Goal: Task Accomplishment & Management: Use online tool/utility

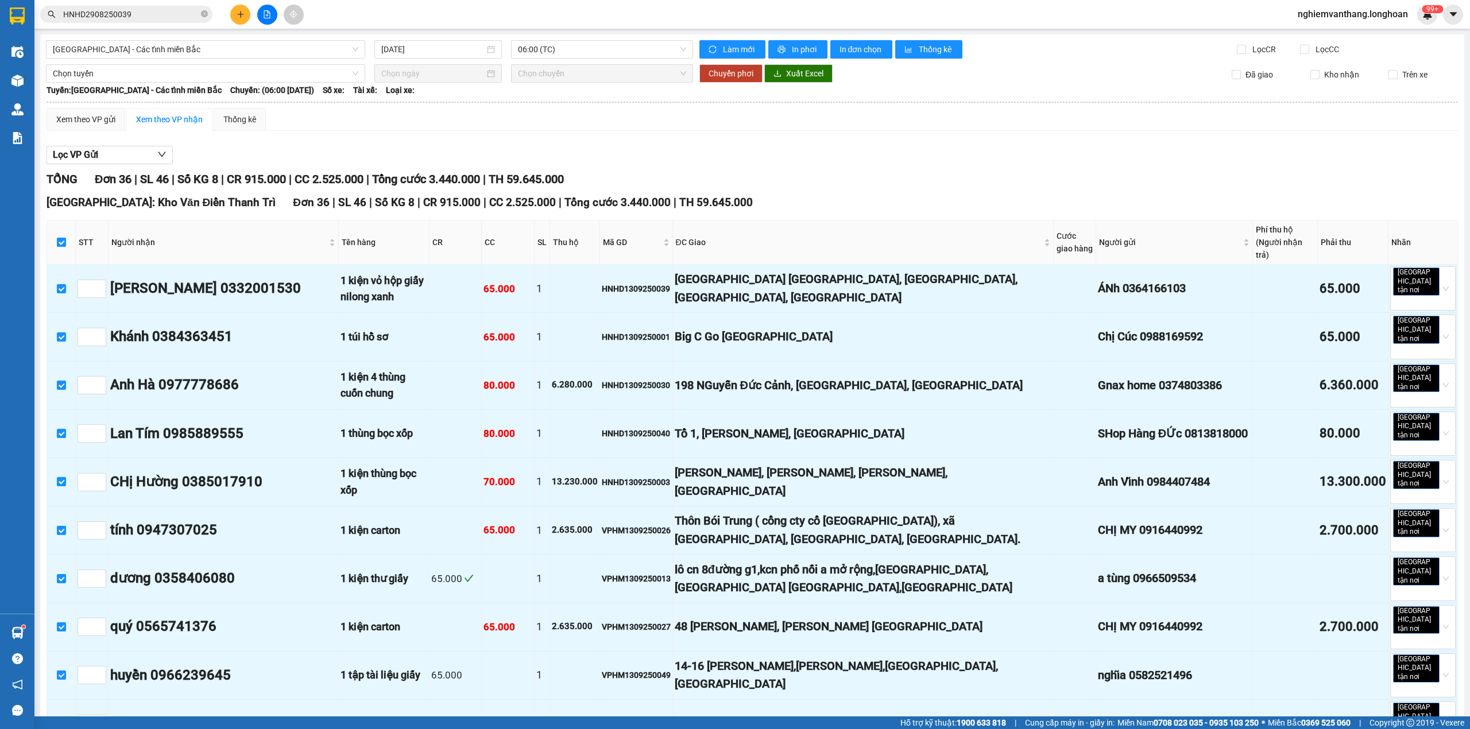
click at [703, 236] on div "ĐC Giao" at bounding box center [863, 242] width 374 height 13
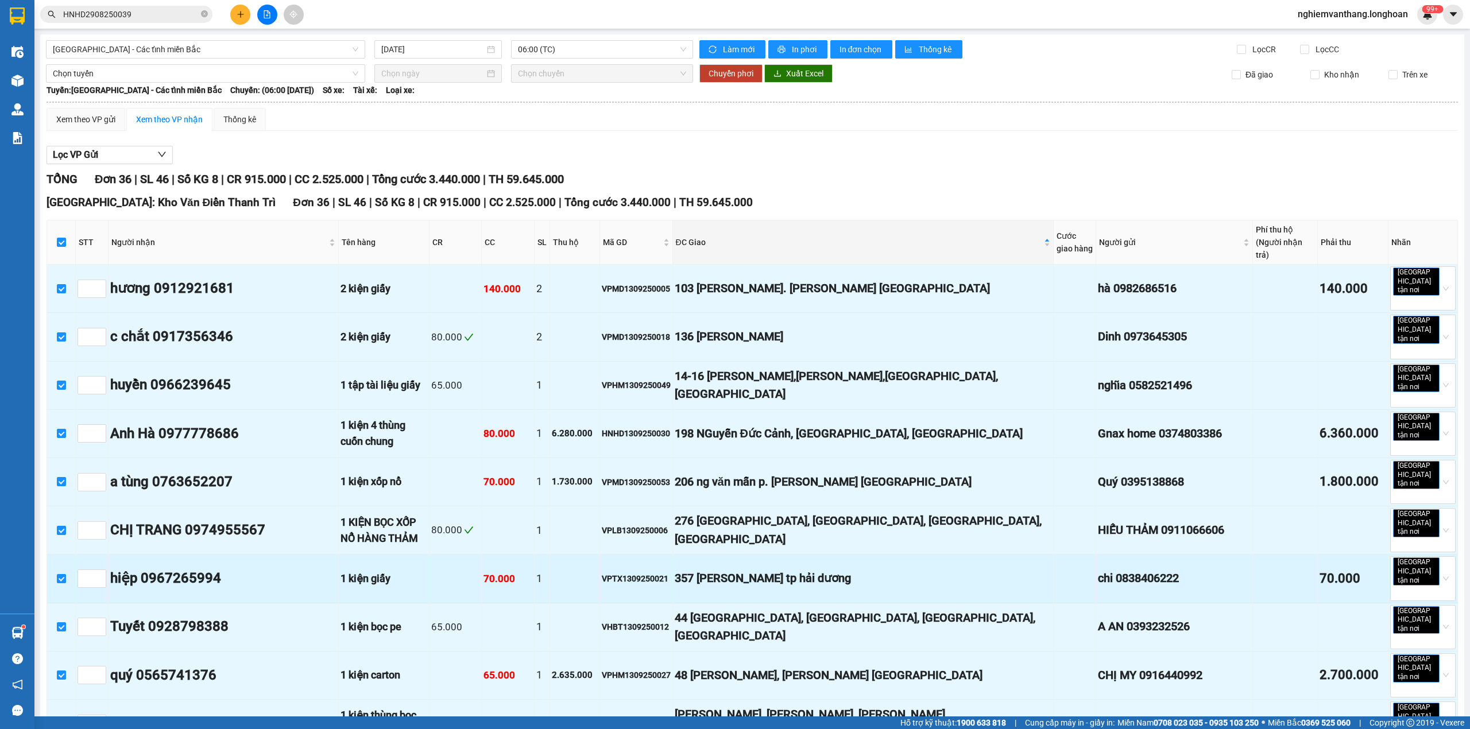
scroll to position [230, 0]
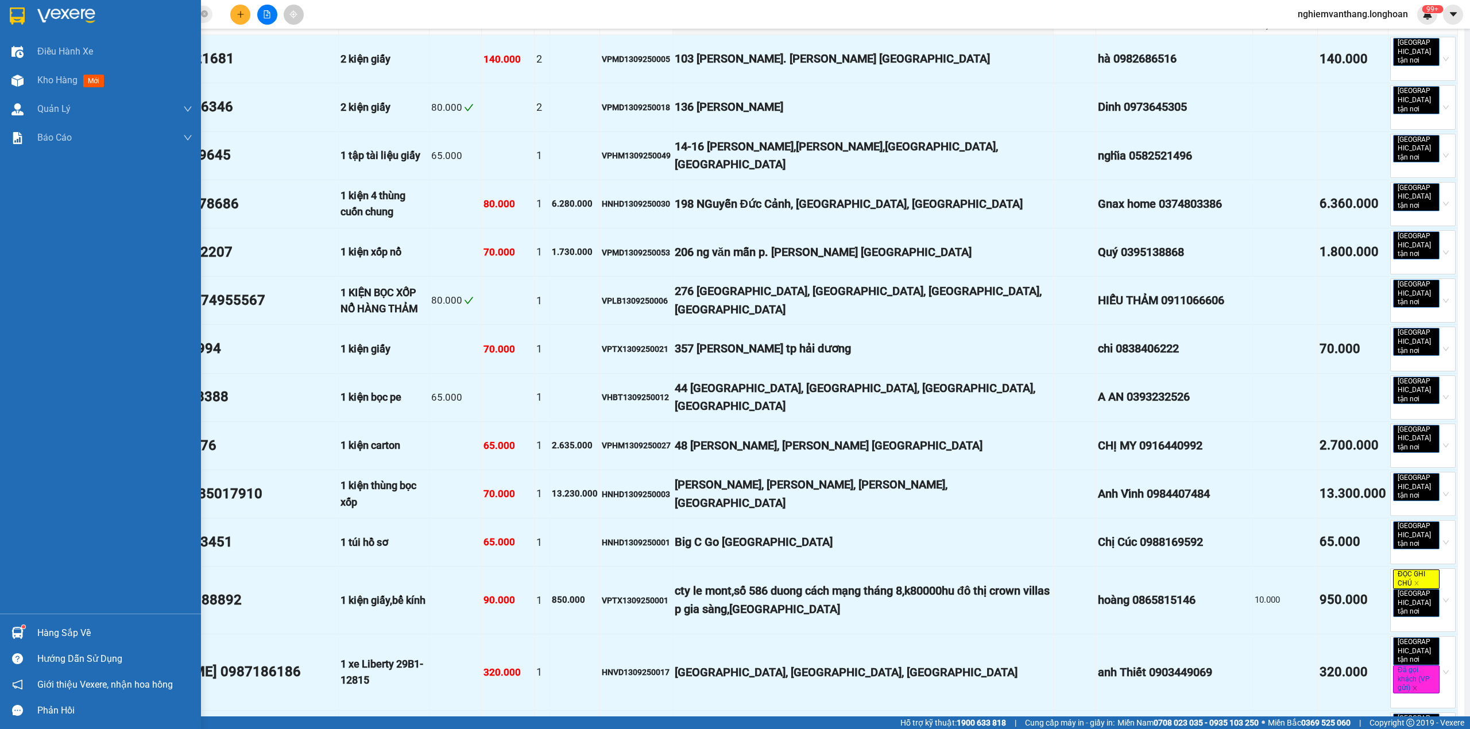
click at [15, 17] on img at bounding box center [17, 15] width 15 height 17
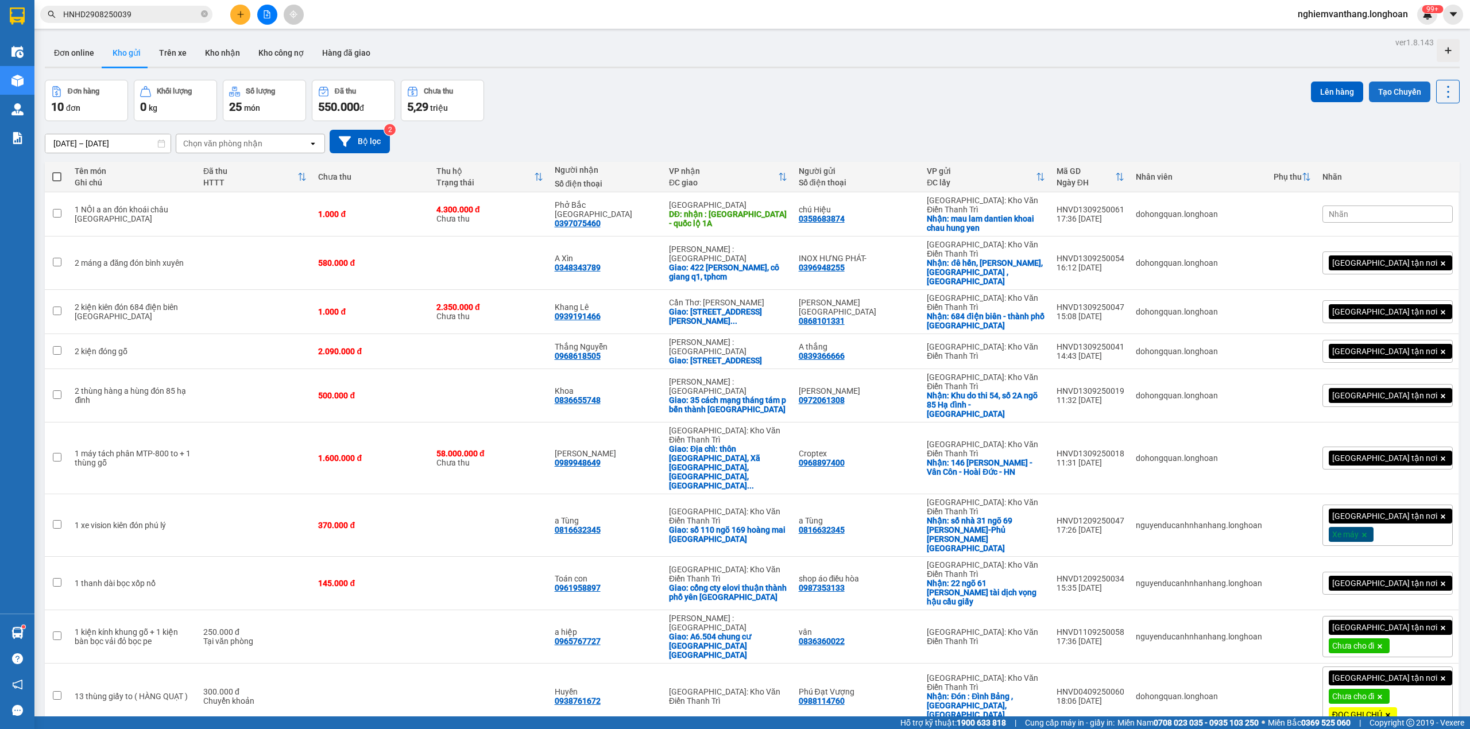
click at [1385, 86] on button "Tạo Chuyến" at bounding box center [1399, 92] width 61 height 21
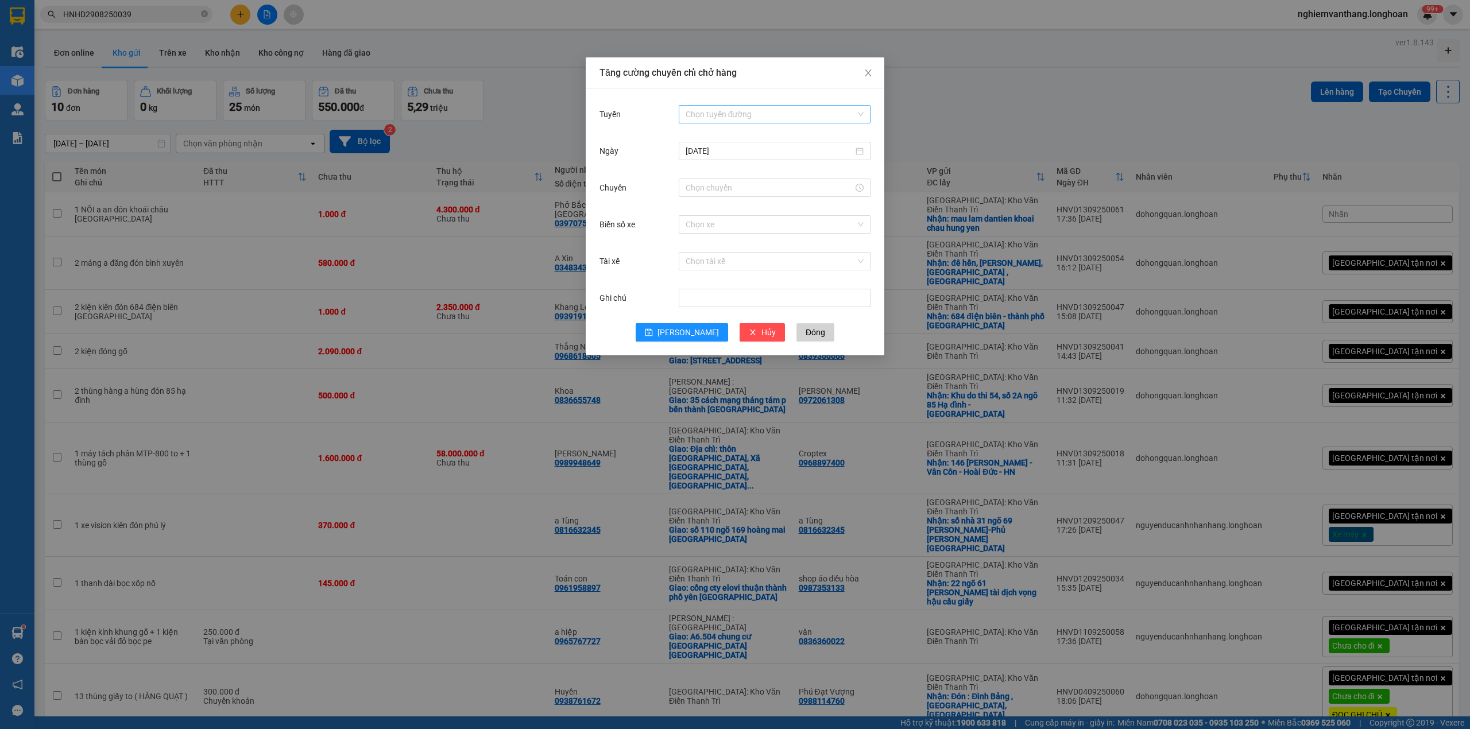
drag, startPoint x: 759, startPoint y: 110, endPoint x: 765, endPoint y: 118, distance: 9.8
click at [760, 110] on input "Tuyến" at bounding box center [771, 114] width 170 height 17
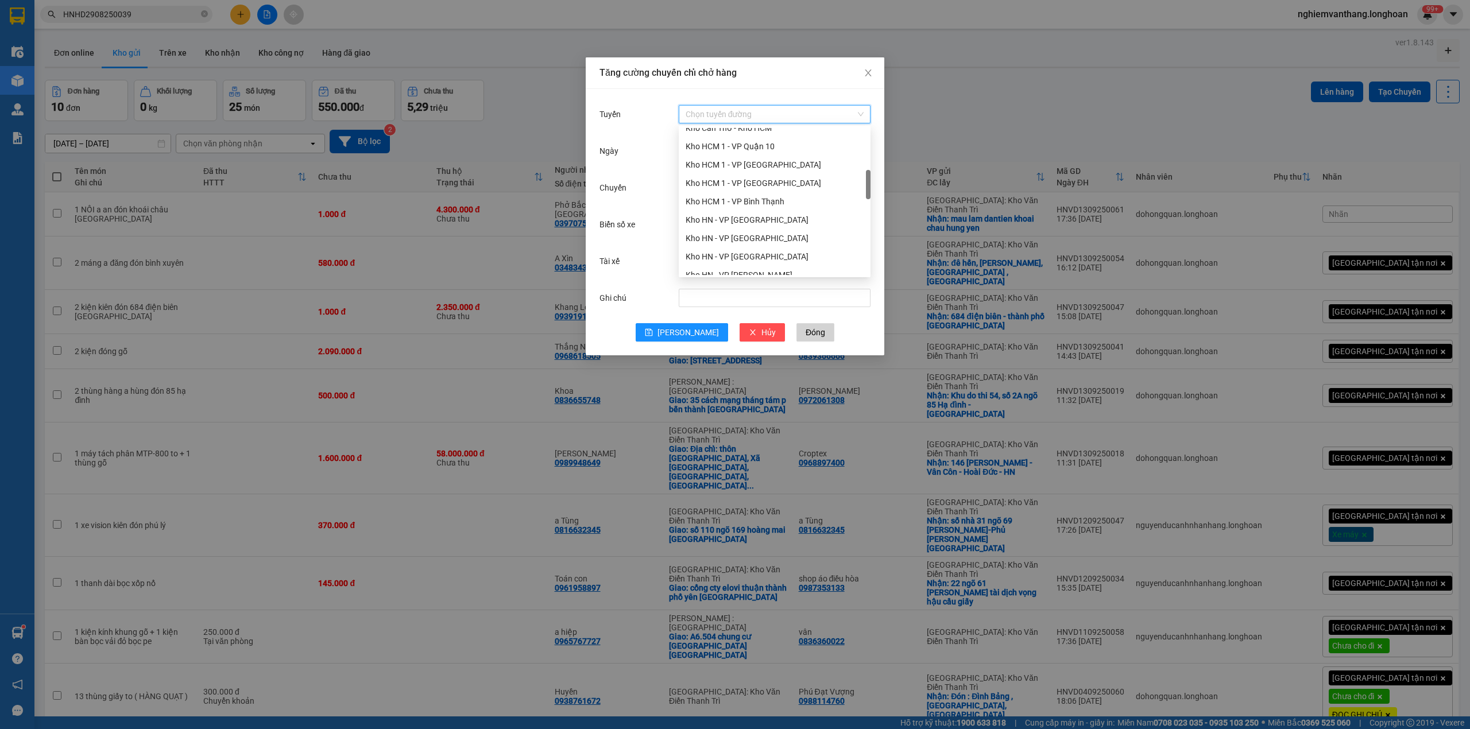
scroll to position [306, 0]
click at [769, 161] on div "Kho HN - VP [GEOGRAPHIC_DATA]" at bounding box center [775, 162] width 178 height 13
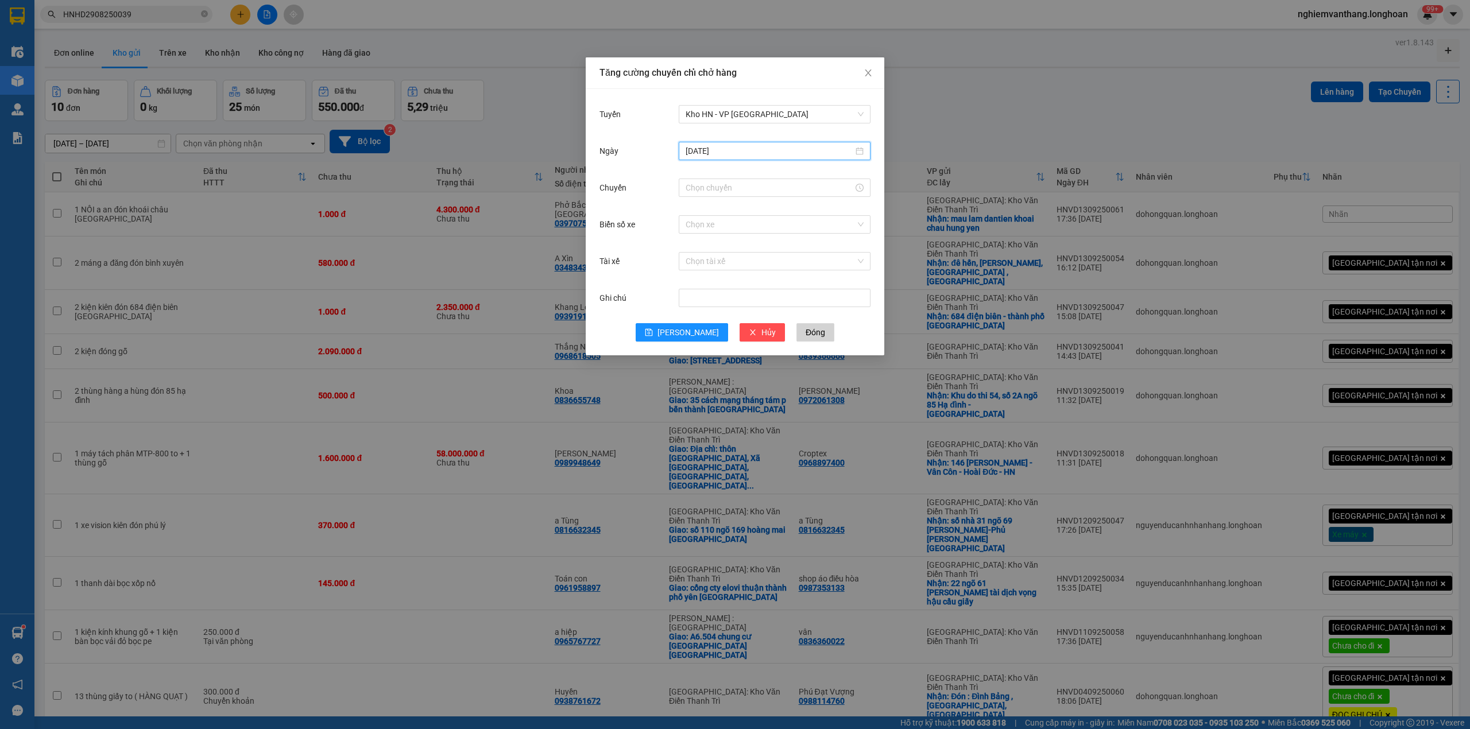
click at [715, 145] on input "[DATE]" at bounding box center [770, 151] width 168 height 13
type input "[DATE]"
click at [695, 254] on div "14" at bounding box center [696, 253] width 14 height 14
click at [699, 194] on div at bounding box center [775, 188] width 192 height 18
click at [702, 186] on input "Chuyến" at bounding box center [770, 187] width 168 height 13
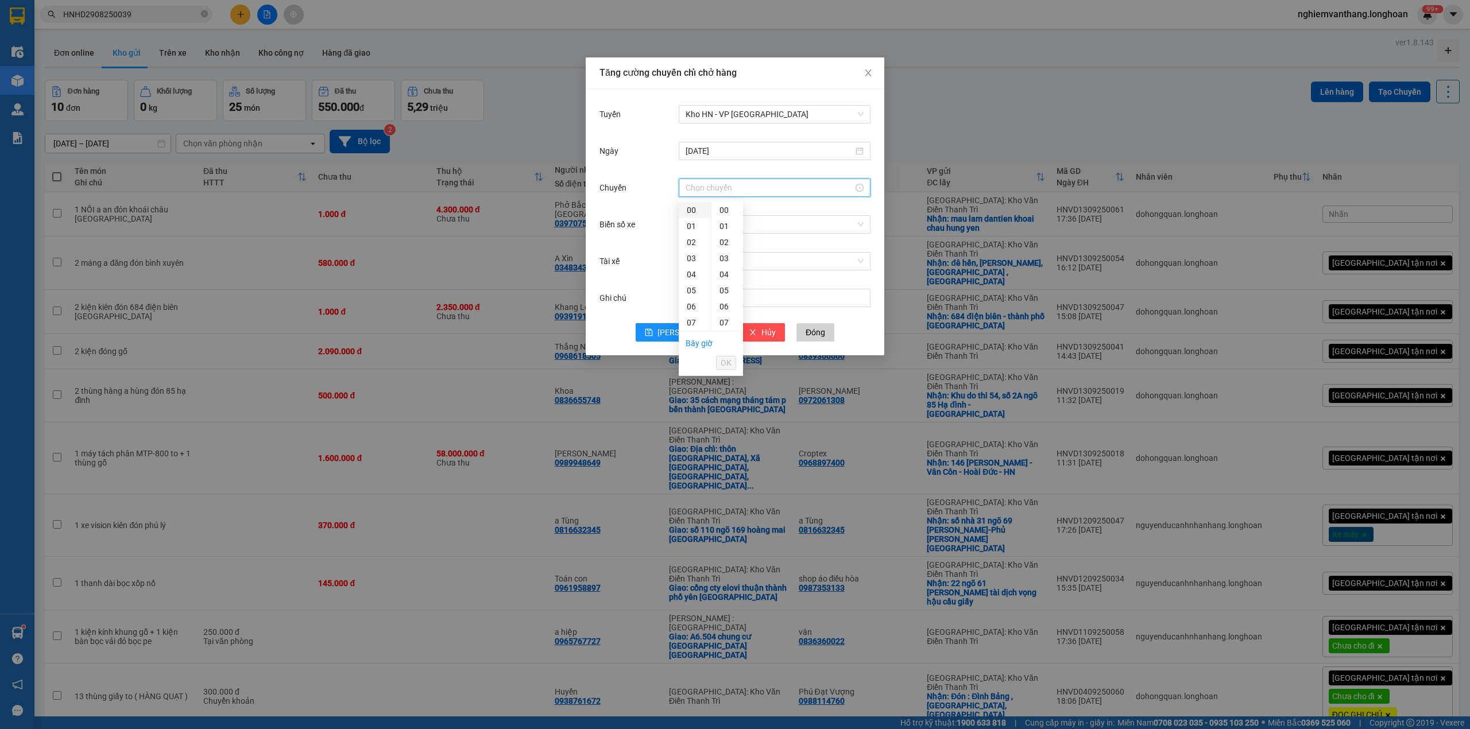
click at [690, 214] on div "00" at bounding box center [695, 210] width 32 height 16
click at [692, 184] on input "00:00" at bounding box center [770, 187] width 168 height 13
drag, startPoint x: 692, startPoint y: 283, endPoint x: 697, endPoint y: 278, distance: 6.5
click at [694, 281] on div "09" at bounding box center [695, 278] width 32 height 16
type input "09:00"
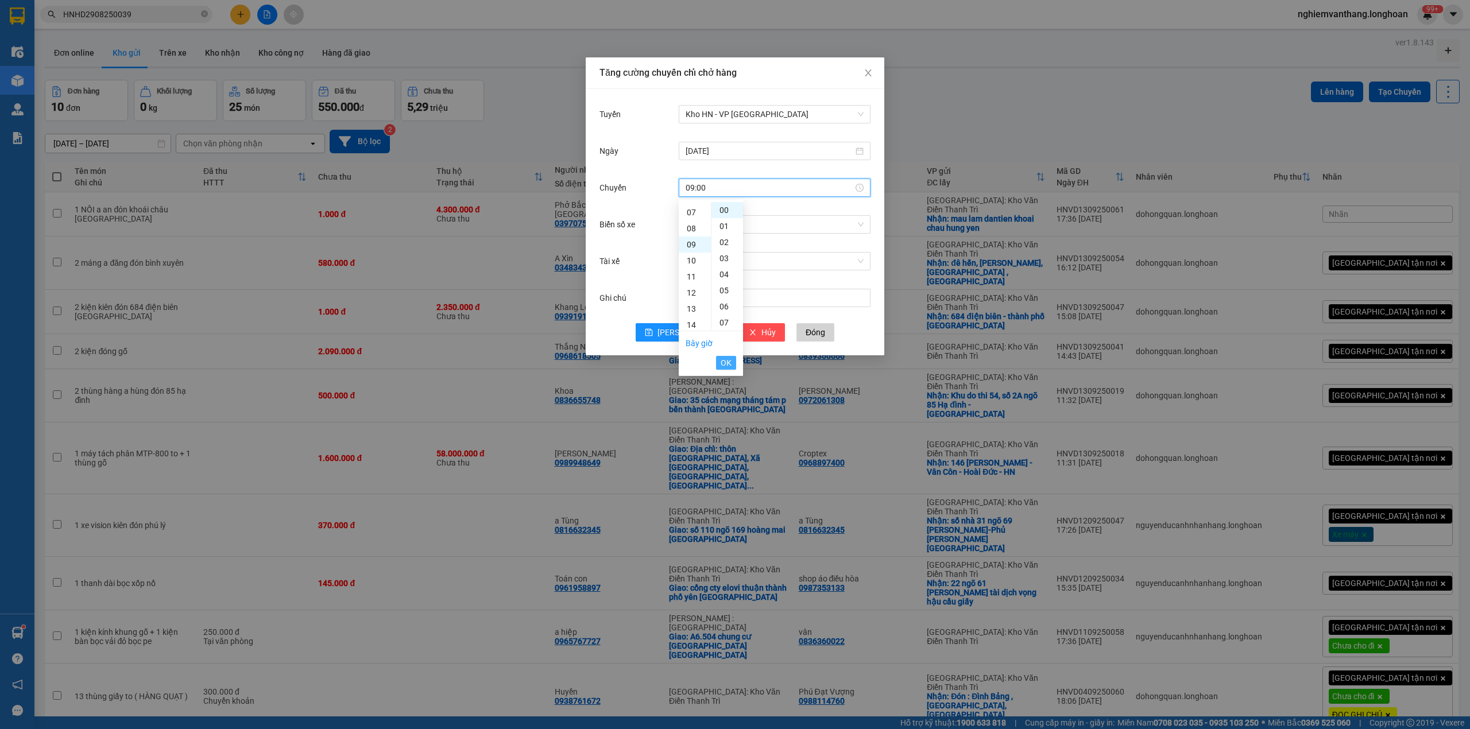
scroll to position [145, 0]
click at [733, 361] on button "OK" at bounding box center [726, 363] width 20 height 14
click at [718, 226] on input "Biển số xe" at bounding box center [771, 224] width 170 height 17
type input "h"
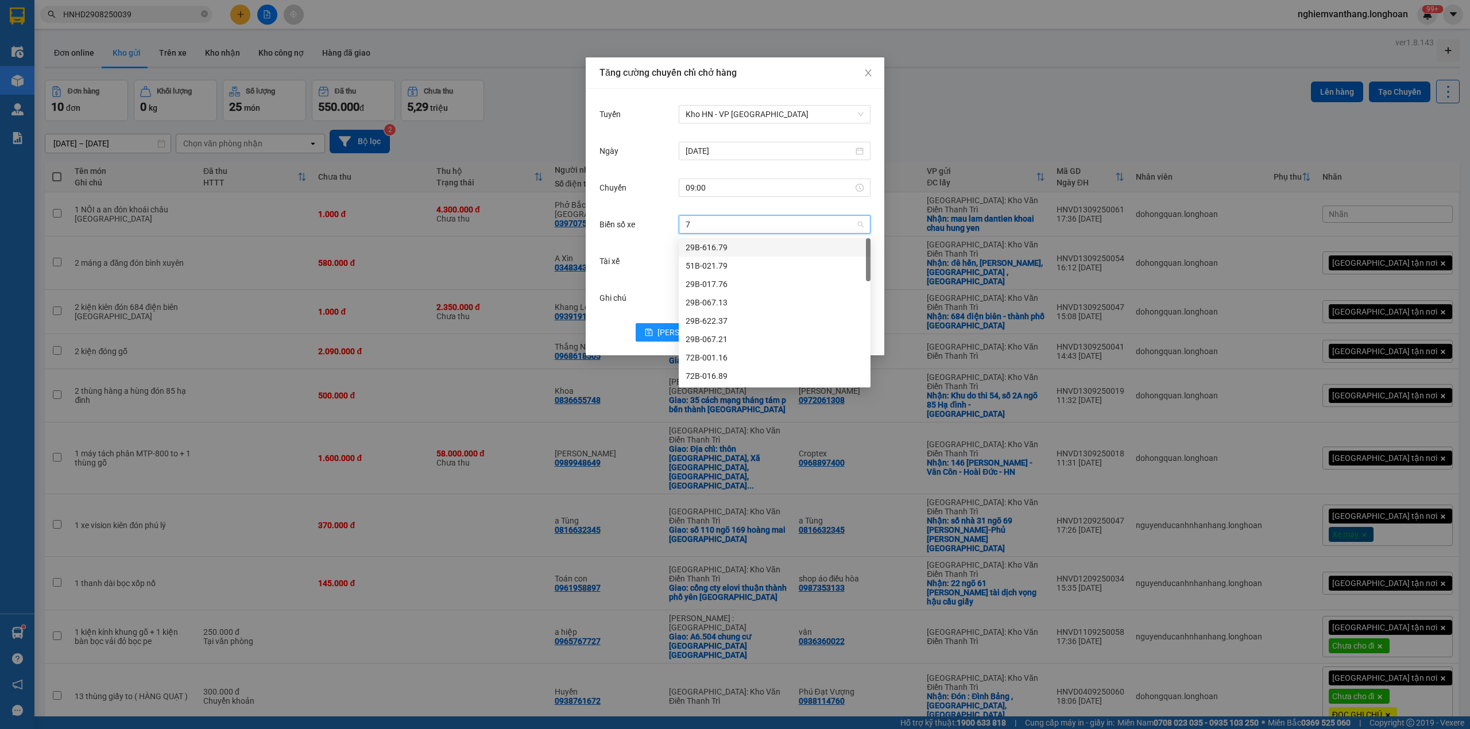
type input "71"
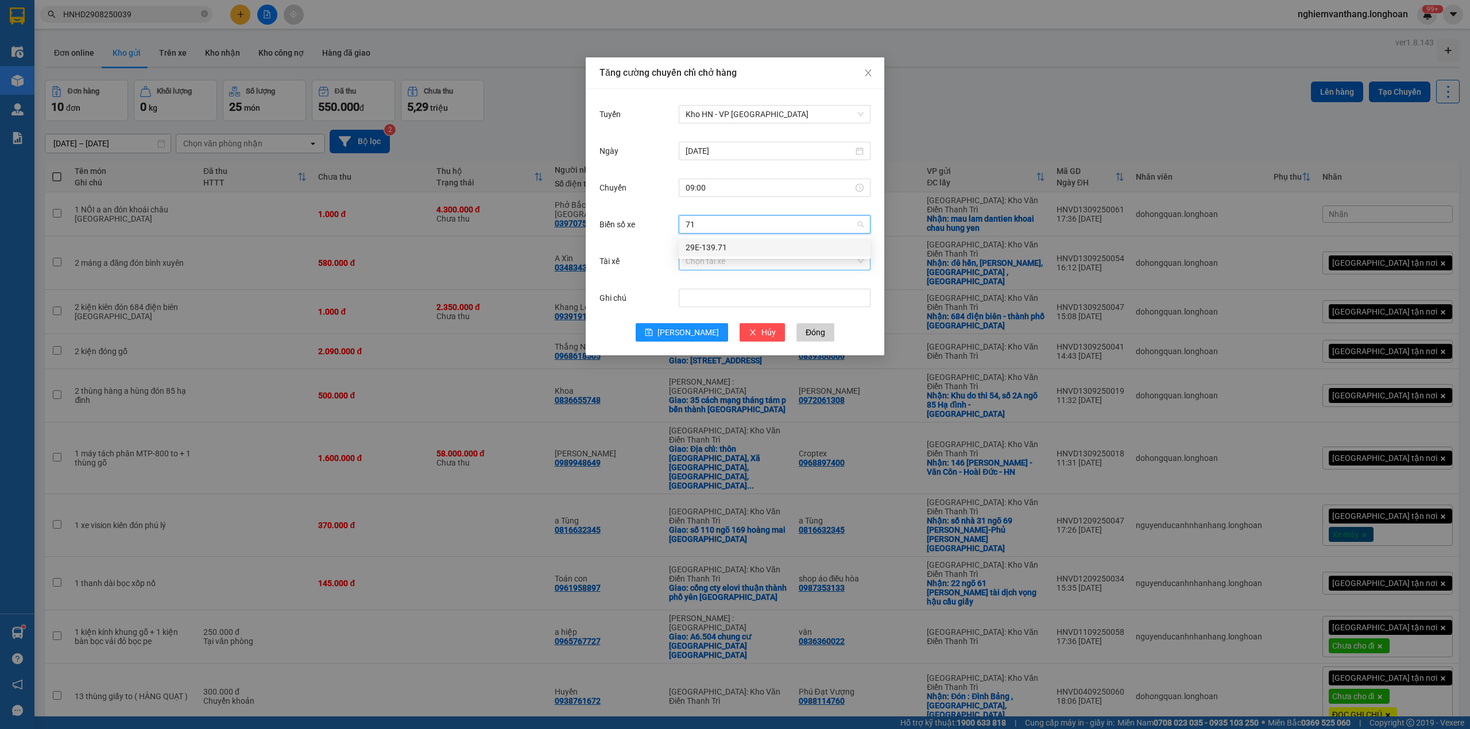
drag, startPoint x: 727, startPoint y: 241, endPoint x: 733, endPoint y: 265, distance: 24.2
click at [727, 242] on div "29E-139.71" at bounding box center [775, 247] width 178 height 13
click at [733, 267] on input "Tài xế" at bounding box center [771, 261] width 170 height 17
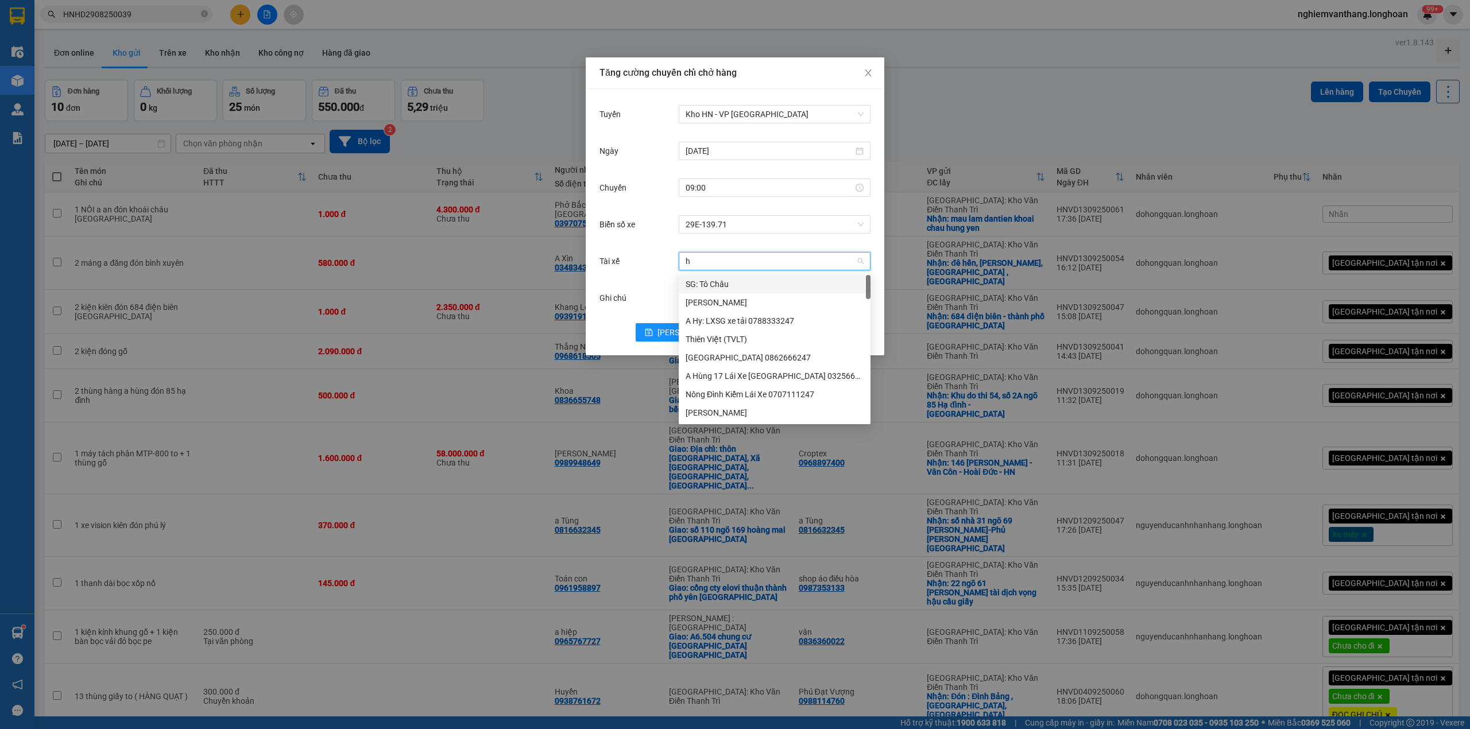
type input "hu"
click at [759, 290] on div "A Hùng 17 Lái Xe [GEOGRAPHIC_DATA] 0325666247" at bounding box center [780, 284] width 188 height 13
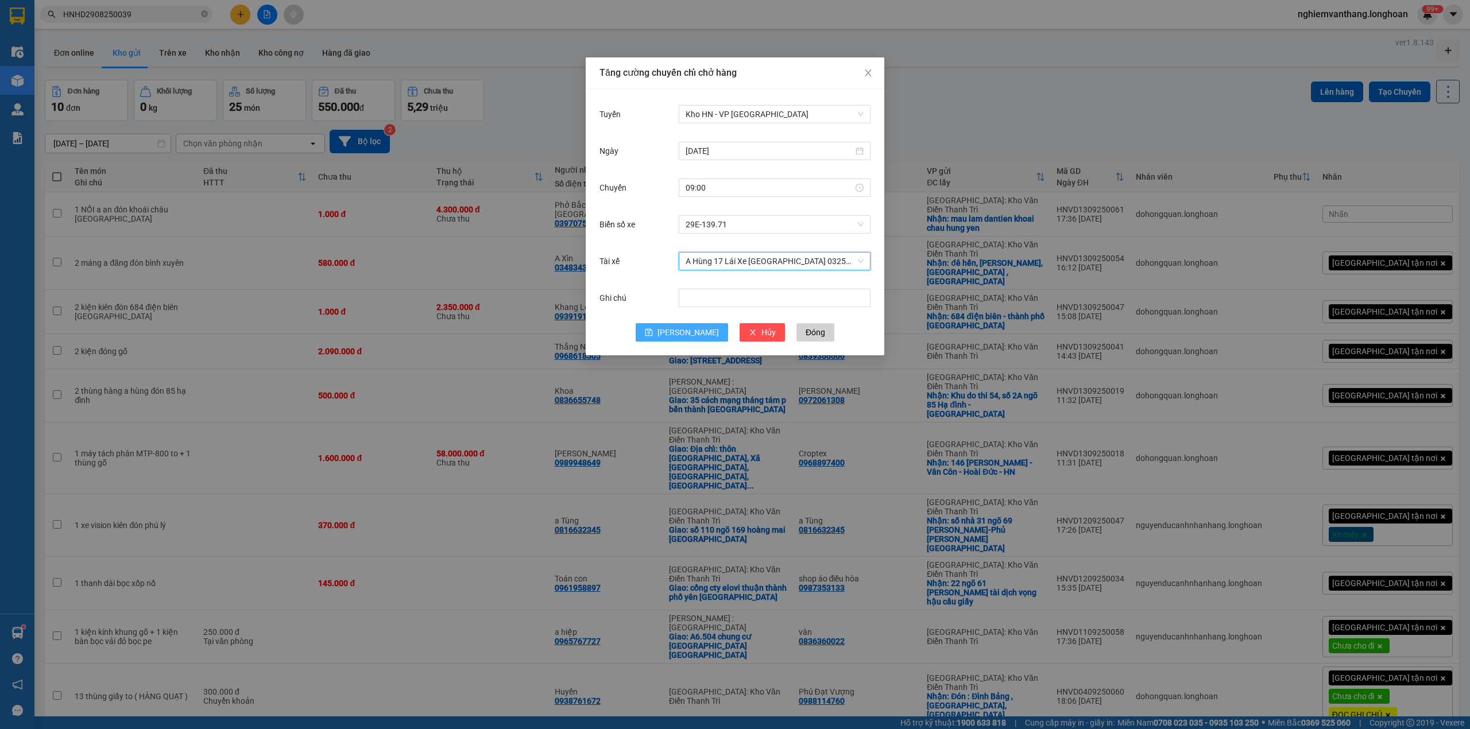
click at [684, 336] on span "[PERSON_NAME]" at bounding box center [687, 332] width 61 height 13
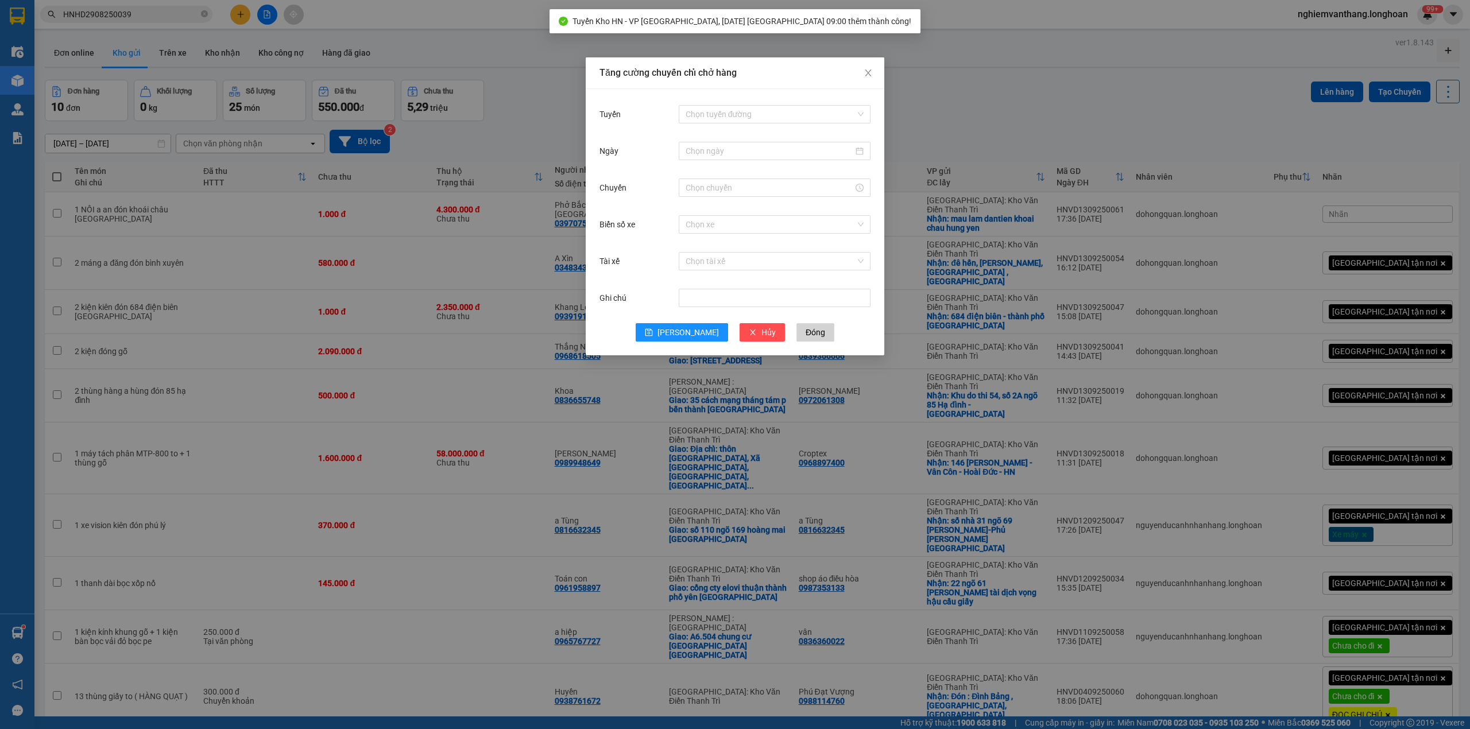
click at [996, 142] on div "Tăng cường chuyến chỉ chở hàng Tuyến Chọn tuyến đường Ngày Chuyến Biển số xe Ch…" at bounding box center [735, 364] width 1470 height 729
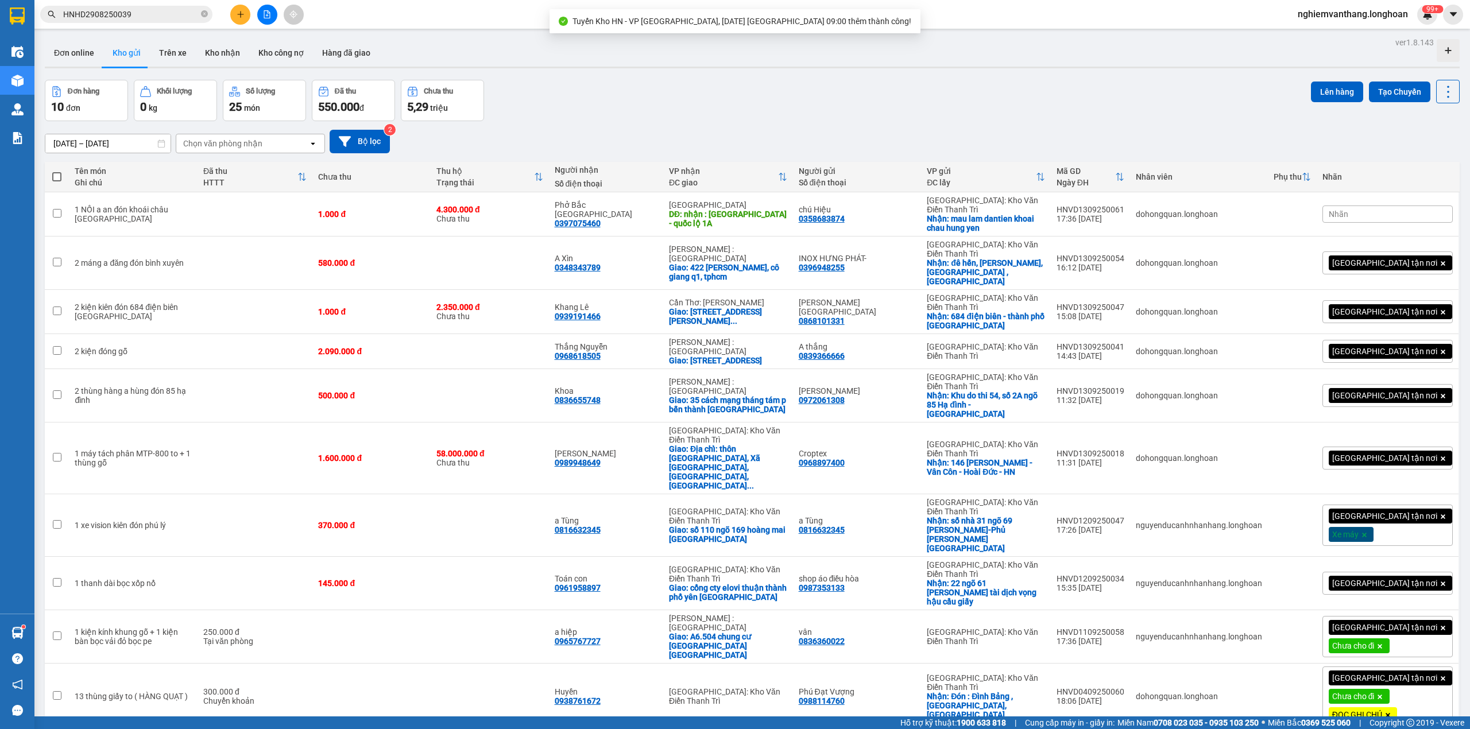
click at [1372, 91] on button "Tạo Chuyến" at bounding box center [1399, 92] width 61 height 21
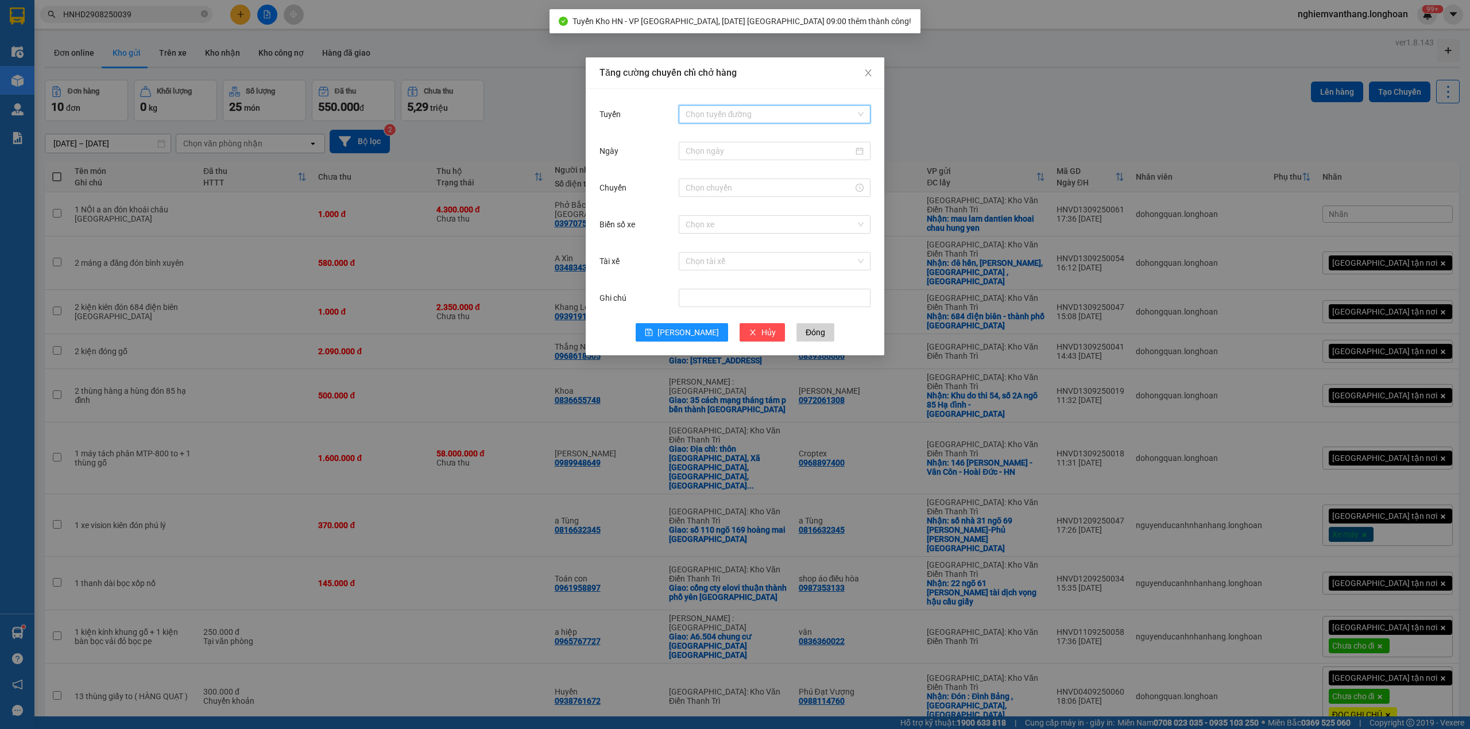
drag, startPoint x: 713, startPoint y: 118, endPoint x: 745, endPoint y: 123, distance: 32.6
click at [715, 118] on input "Tuyến" at bounding box center [771, 114] width 170 height 17
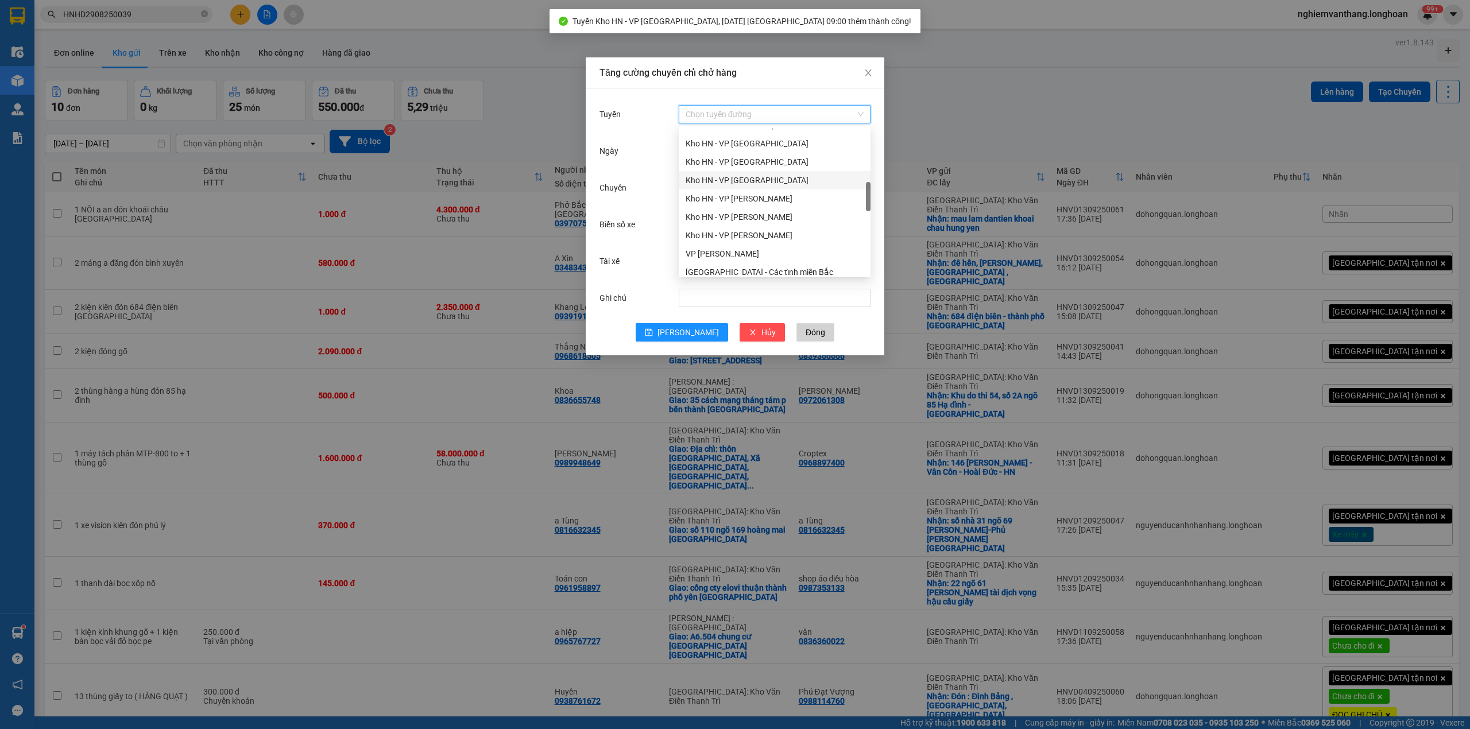
scroll to position [382, 0]
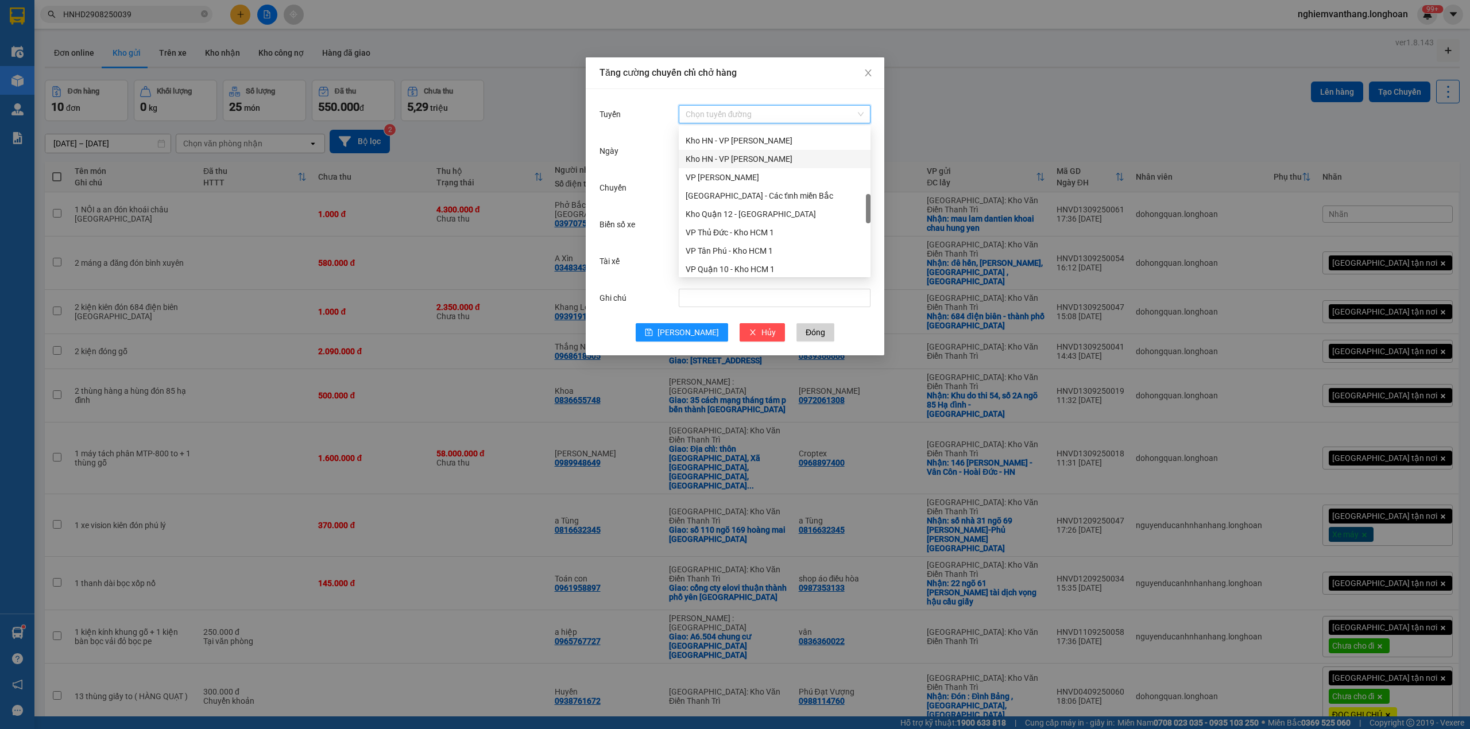
click at [784, 157] on div "Kho HN - VP [PERSON_NAME]" at bounding box center [775, 159] width 178 height 13
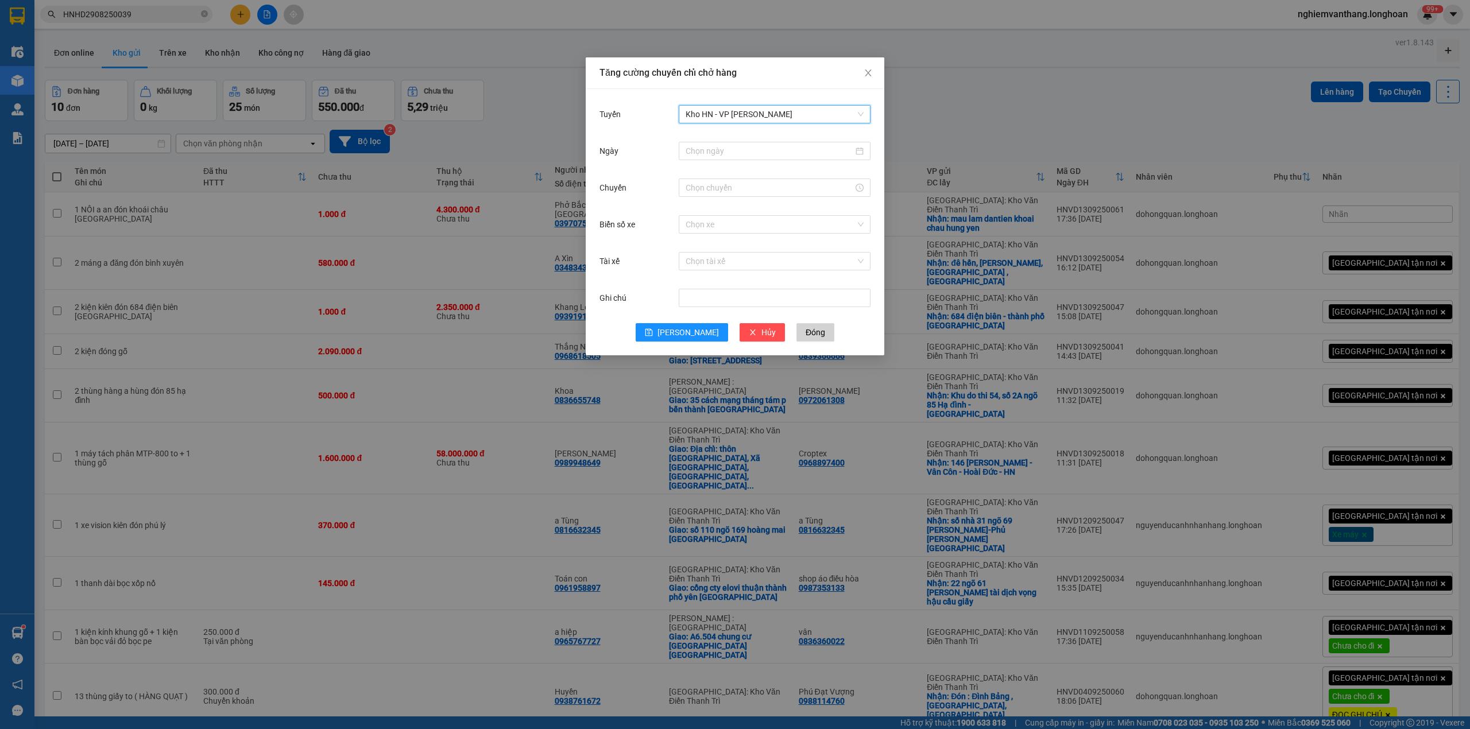
click at [767, 122] on div "Kho HN - VP [PERSON_NAME]" at bounding box center [775, 114] width 192 height 18
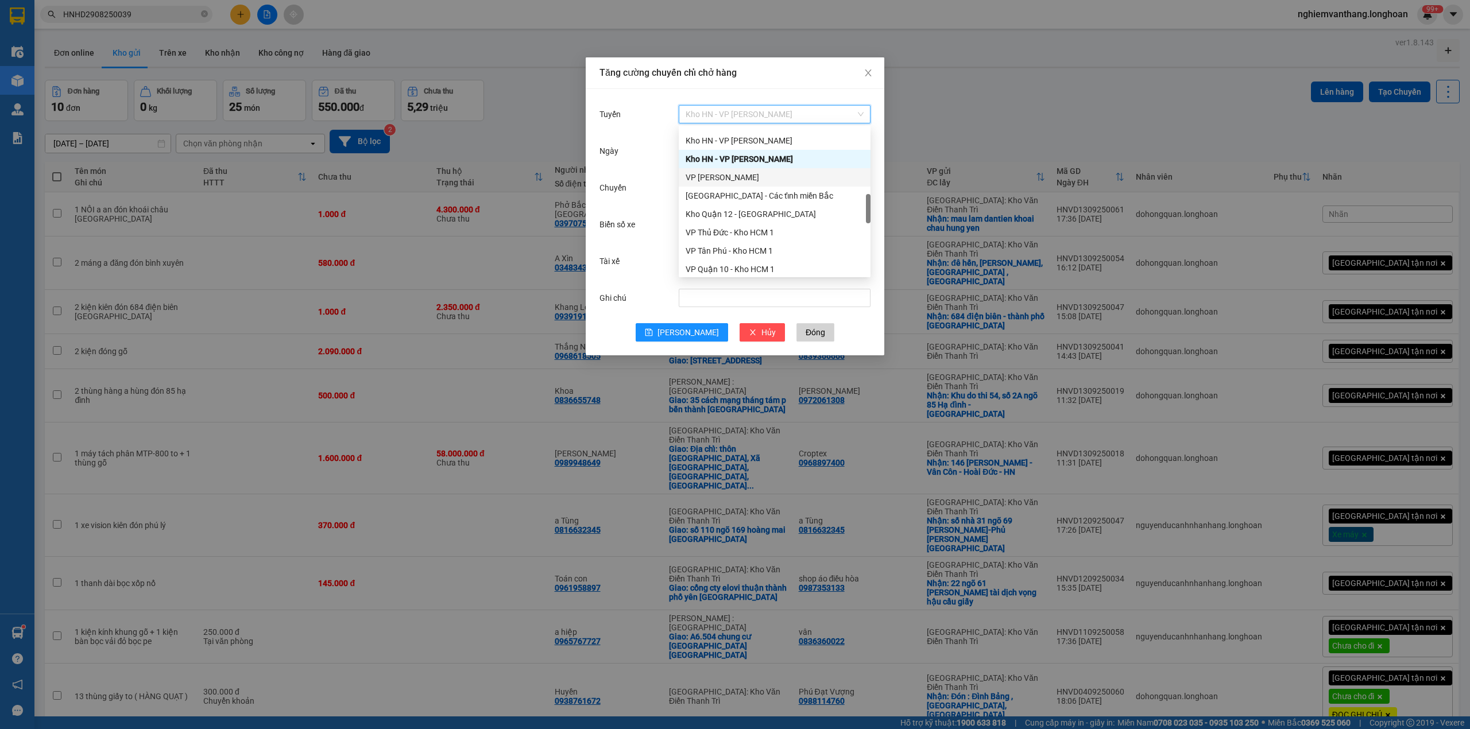
drag, startPoint x: 765, startPoint y: 181, endPoint x: 772, endPoint y: 179, distance: 7.3
click at [765, 180] on div "VP [PERSON_NAME]" at bounding box center [775, 177] width 178 height 13
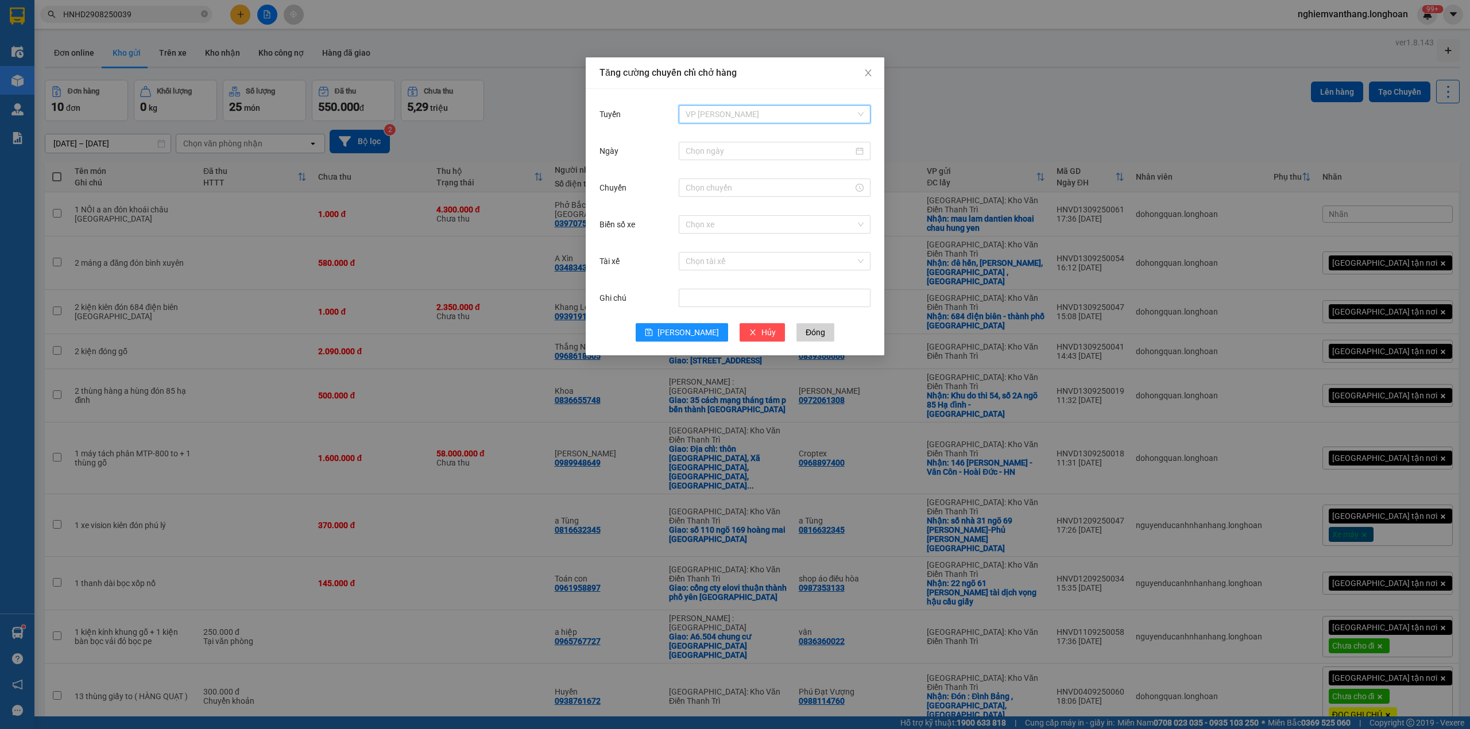
drag, startPoint x: 743, startPoint y: 109, endPoint x: 746, endPoint y: 130, distance: 21.5
click at [744, 108] on span "VP [PERSON_NAME]" at bounding box center [775, 114] width 178 height 17
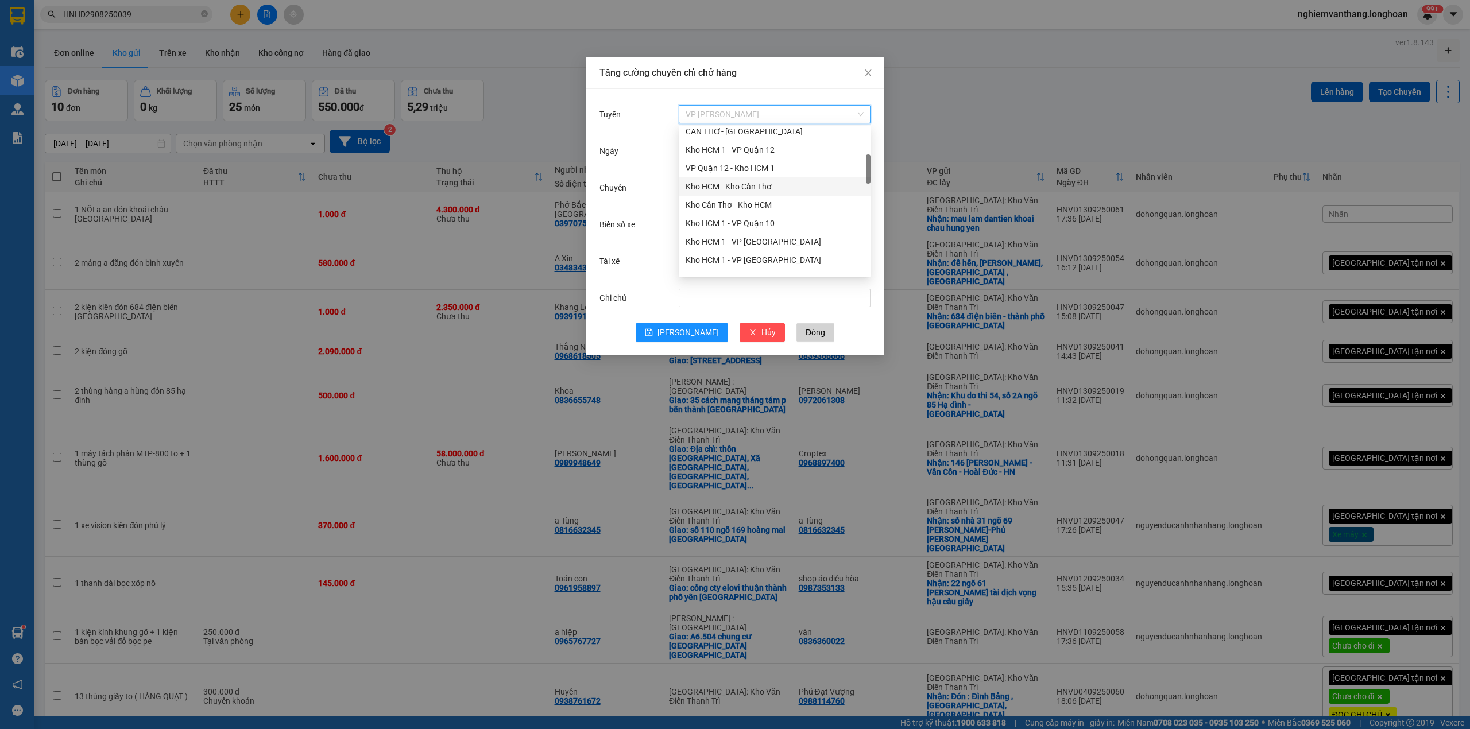
scroll to position [306, 0]
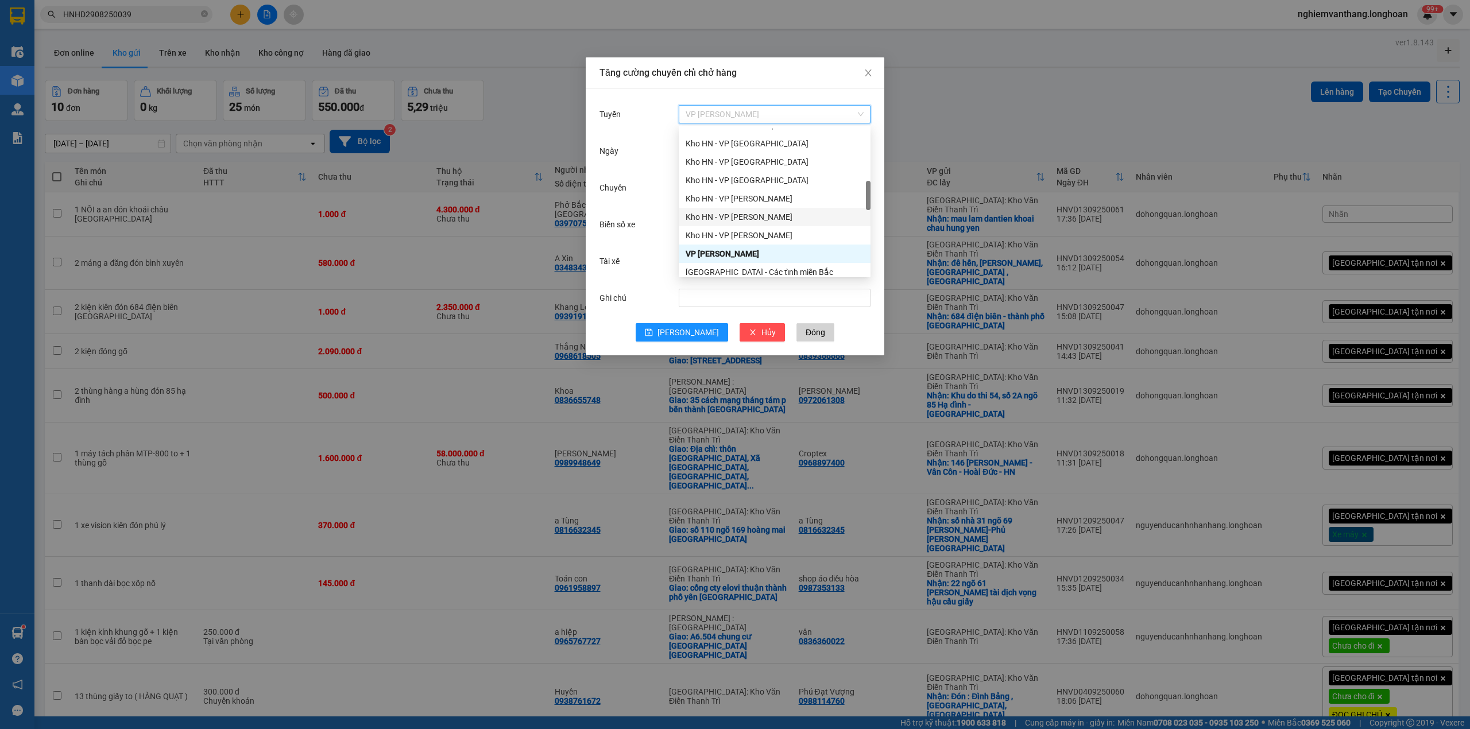
click at [761, 200] on div "Kho HN - VP [PERSON_NAME]" at bounding box center [775, 198] width 178 height 13
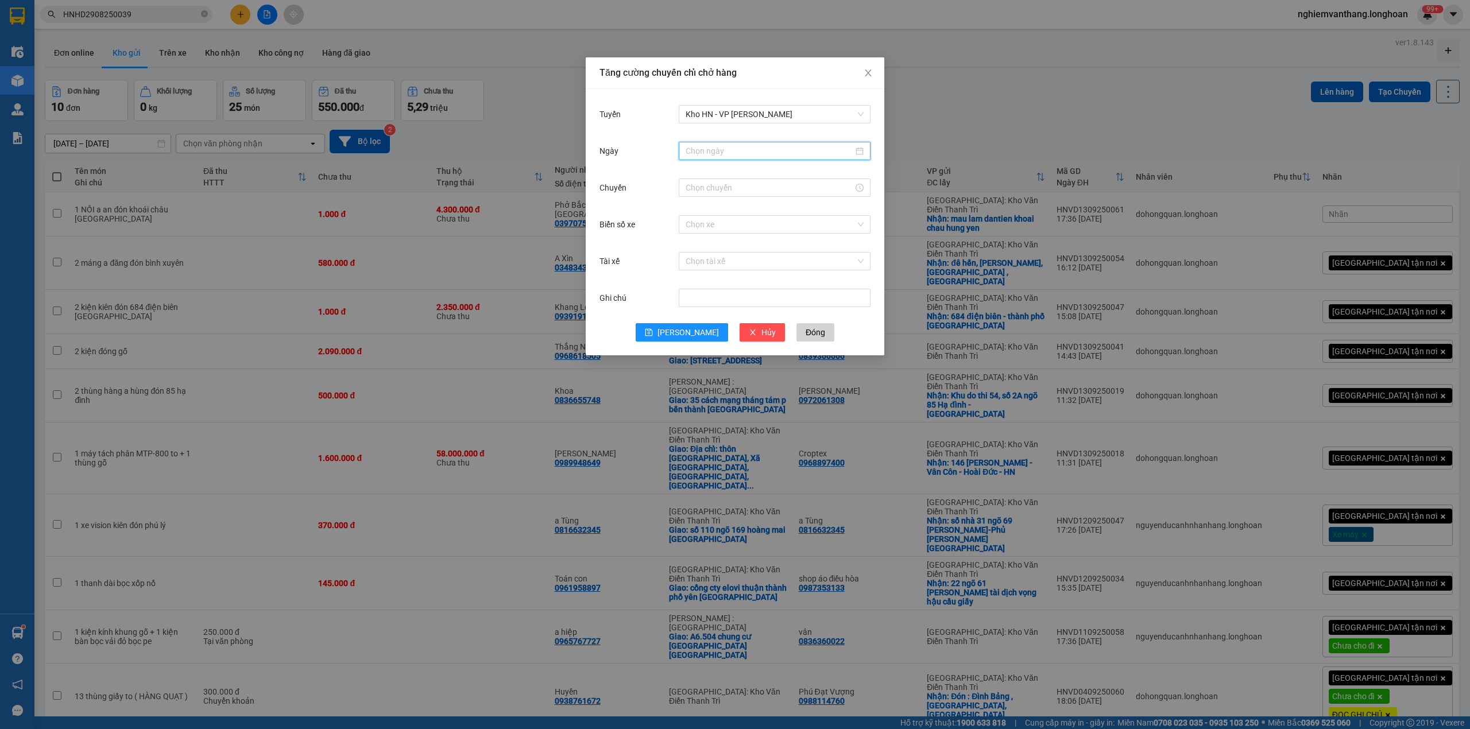
click at [731, 157] on input "Ngày" at bounding box center [770, 151] width 168 height 13
type input "[DATE]"
click at [699, 253] on div "14" at bounding box center [696, 253] width 14 height 14
drag, startPoint x: 703, startPoint y: 191, endPoint x: 708, endPoint y: 188, distance: 5.9
click at [706, 189] on input "Chuyến" at bounding box center [770, 187] width 168 height 13
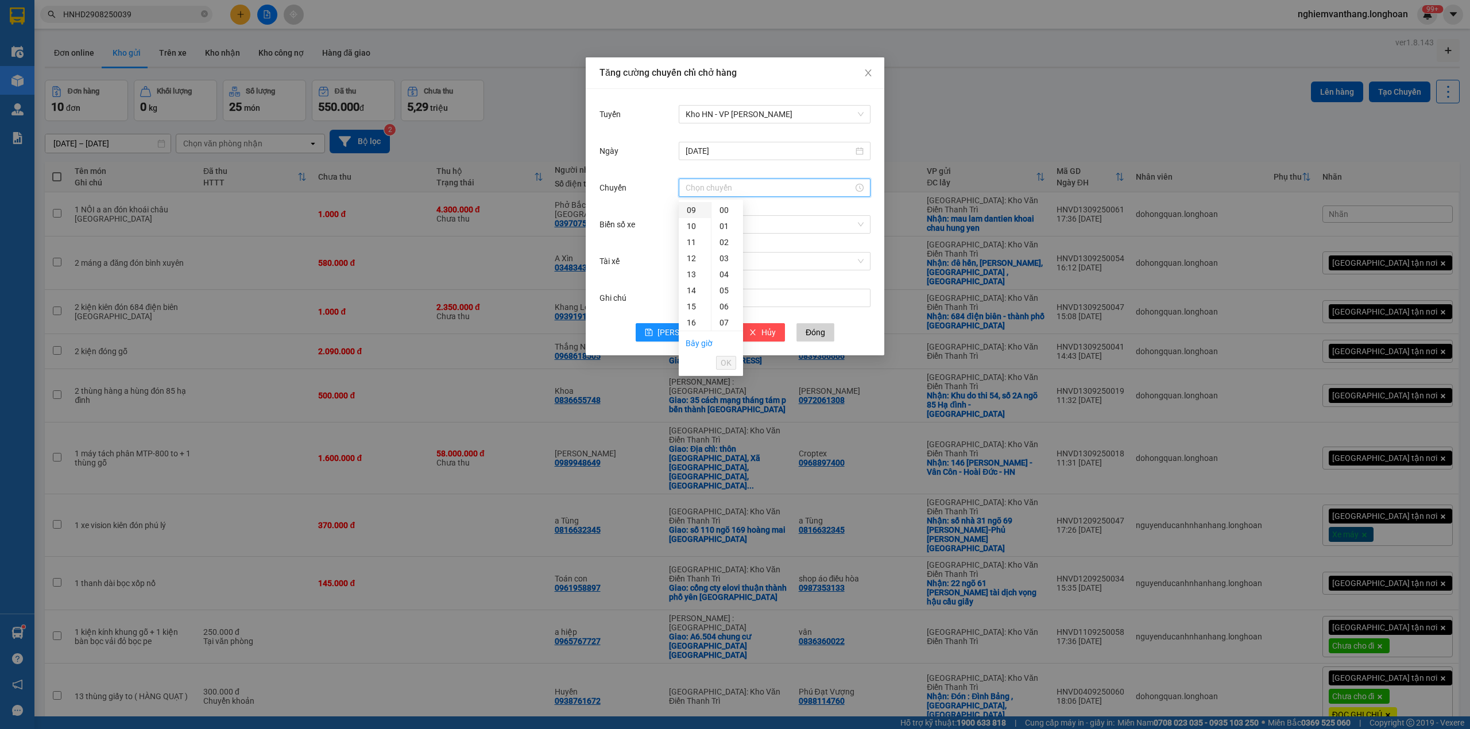
click at [697, 207] on div "09" at bounding box center [695, 210] width 32 height 16
type input "09:00"
drag, startPoint x: 719, startPoint y: 356, endPoint x: 724, endPoint y: 352, distance: 6.5
click at [719, 357] on button "OK" at bounding box center [726, 363] width 20 height 14
click at [719, 220] on input "Biển số xe" at bounding box center [771, 224] width 170 height 17
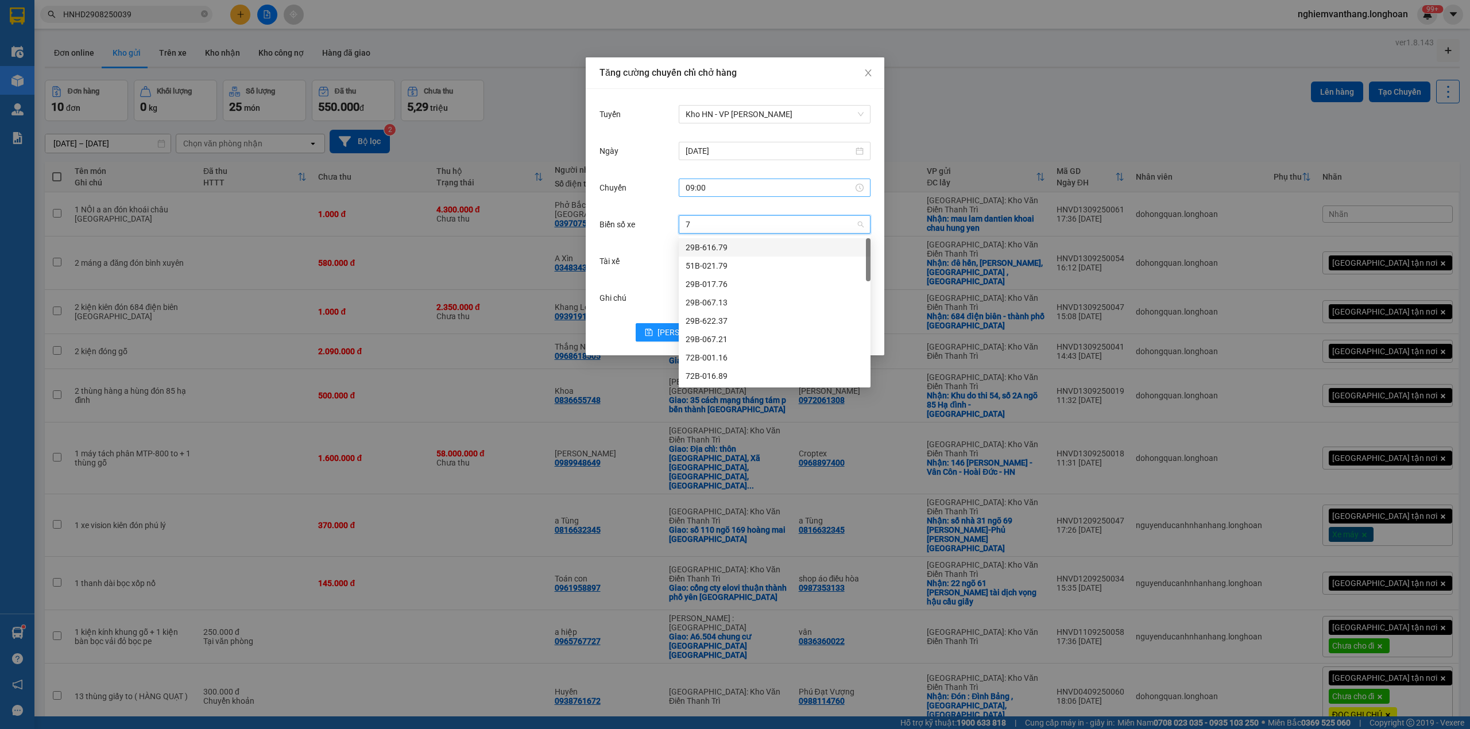
type input "71"
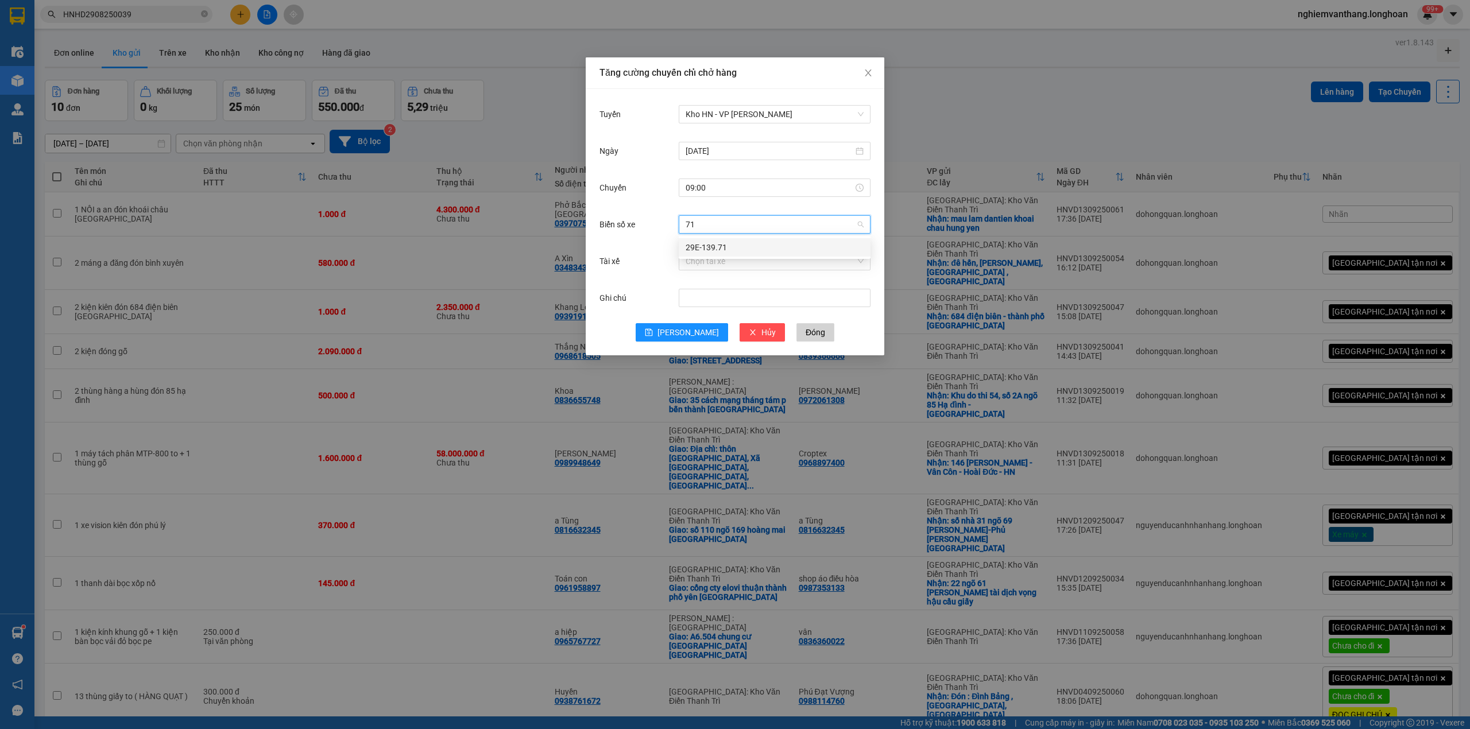
click at [722, 246] on div "29E-139.71" at bounding box center [775, 247] width 178 height 13
click at [722, 267] on input "Tài xế" at bounding box center [771, 261] width 170 height 17
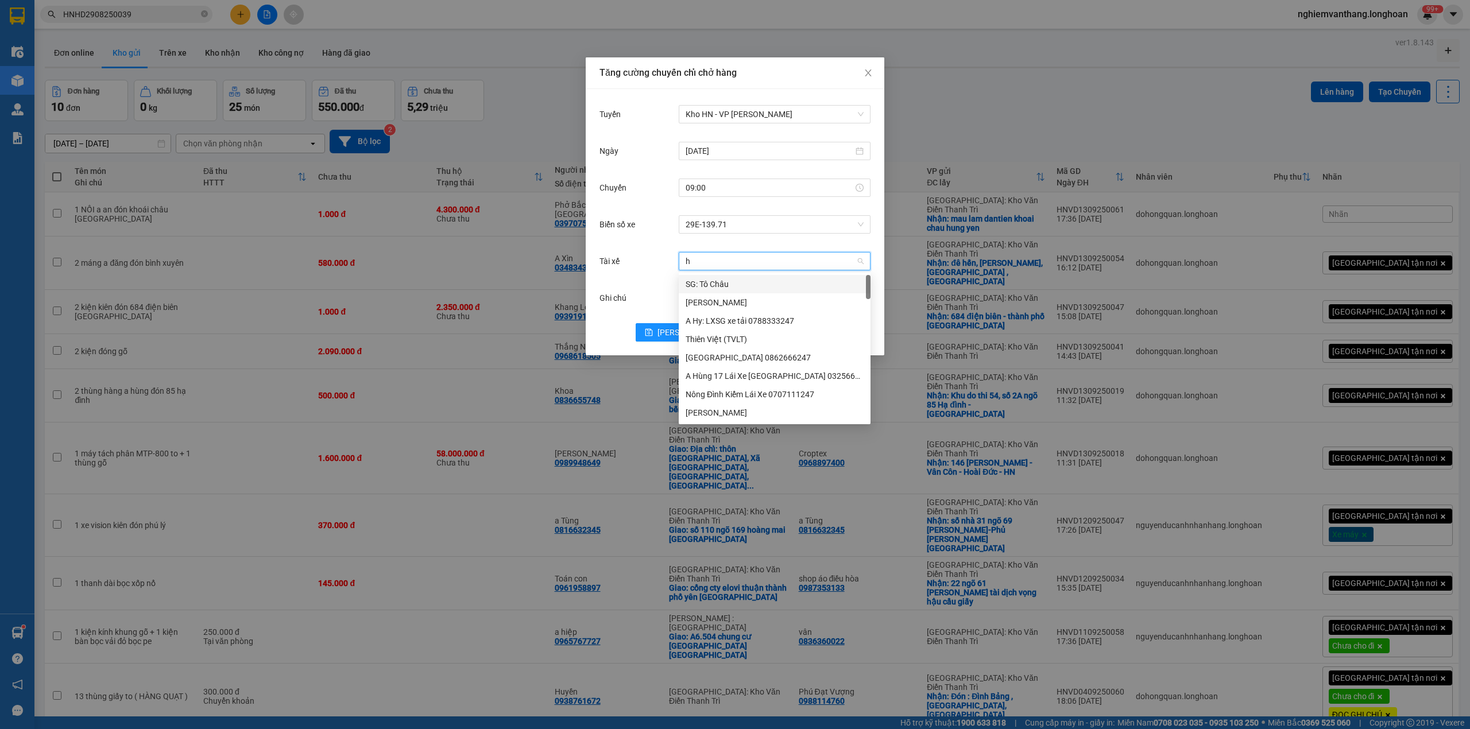
type input "hu"
click at [729, 281] on div "A Hùng 17 Lái Xe [GEOGRAPHIC_DATA] 0325666247" at bounding box center [780, 284] width 188 height 13
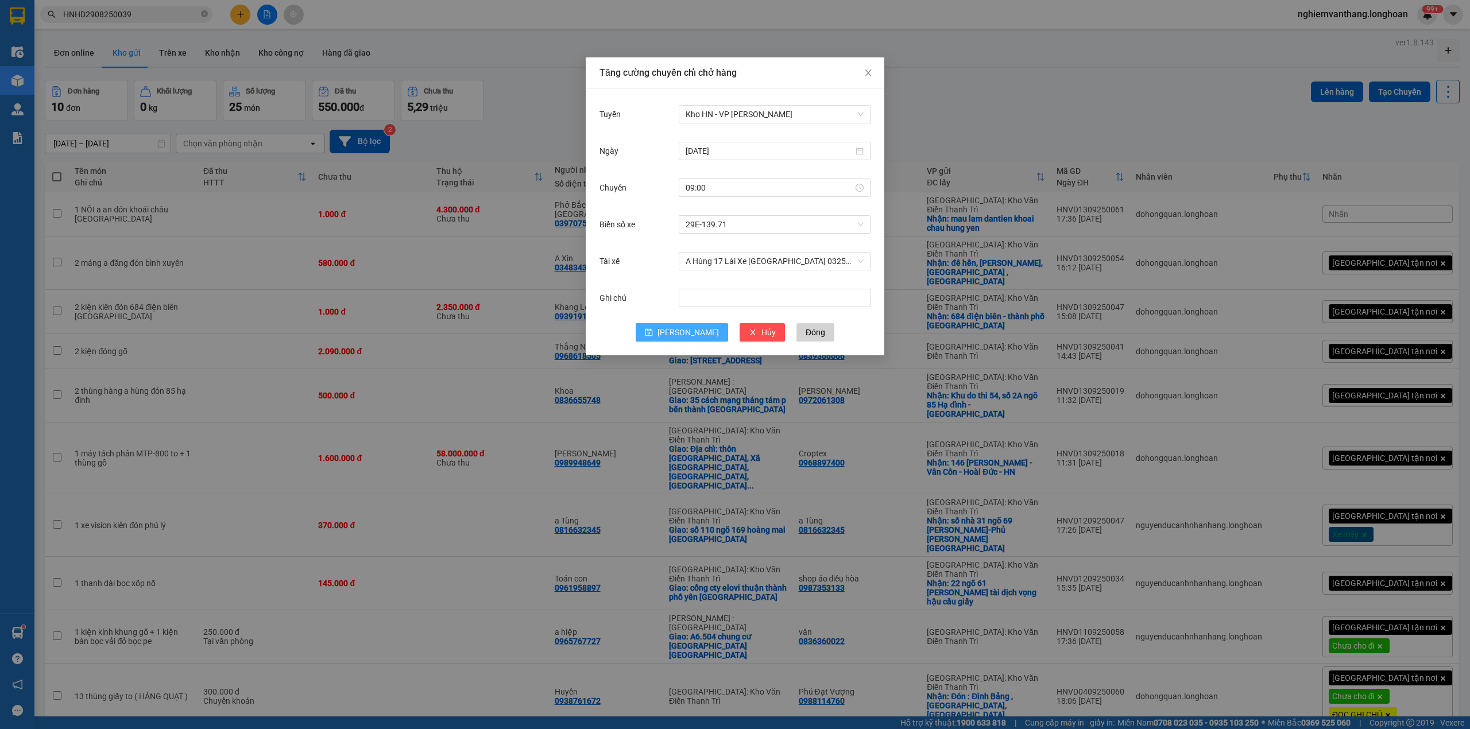
drag, startPoint x: 680, startPoint y: 335, endPoint x: 758, endPoint y: 308, distance: 82.6
click at [680, 334] on button "[PERSON_NAME]" at bounding box center [682, 332] width 92 height 18
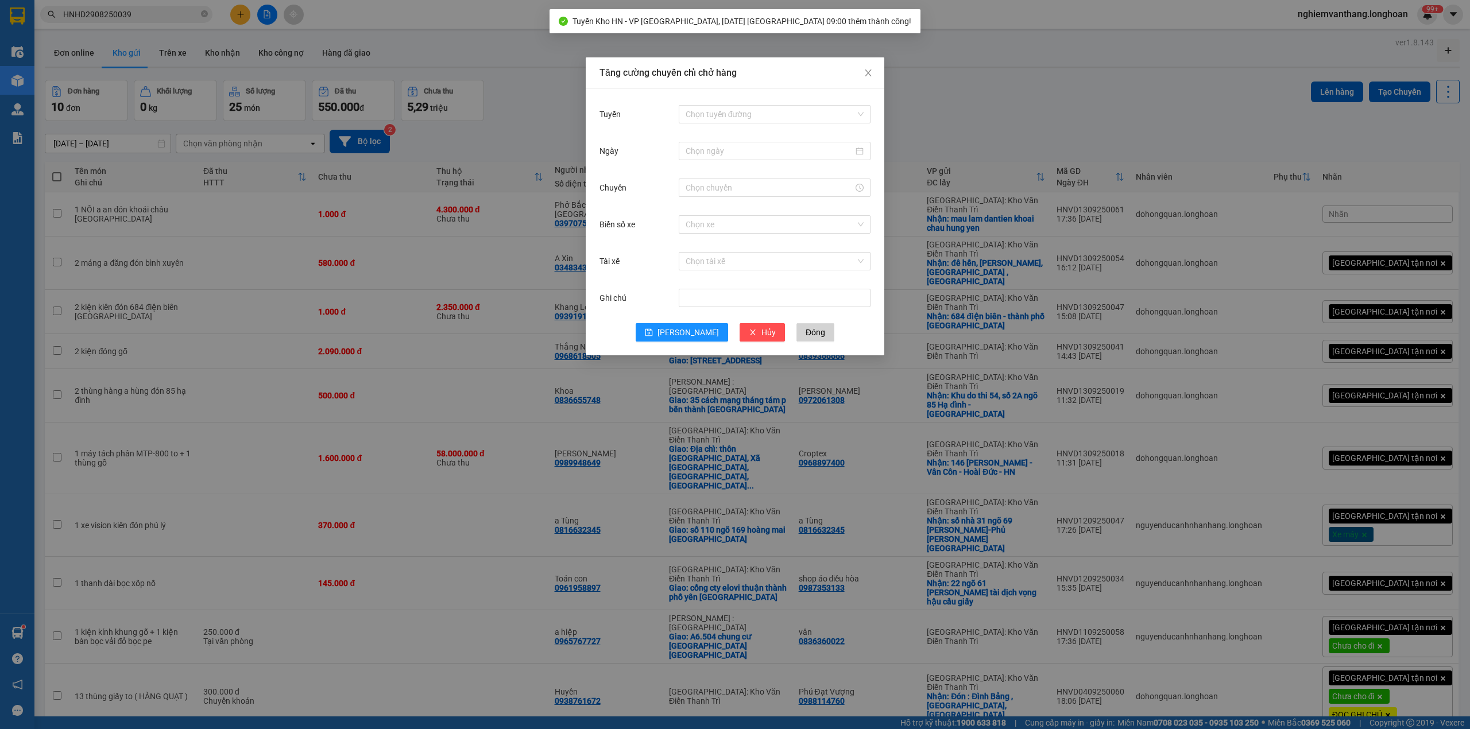
click at [966, 136] on div "Tăng cường chuyến chỉ chở hàng Tuyến Chọn tuyến đường Ngày Chuyến Biển số xe Ch…" at bounding box center [735, 364] width 1470 height 729
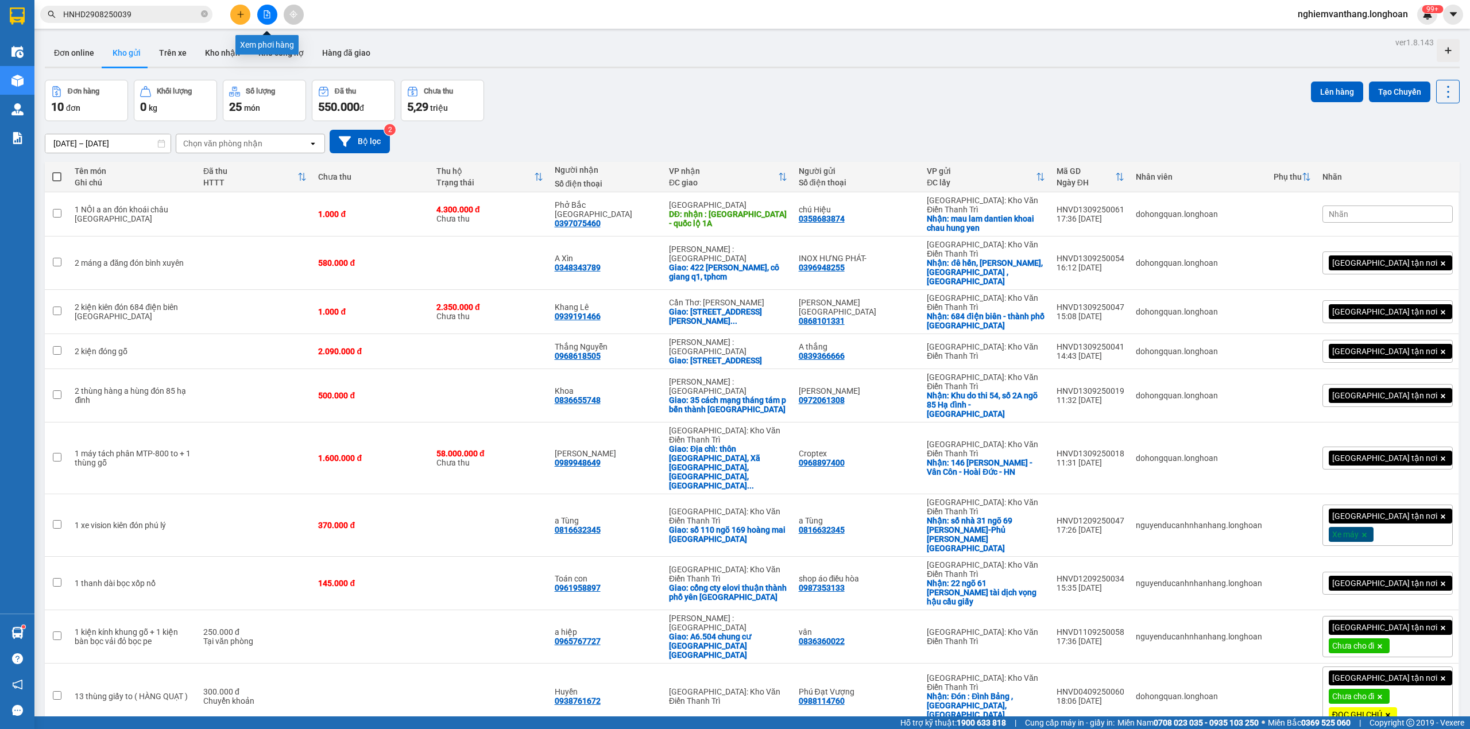
click at [269, 14] on icon "file-add" at bounding box center [267, 14] width 8 height 8
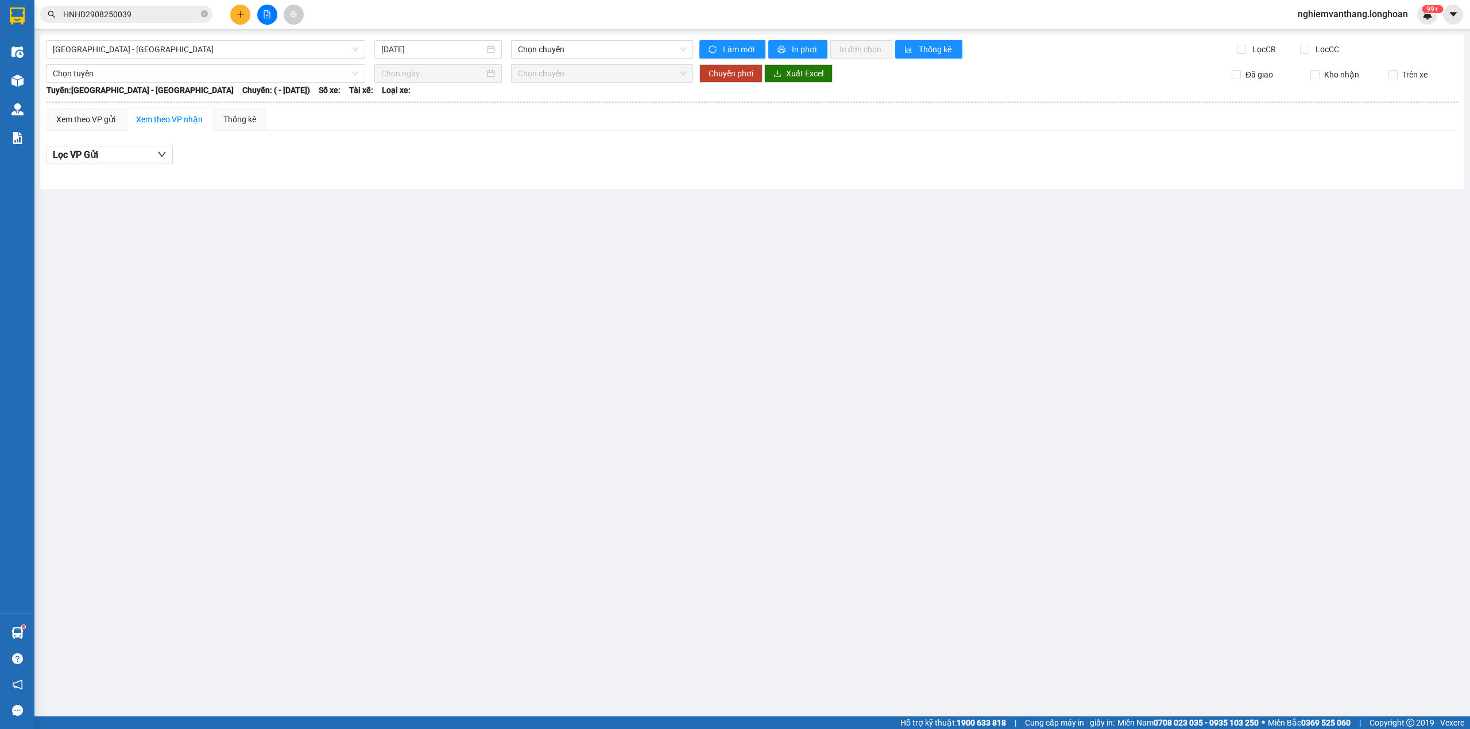
click at [136, 34] on div "[GEOGRAPHIC_DATA] - [GEOGRAPHIC_DATA] [DATE] Chọn chuyến Làm mới In phơi In đơn…" at bounding box center [752, 111] width 1424 height 154
click at [131, 44] on span "[GEOGRAPHIC_DATA] - [GEOGRAPHIC_DATA]" at bounding box center [205, 49] width 305 height 17
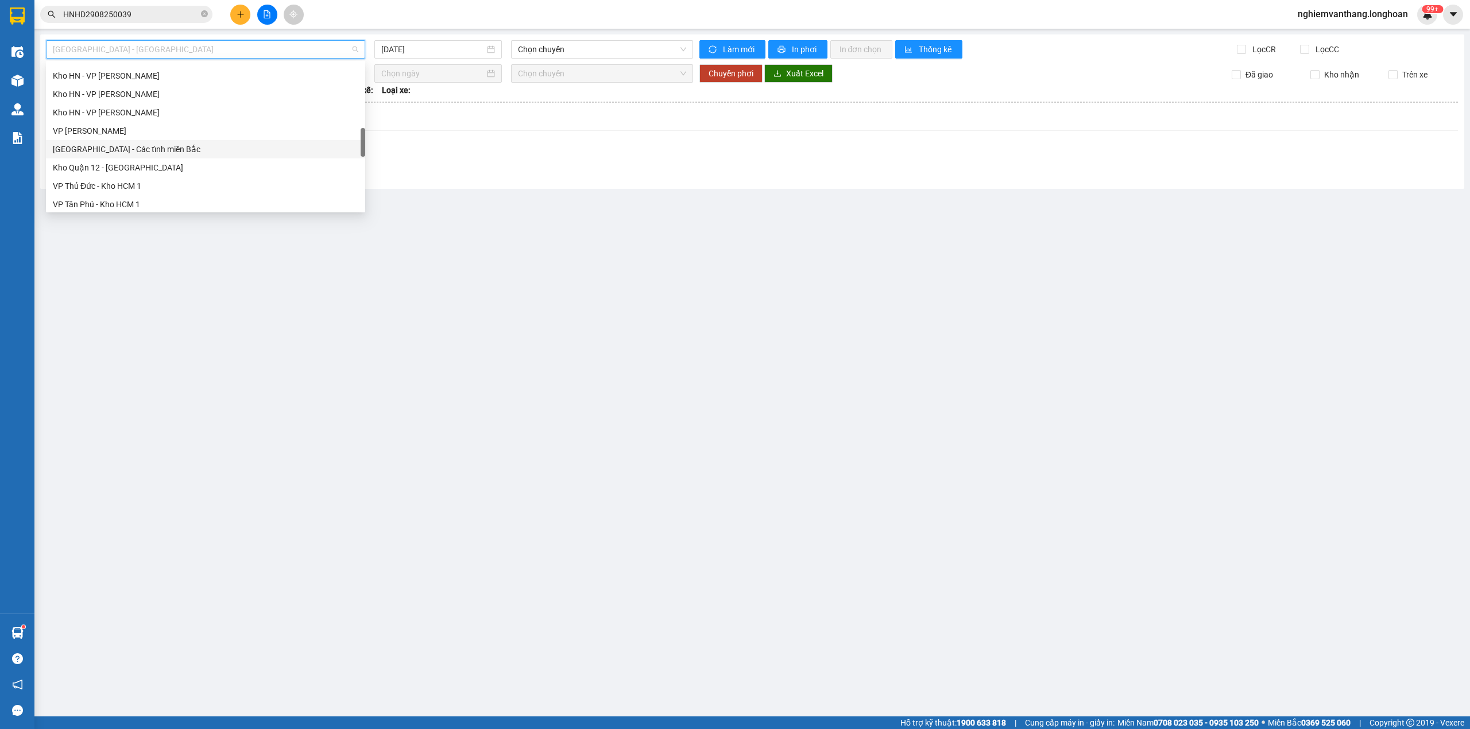
scroll to position [790, 0]
click at [125, 111] on div "Nam [GEOGRAPHIC_DATA]" at bounding box center [205, 109] width 305 height 13
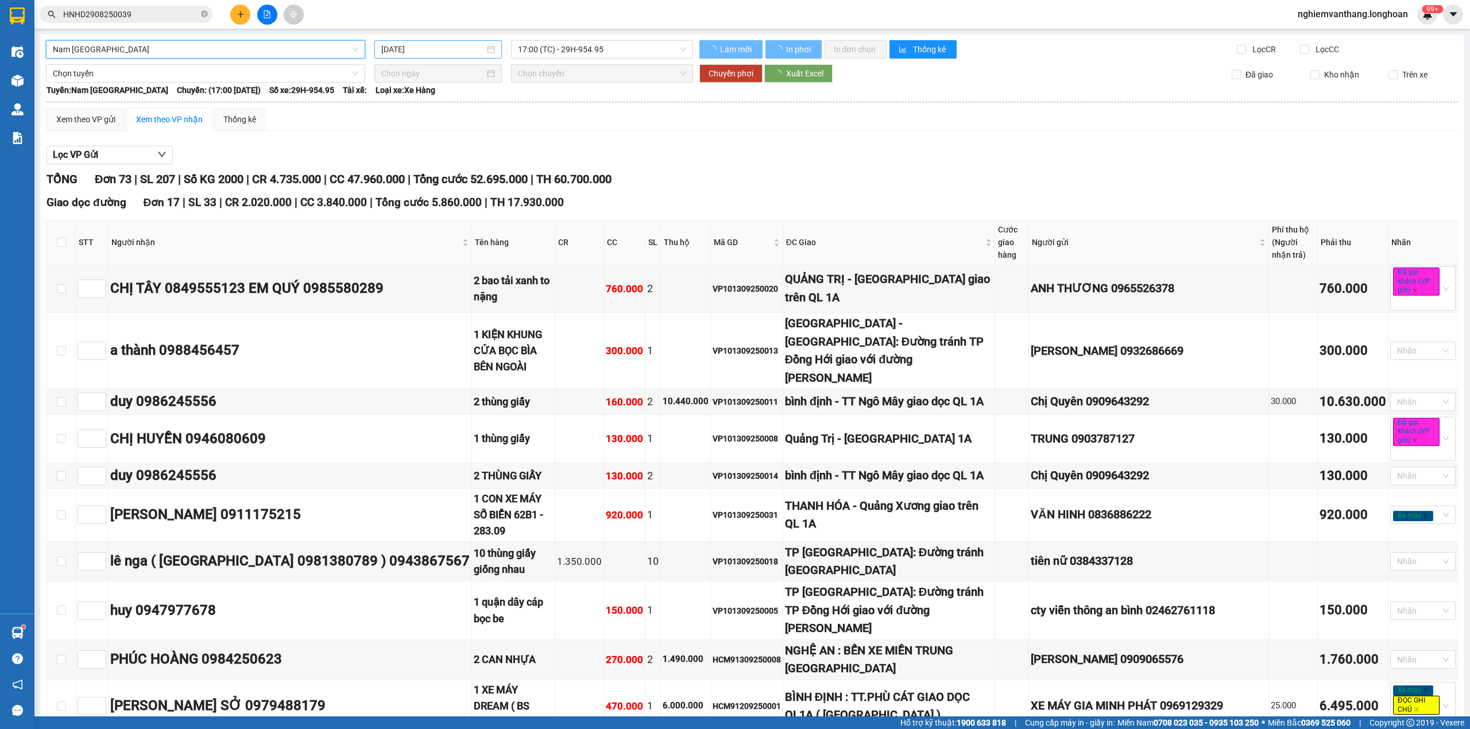
click at [452, 41] on div "[DATE]" at bounding box center [437, 49] width 127 height 18
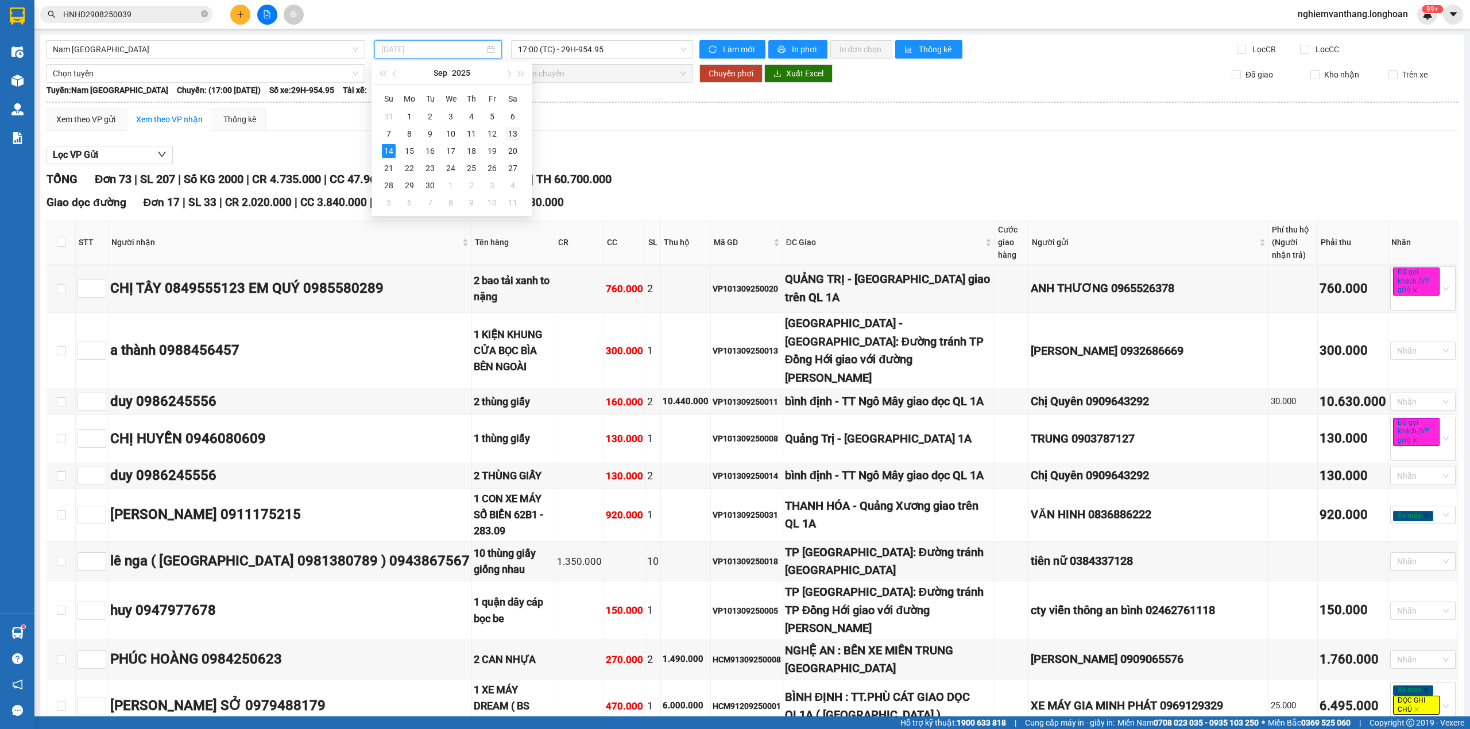
click at [513, 134] on div "13" at bounding box center [513, 134] width 14 height 14
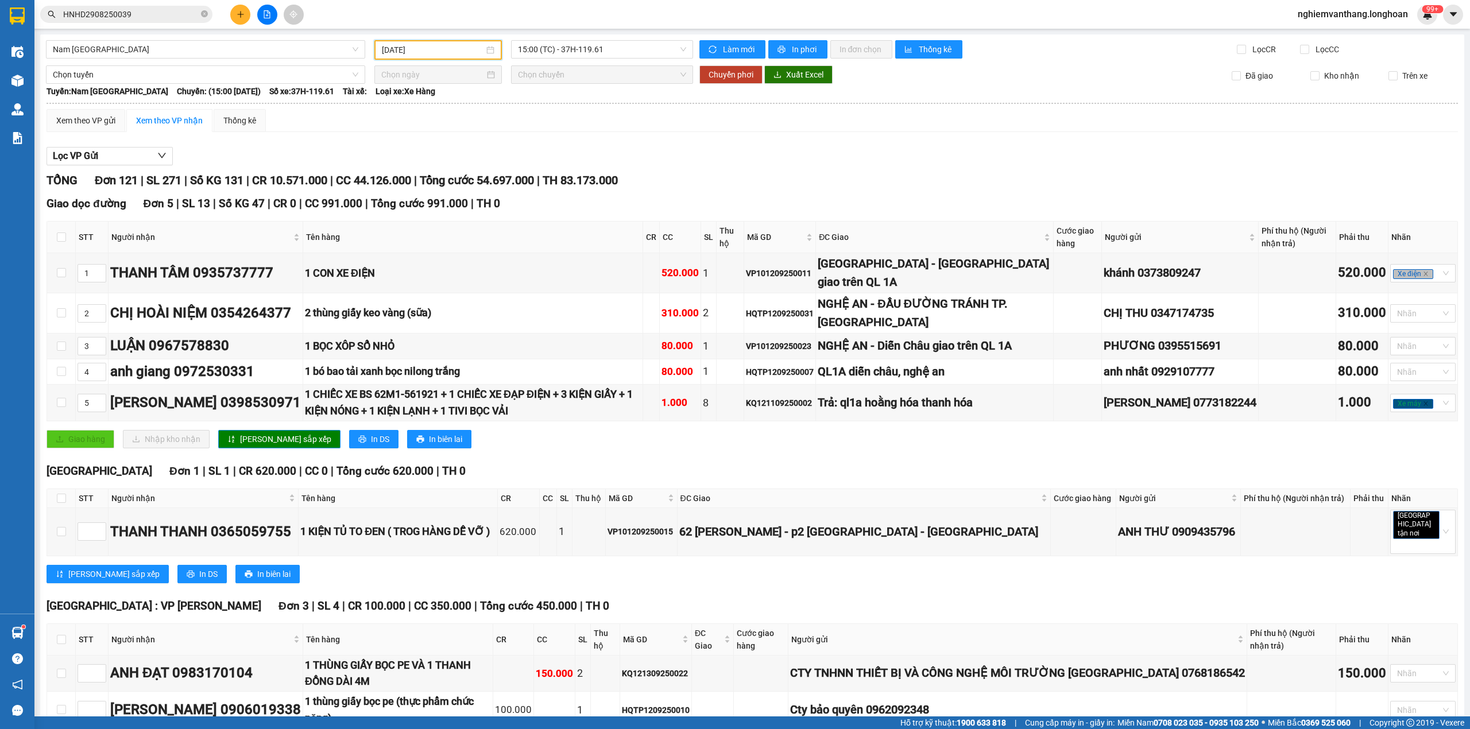
click at [432, 52] on input "[DATE]" at bounding box center [433, 50] width 102 height 13
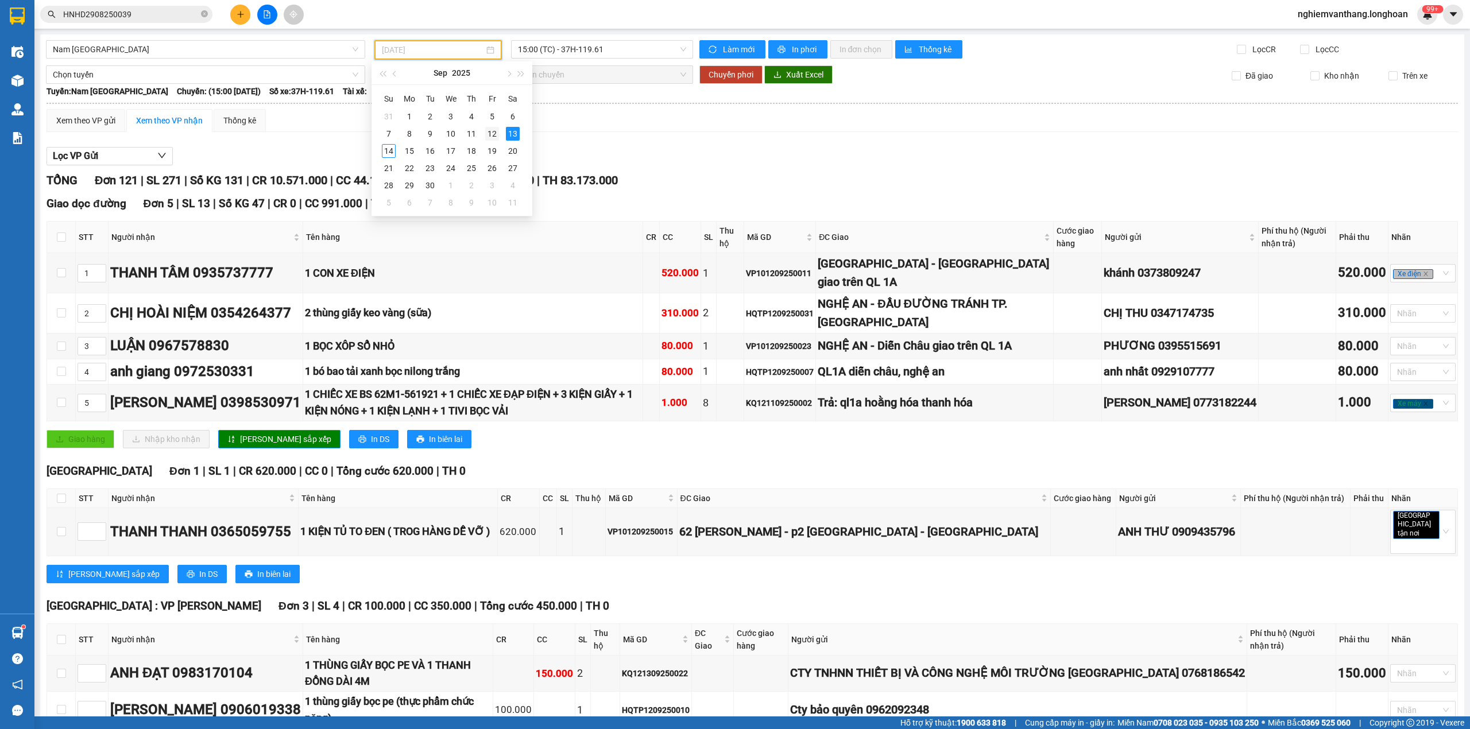
click at [487, 139] on div "12" at bounding box center [492, 134] width 14 height 14
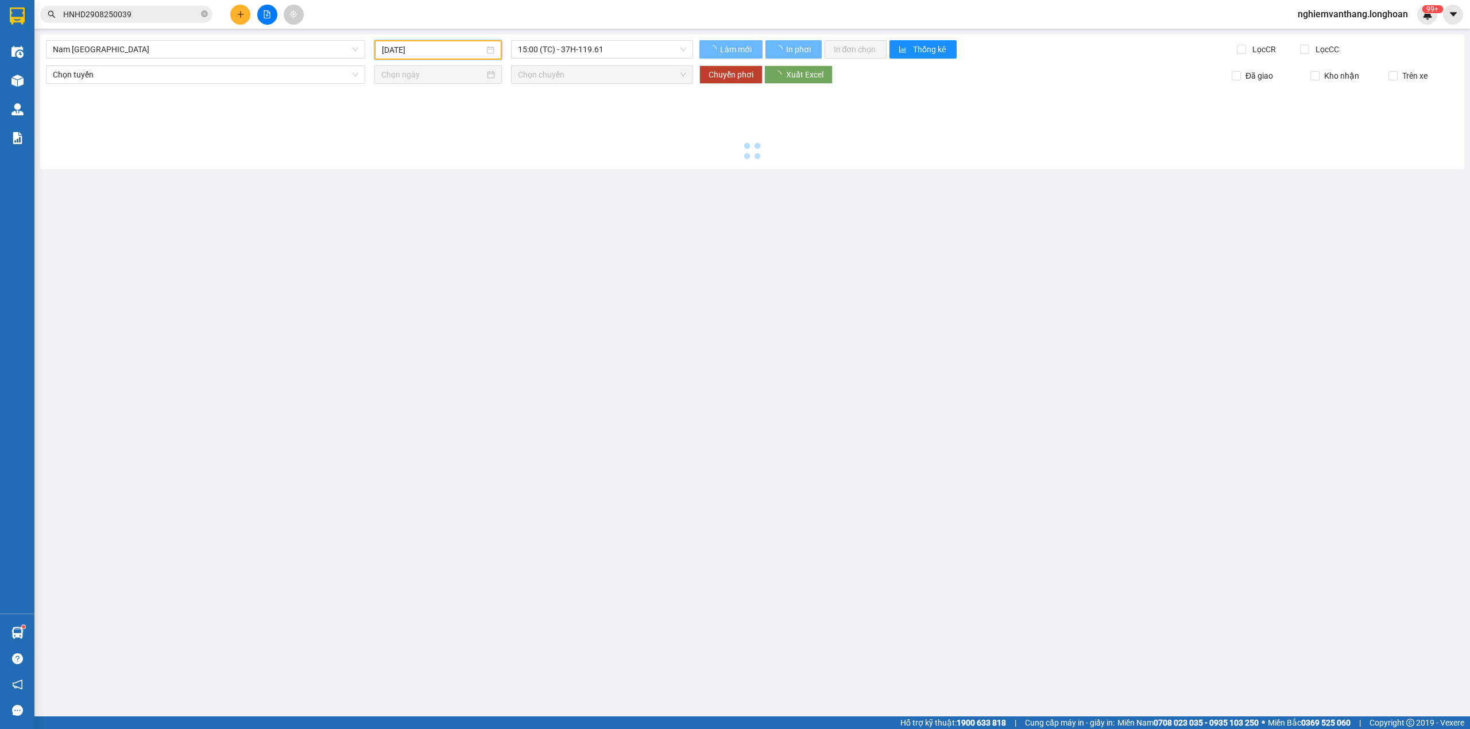
type input "[DATE]"
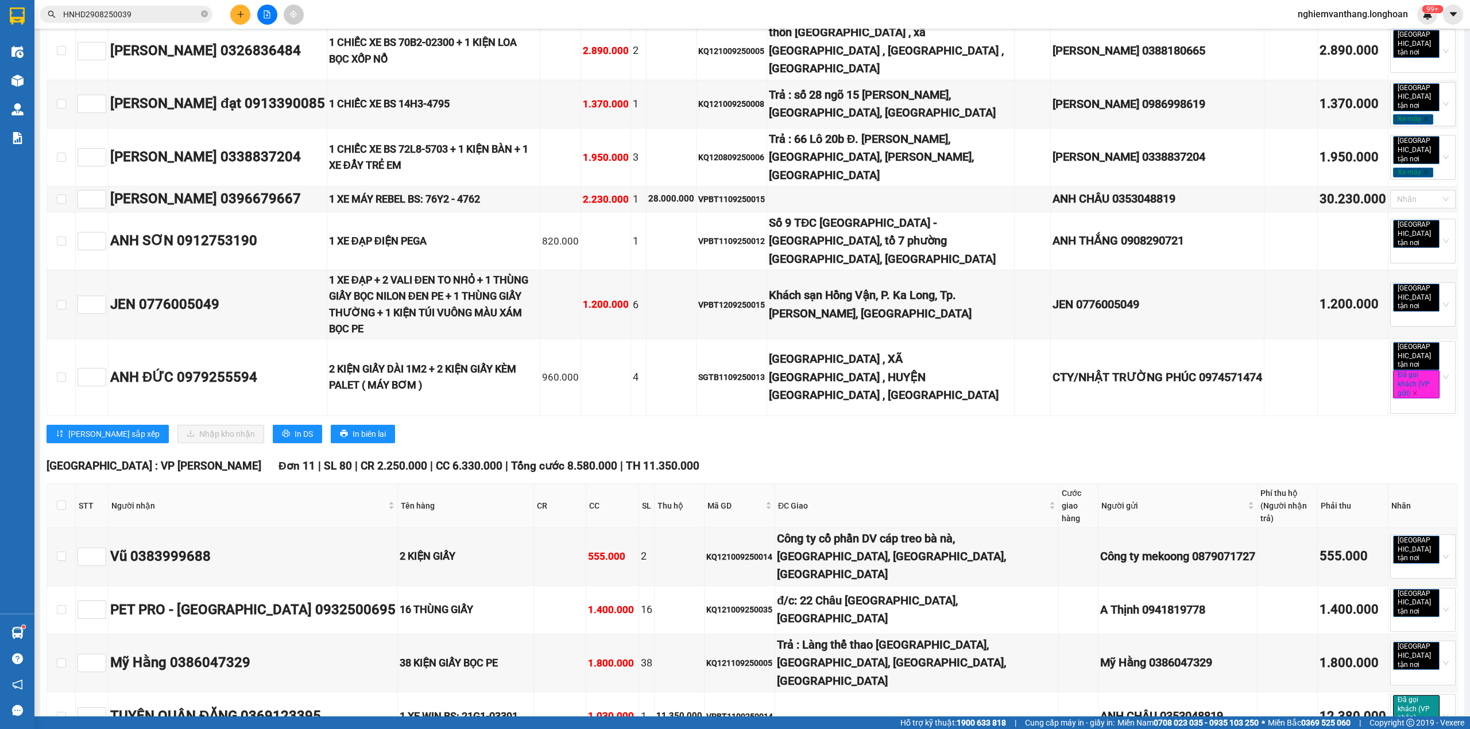
scroll to position [4456, 0]
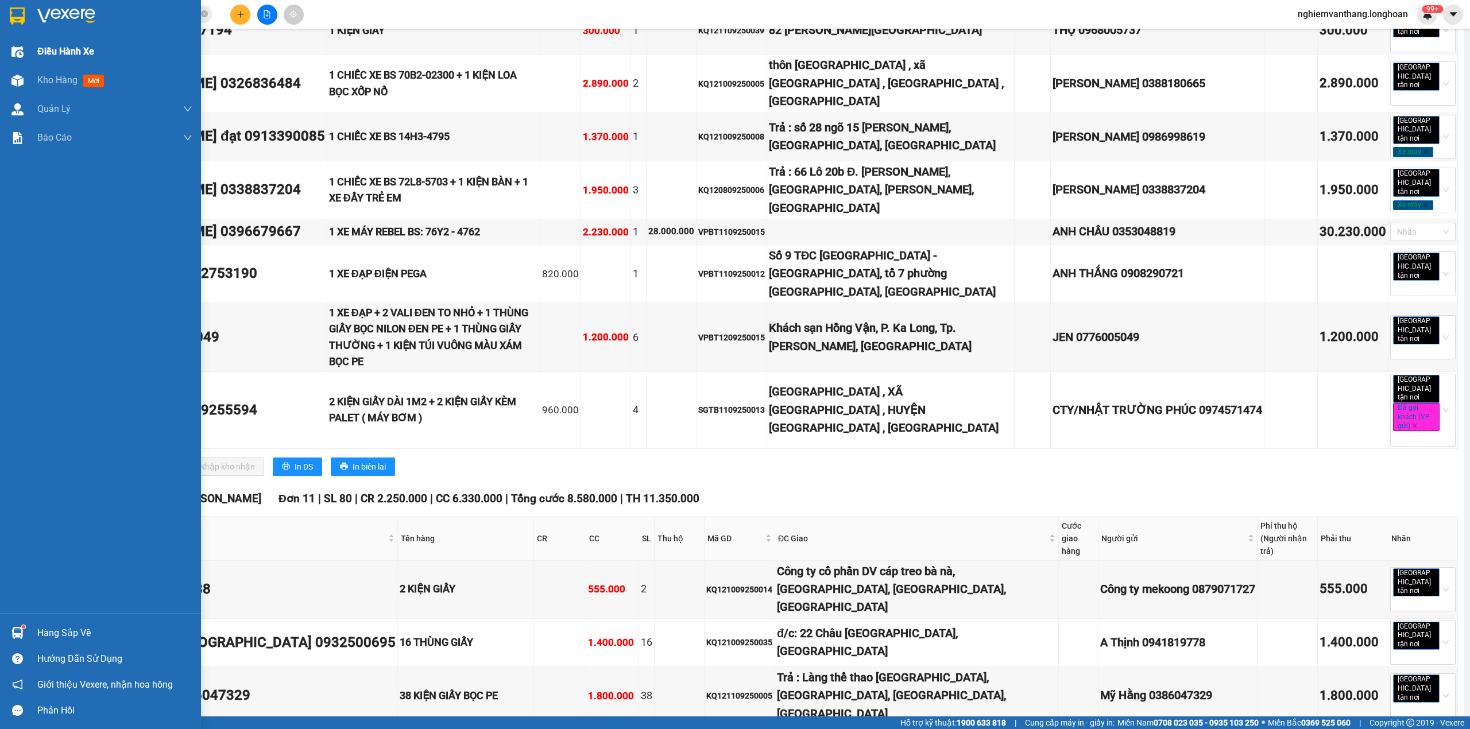
click at [74, 54] on span "Điều hành xe" at bounding box center [65, 51] width 57 height 14
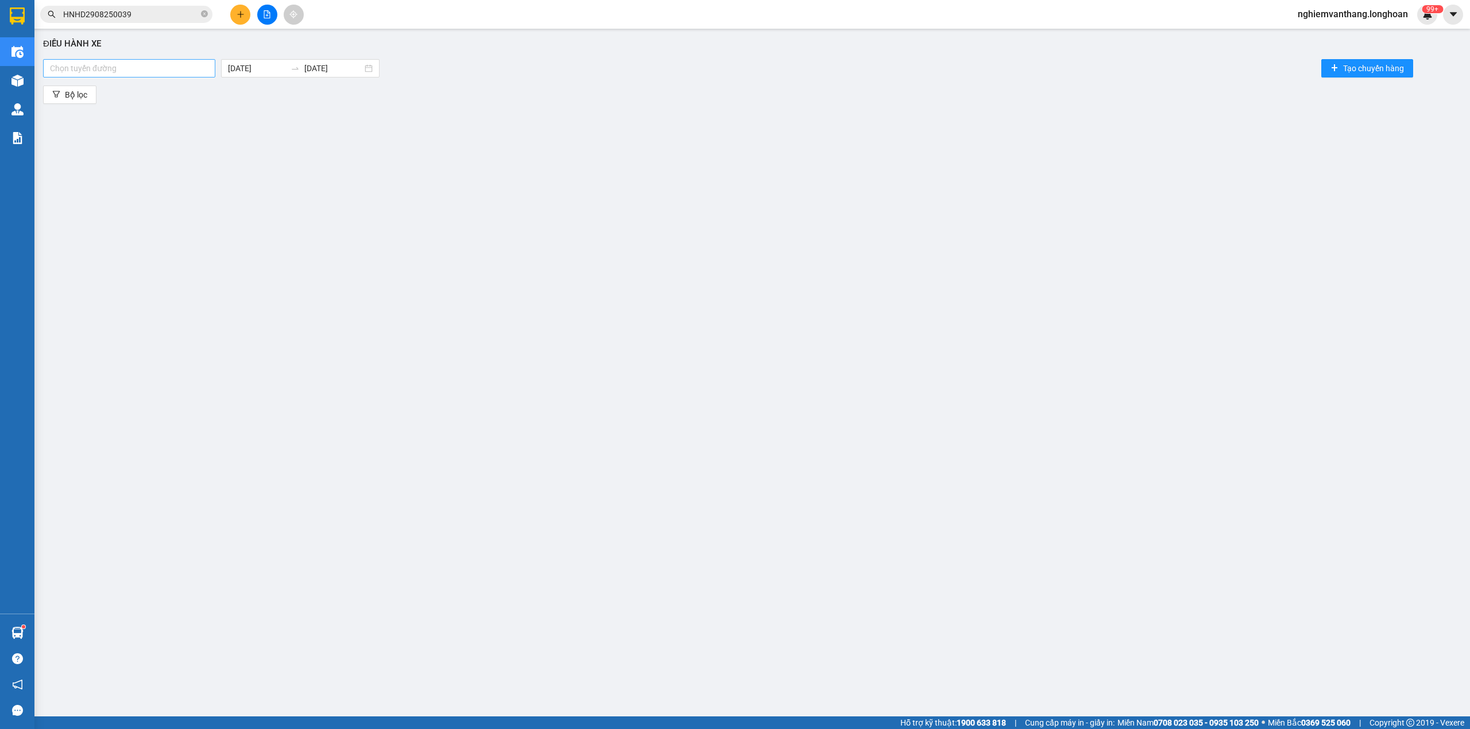
click at [107, 63] on div at bounding box center [129, 68] width 167 height 14
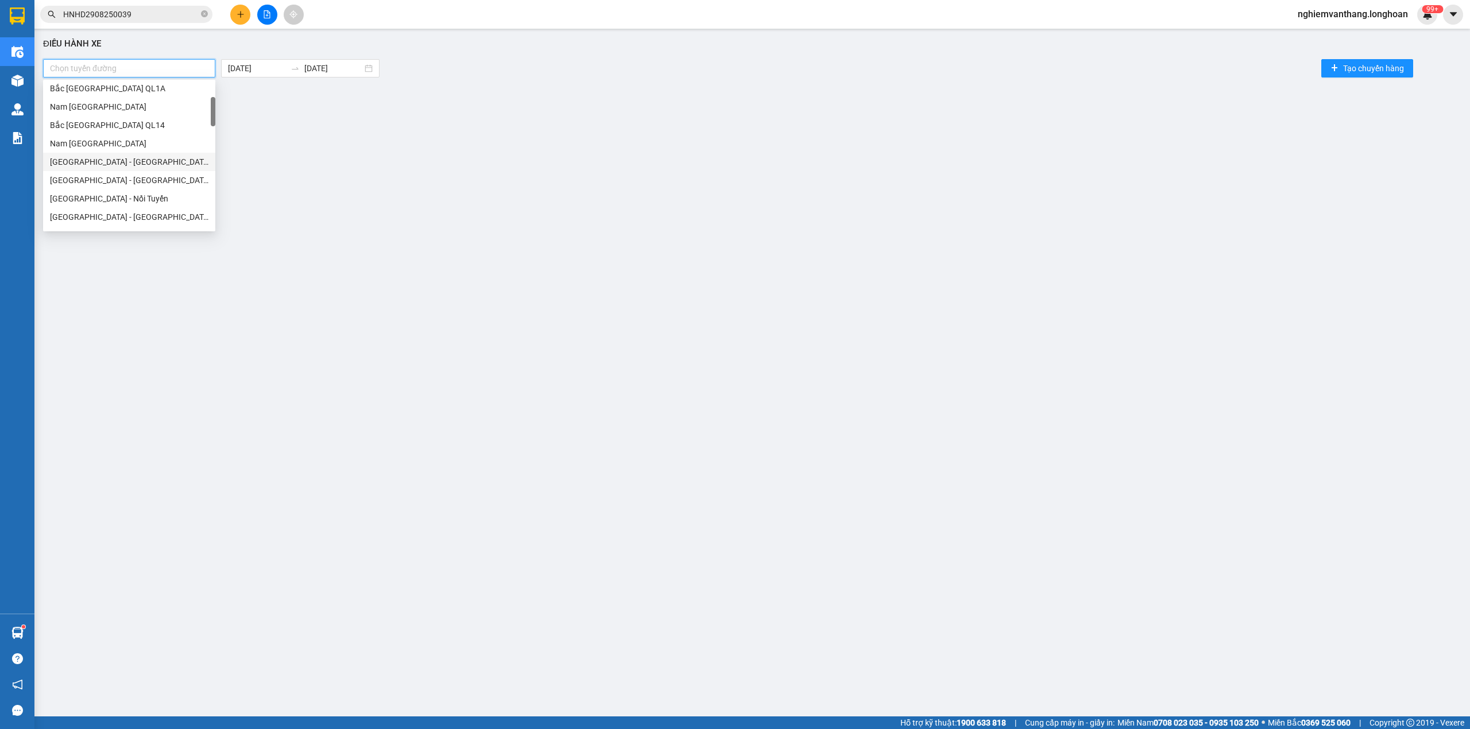
scroll to position [153, 0]
click at [130, 122] on div "[GEOGRAPHIC_DATA] - Nối Tuyến" at bounding box center [129, 122] width 158 height 13
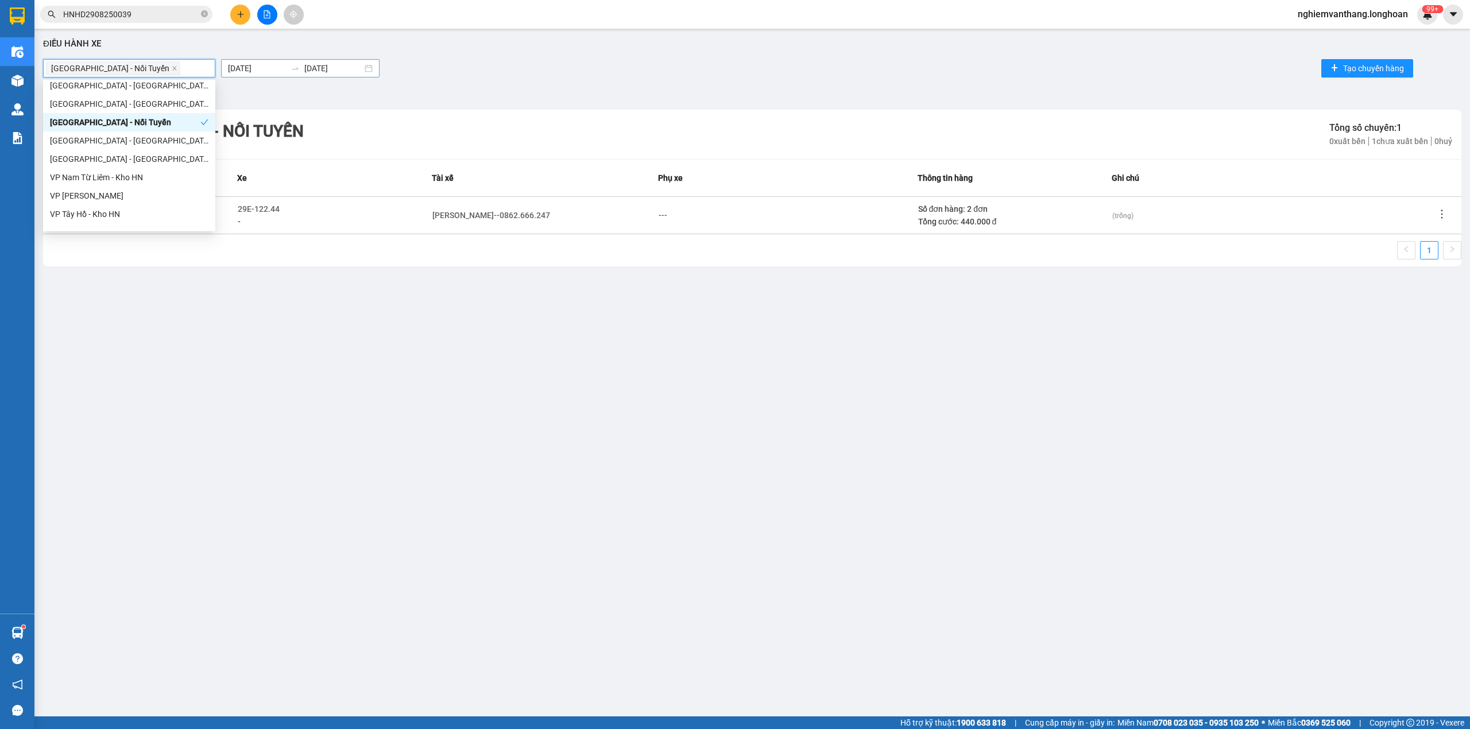
click at [269, 68] on body "Kết quả tìm kiếm ( 1 ) Bộ lọc Mã ĐH Trạng thái Món hàng Thu hộ Tổng cước Chưa c…" at bounding box center [735, 364] width 1470 height 729
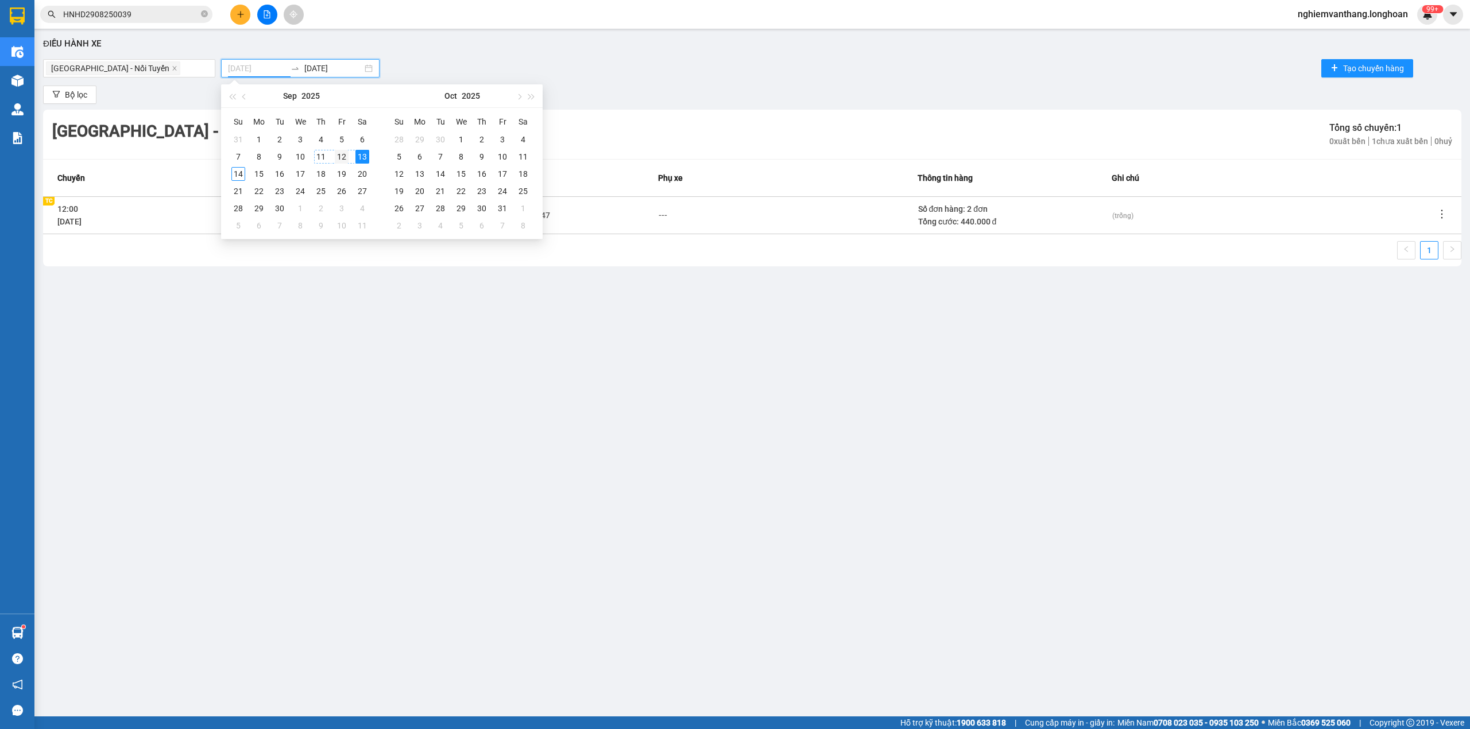
type input "[DATE]"
drag, startPoint x: 340, startPoint y: 156, endPoint x: 336, endPoint y: 126, distance: 30.1
click at [345, 155] on div "12" at bounding box center [342, 157] width 14 height 14
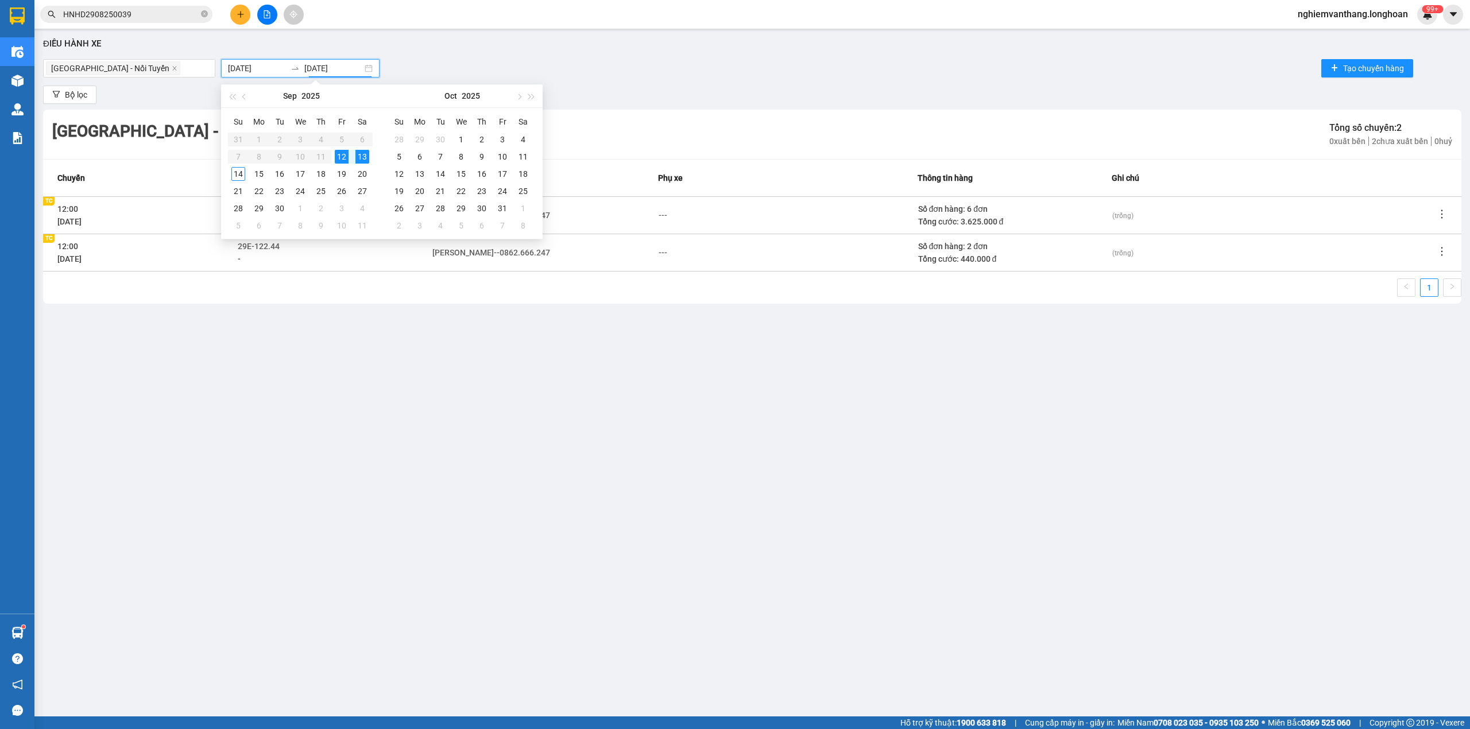
click at [341, 65] on input "[DATE]" at bounding box center [333, 68] width 58 height 13
type input "[DATE]"
click at [343, 295] on div "1" at bounding box center [752, 290] width 1418 height 25
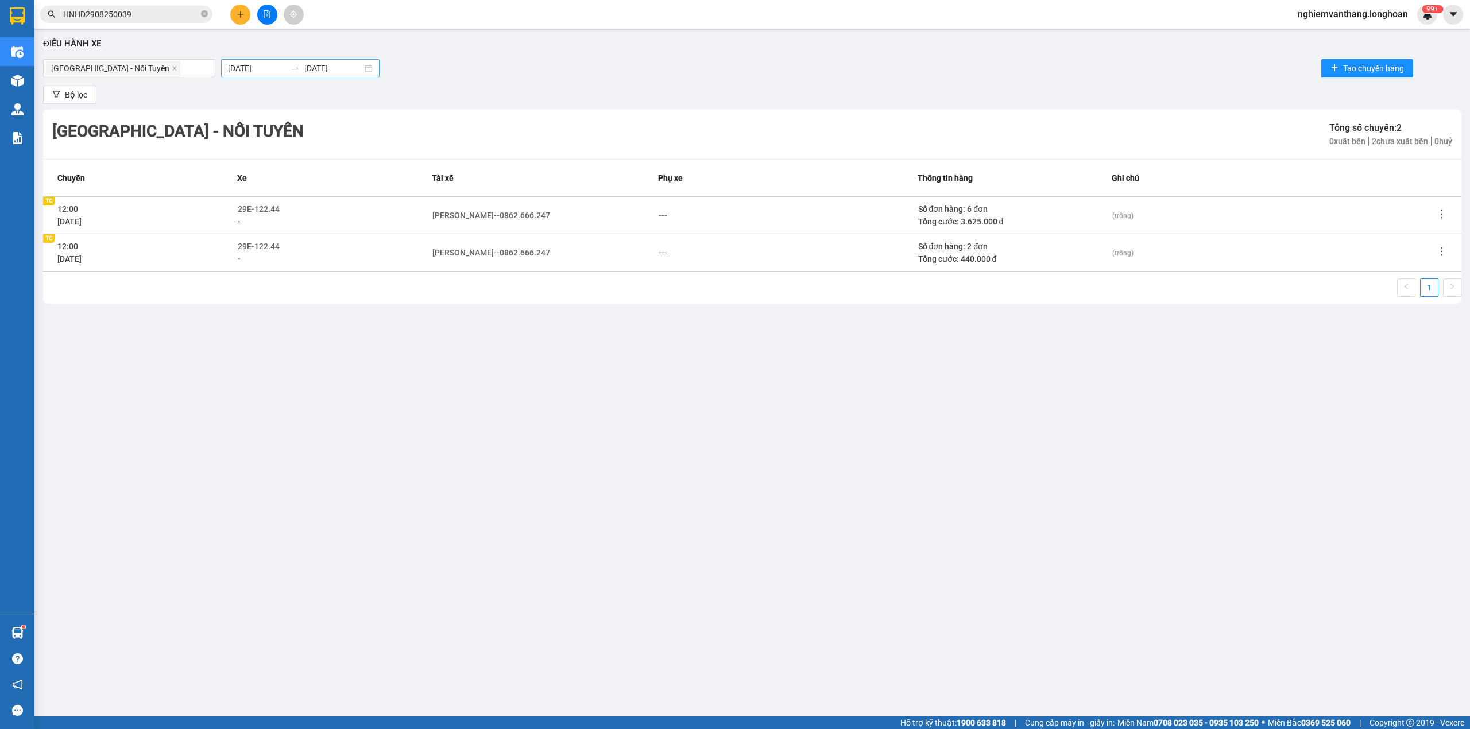
click at [237, 68] on input "[DATE]" at bounding box center [257, 68] width 58 height 13
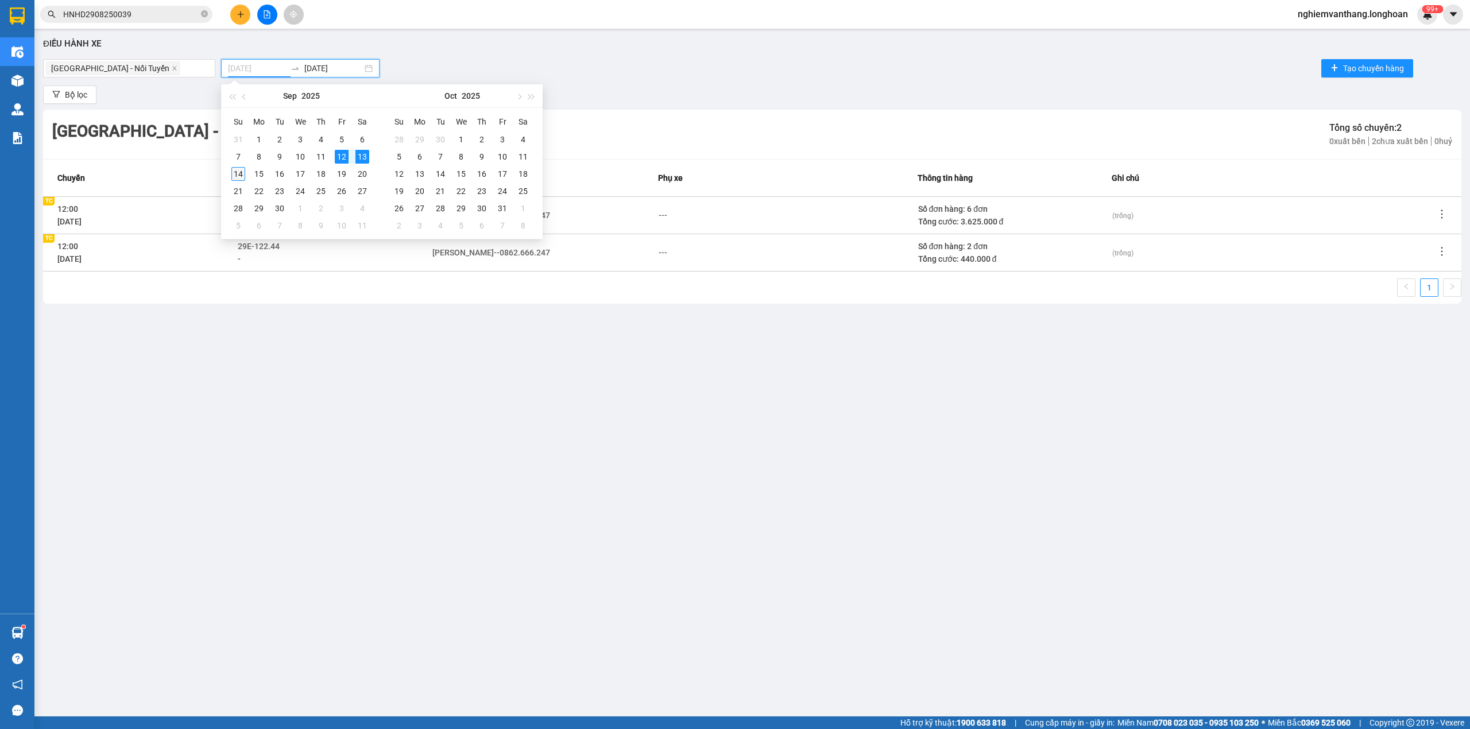
type input "[DATE]"
click at [241, 171] on div "14" at bounding box center [238, 174] width 14 height 14
type input "[DATE]"
click at [441, 175] on div "14" at bounding box center [441, 174] width 14 height 14
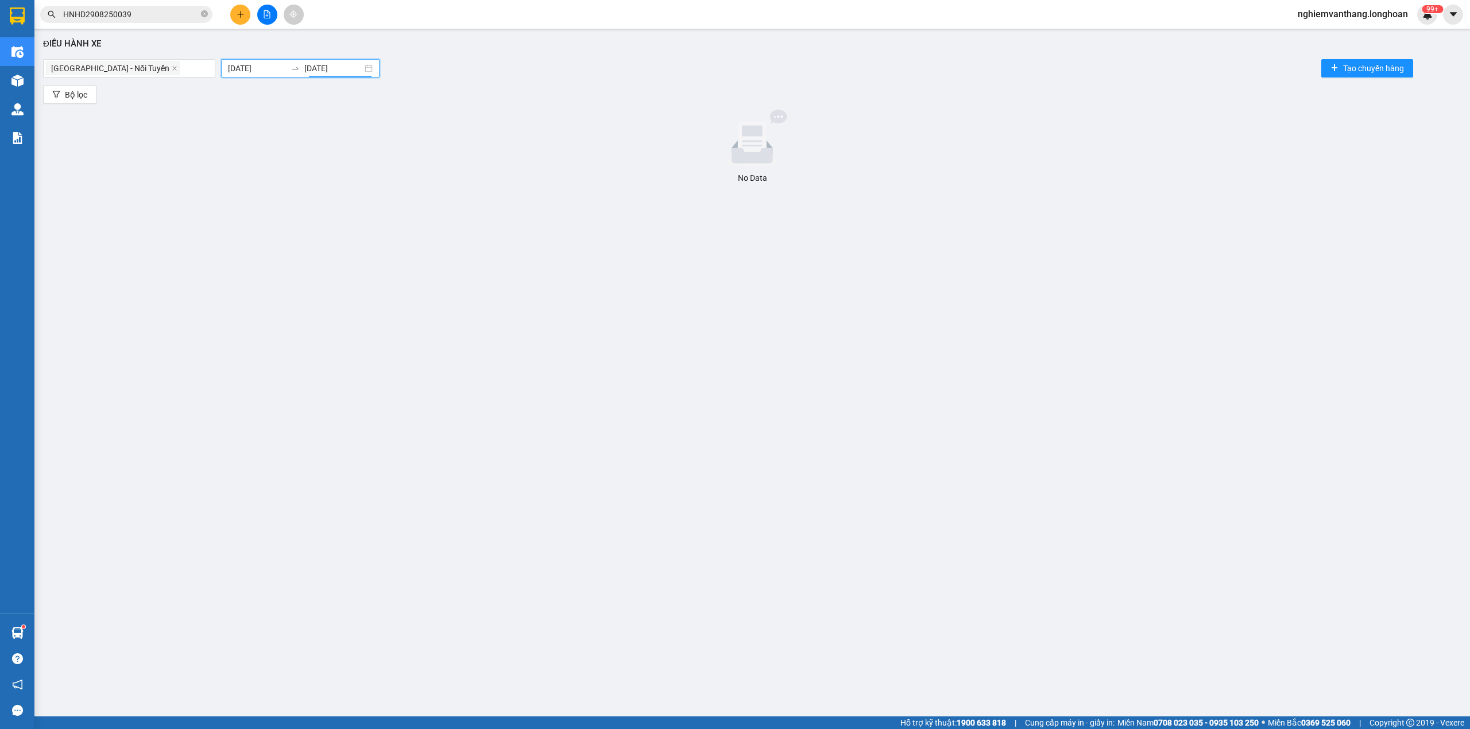
click at [524, 365] on div "Điều hành xe [GEOGRAPHIC_DATA] - Nối Tuyến [DATE] [DATE] Tạo chuyến hàng Bộ lọc…" at bounding box center [752, 351] width 1424 height 634
click at [329, 65] on input "[DATE]" at bounding box center [333, 68] width 58 height 13
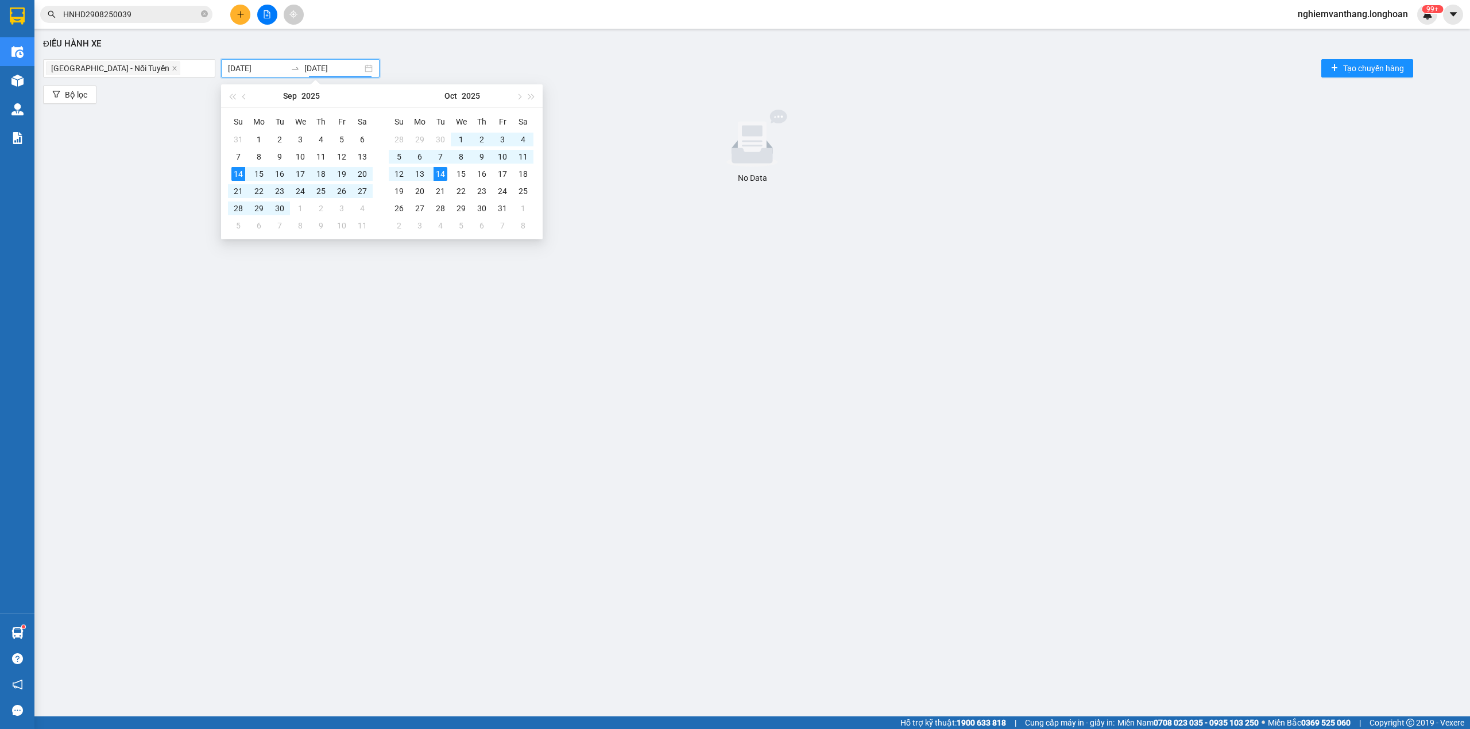
click at [256, 70] on input "[DATE]" at bounding box center [257, 68] width 58 height 13
click at [246, 95] on button "button" at bounding box center [244, 95] width 13 height 23
type input "[DATE]"
click at [398, 171] on div "14" at bounding box center [399, 174] width 14 height 14
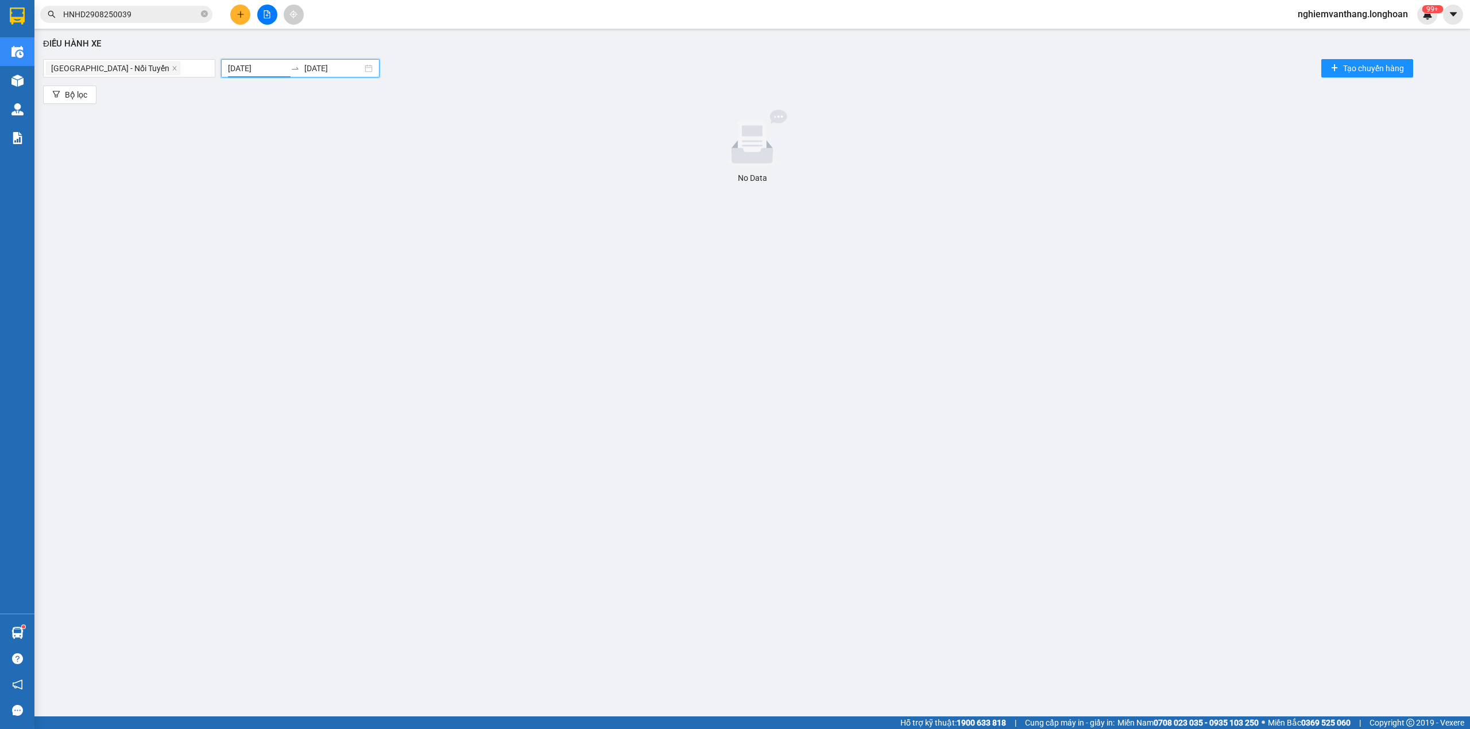
click at [325, 71] on input "[DATE]" at bounding box center [333, 68] width 58 height 13
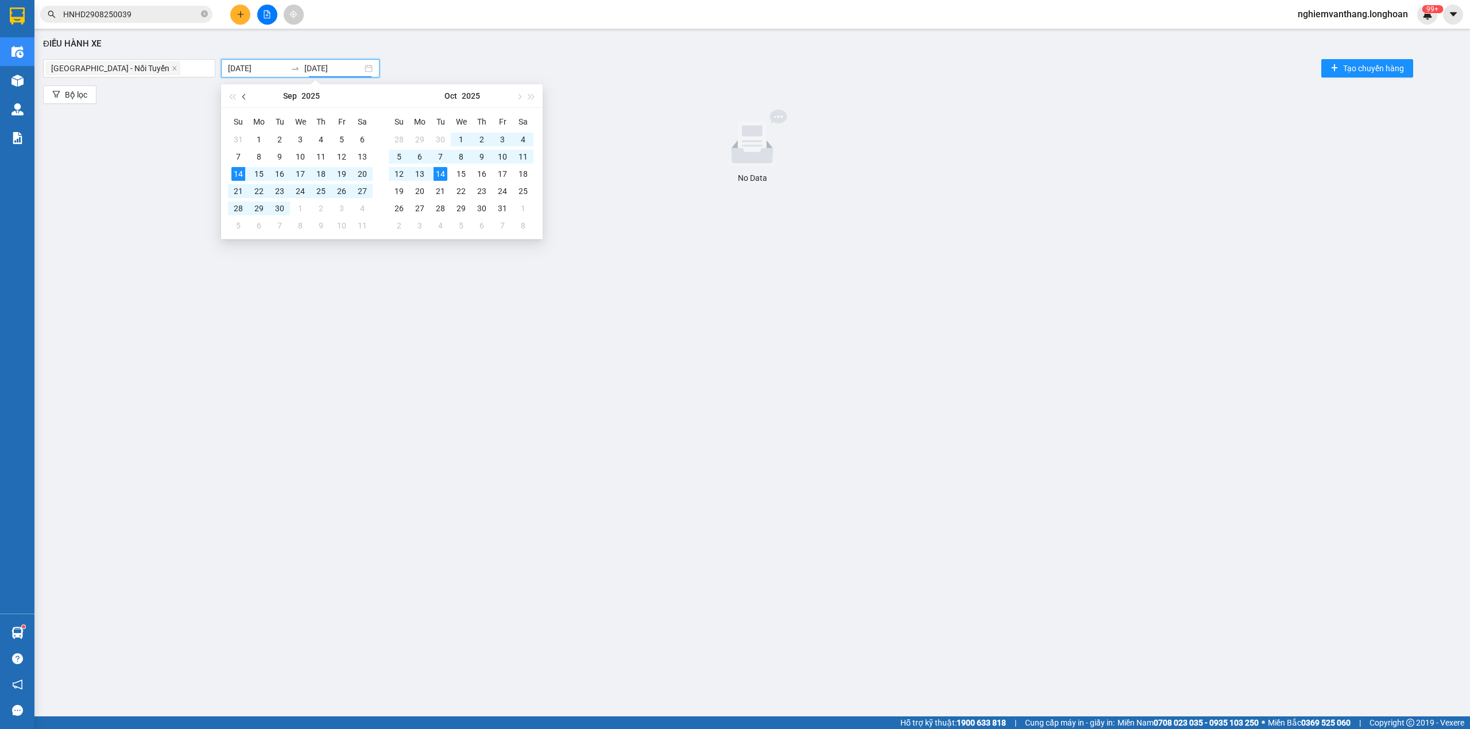
drag, startPoint x: 243, startPoint y: 99, endPoint x: 272, endPoint y: 100, distance: 28.7
click at [245, 99] on button "button" at bounding box center [244, 95] width 13 height 23
type input "[DATE]"
click at [398, 167] on div "14" at bounding box center [399, 174] width 14 height 14
type input "[DATE]"
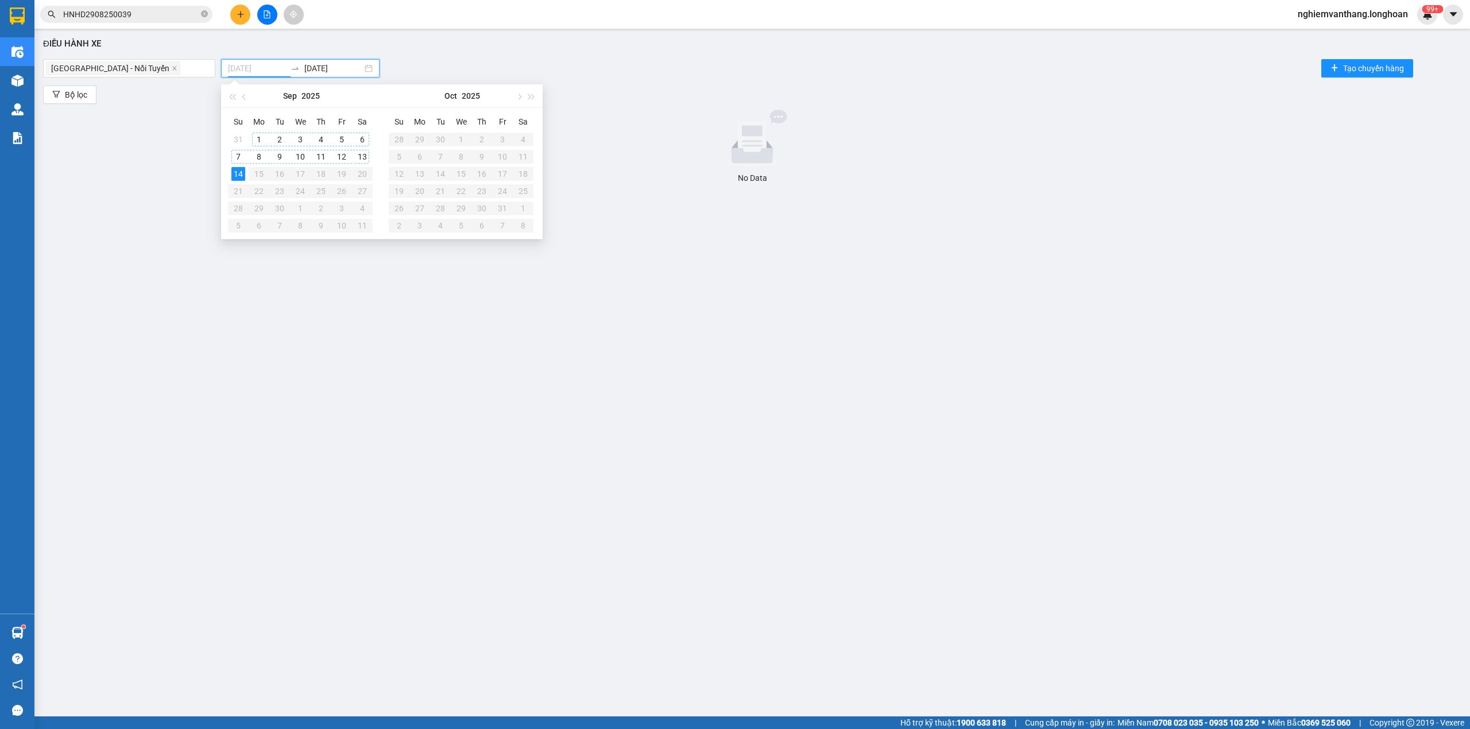
click at [254, 141] on div "1" at bounding box center [259, 140] width 14 height 14
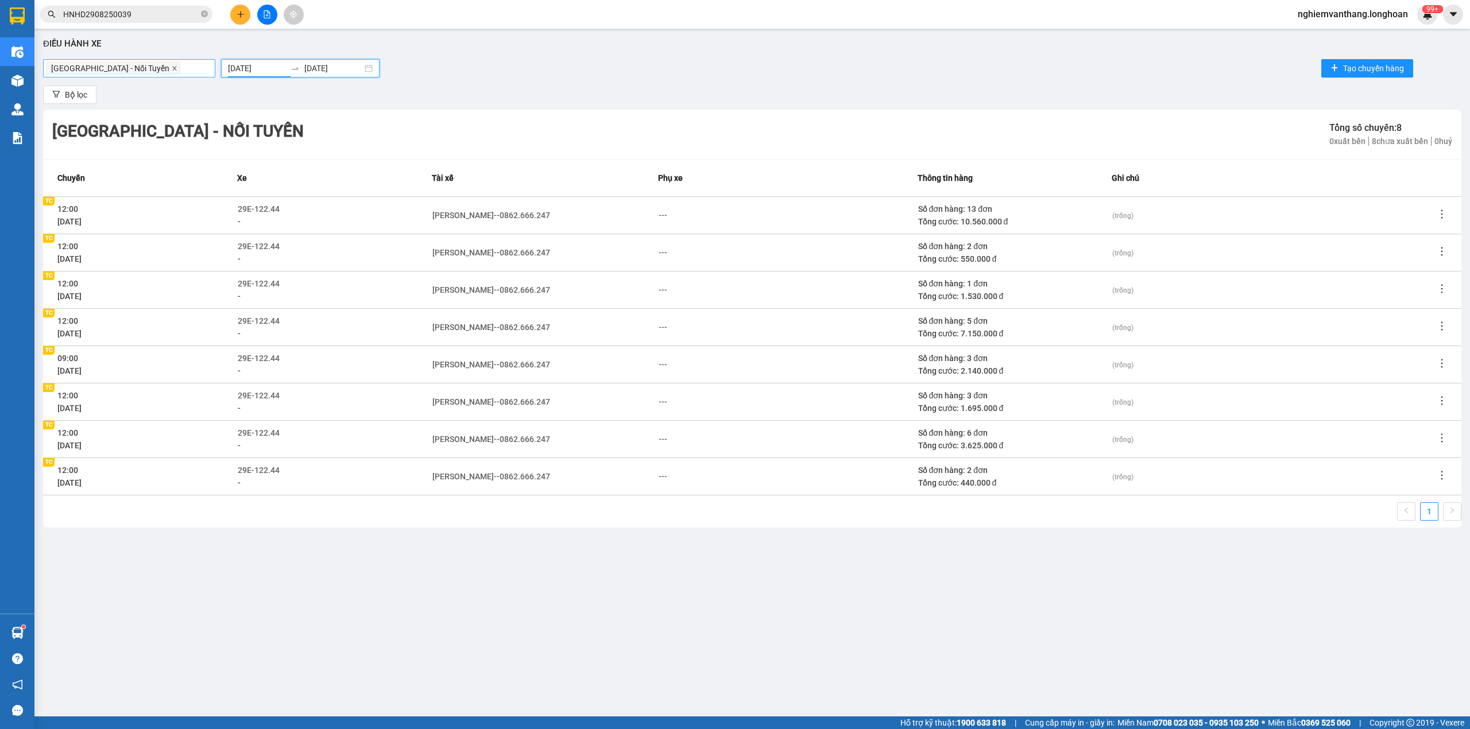
click at [172, 68] on icon "close" at bounding box center [174, 68] width 4 height 4
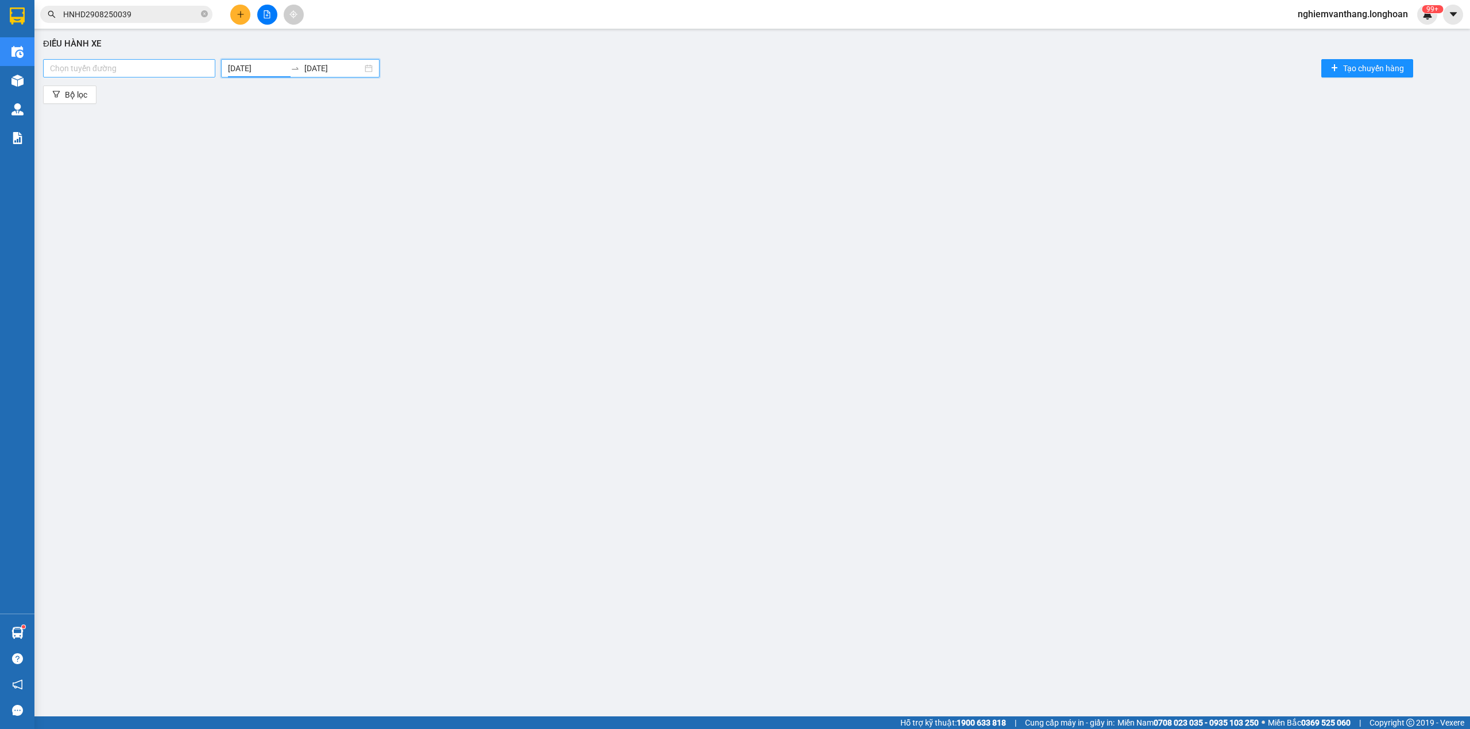
click at [126, 67] on div at bounding box center [129, 68] width 167 height 14
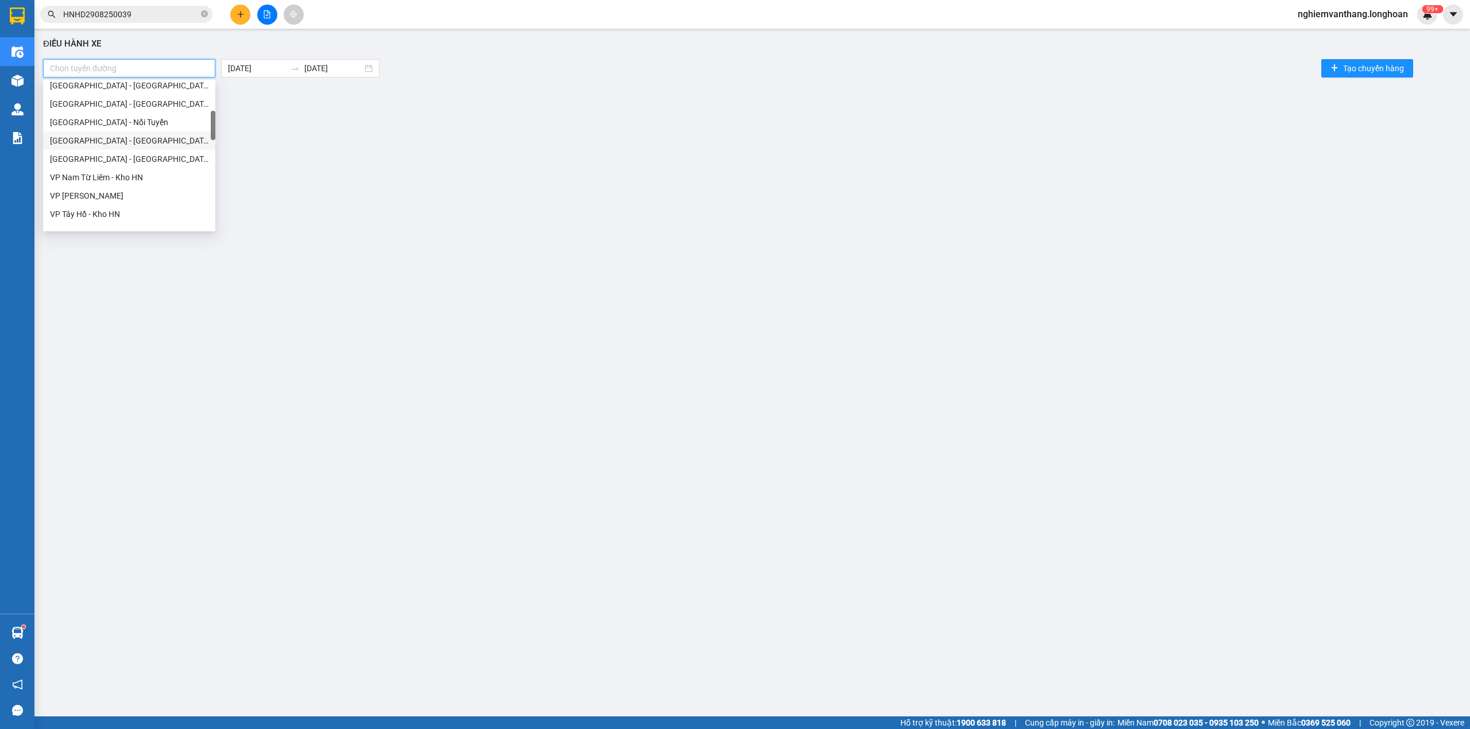
click at [129, 137] on div "[GEOGRAPHIC_DATA] - [GEOGRAPHIC_DATA]" at bounding box center [129, 140] width 158 height 13
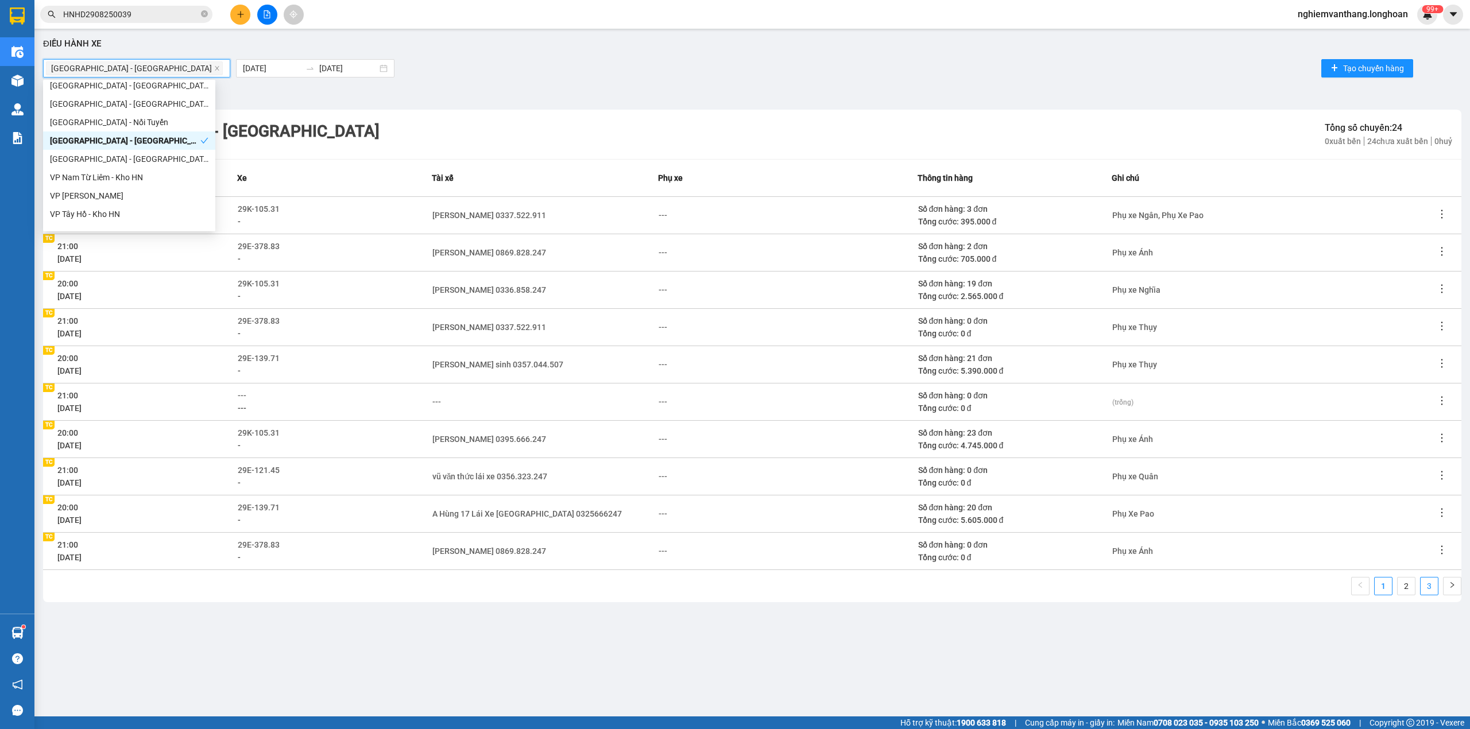
click at [1425, 586] on link "3" at bounding box center [1429, 586] width 17 height 17
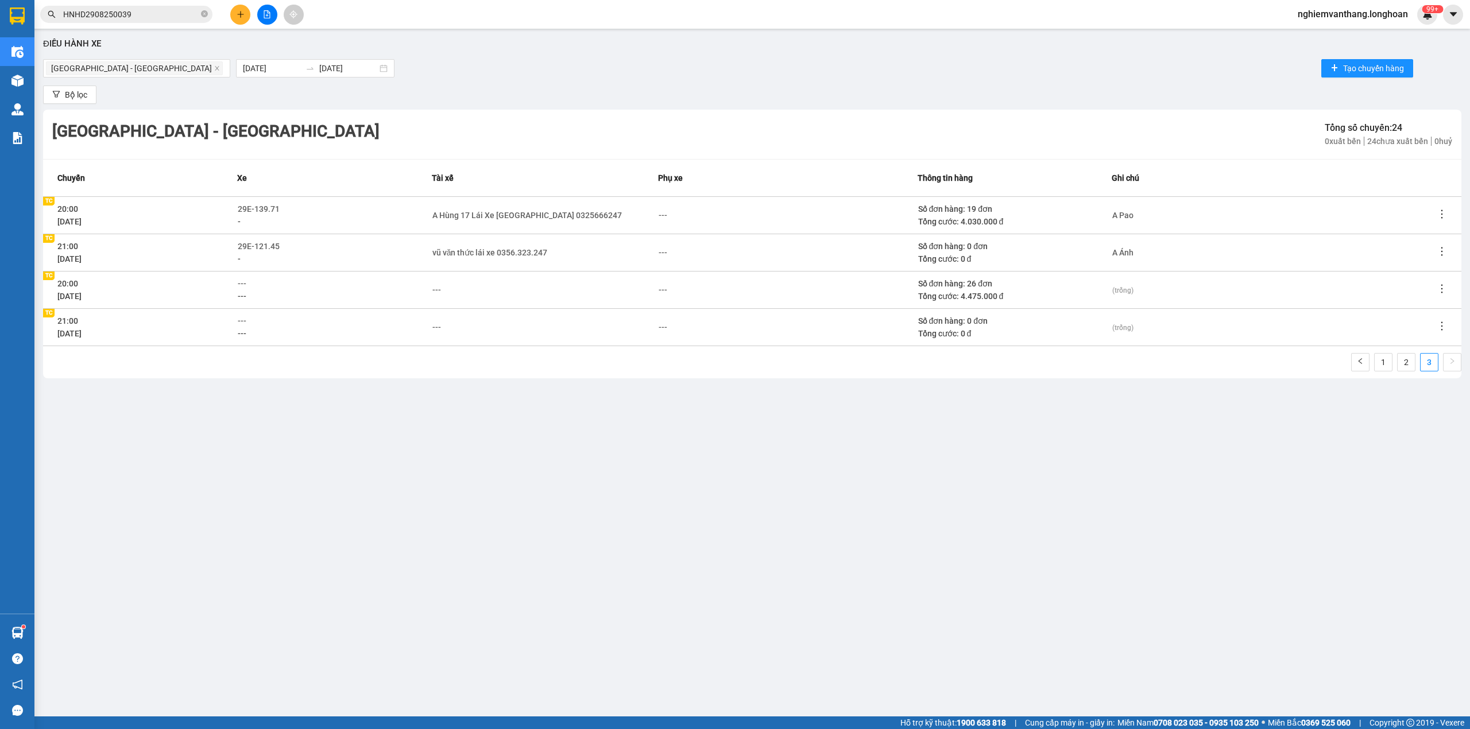
click at [253, 281] on icon "edit" at bounding box center [253, 284] width 8 height 8
click at [250, 283] on icon "edit" at bounding box center [253, 284] width 8 height 8
click at [234, 278] on td "20:00 [DATE] TC TC" at bounding box center [140, 289] width 194 height 37
click at [254, 285] on icon "edit" at bounding box center [253, 284] width 8 height 8
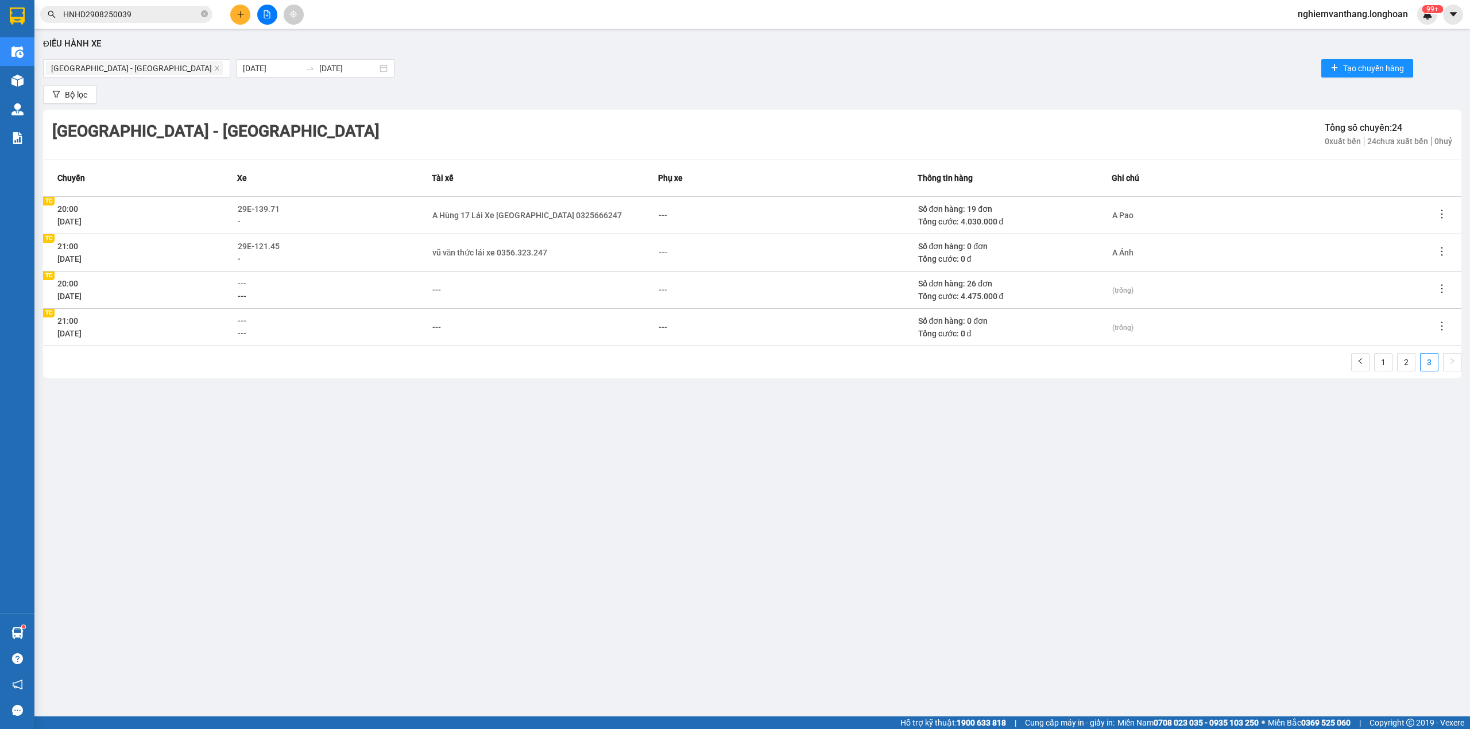
click at [234, 283] on td "20:00 [DATE] TC TC" at bounding box center [140, 289] width 194 height 37
click at [240, 280] on span "---" at bounding box center [242, 283] width 9 height 9
click at [245, 285] on span "---" at bounding box center [242, 283] width 9 height 9
type input "33"
click at [295, 322] on div "29E-216.33" at bounding box center [290, 322] width 90 height 13
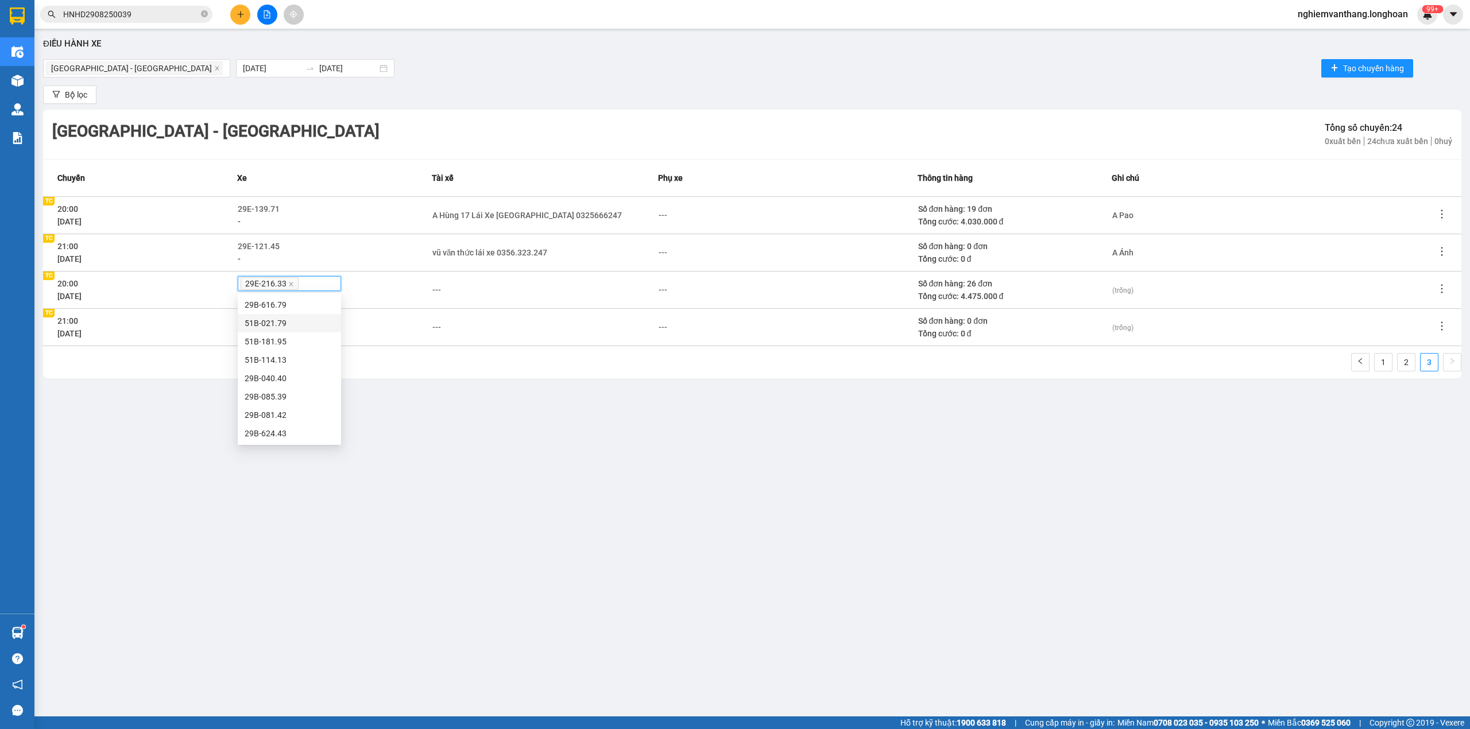
click at [545, 392] on div "Điều hành xe [GEOGRAPHIC_DATA] - [GEOGRAPHIC_DATA] [DATE] [DATE] Tạo chuyến hàn…" at bounding box center [752, 351] width 1424 height 634
click at [439, 284] on div "---" at bounding box center [436, 290] width 9 height 13
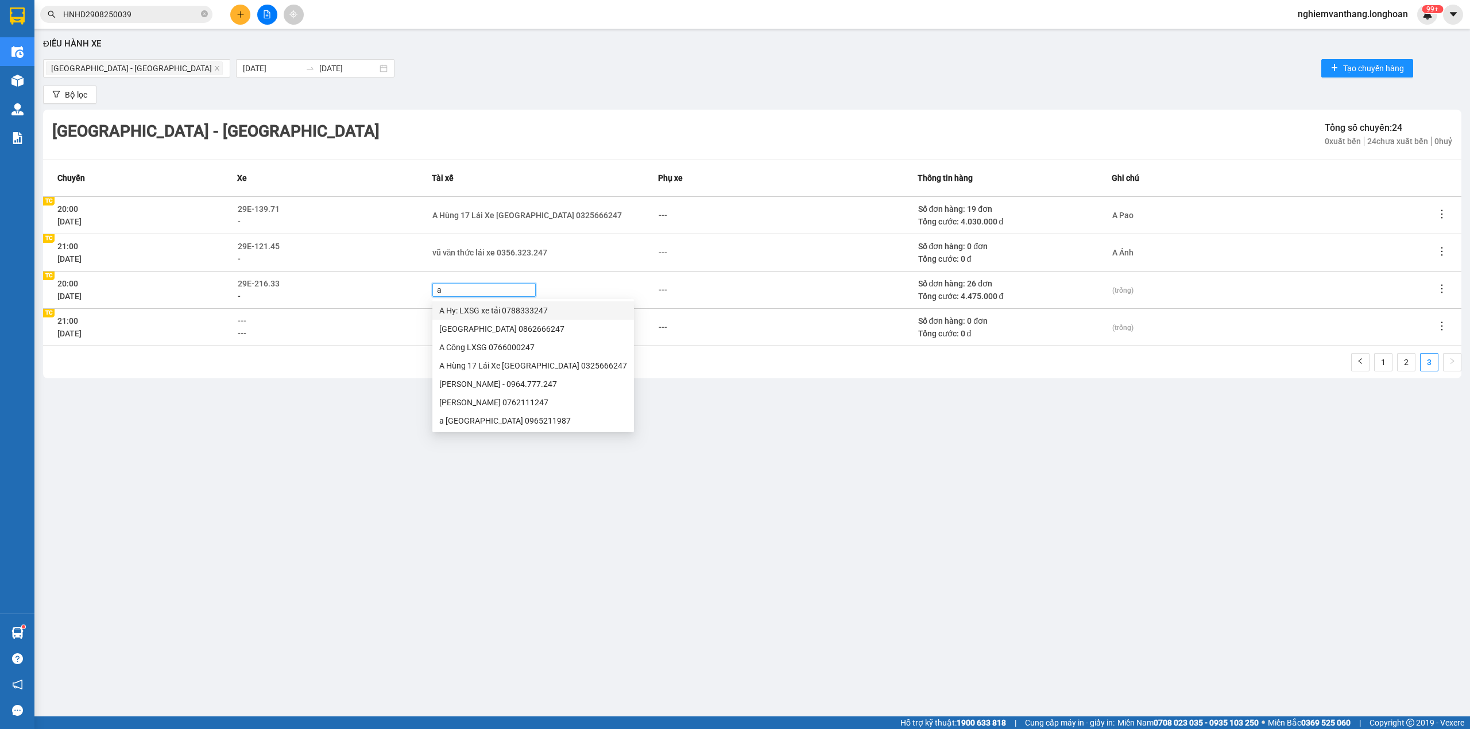
type input "a"
type input "phuo"
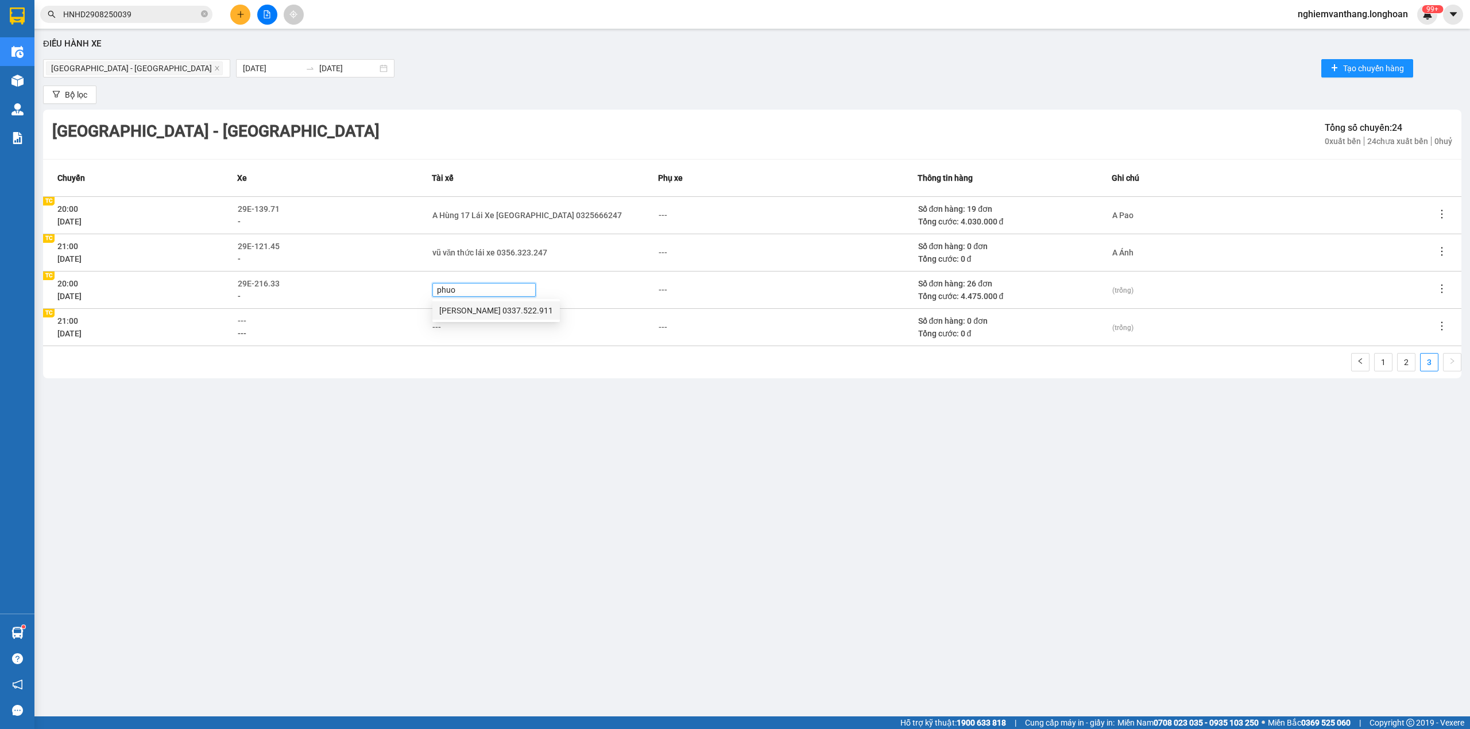
drag, startPoint x: 490, startPoint y: 311, endPoint x: 539, endPoint y: 372, distance: 78.5
click at [492, 311] on div "[PERSON_NAME] 0337.522.911" at bounding box center [496, 310] width 114 height 13
click at [613, 462] on div "Điều hành xe [GEOGRAPHIC_DATA] - [GEOGRAPHIC_DATA] [DATE] [DATE] Tạo chuyến hàn…" at bounding box center [752, 351] width 1424 height 634
click at [544, 288] on div "[PERSON_NAME] 0337.522.911" at bounding box center [489, 290] width 114 height 13
click at [467, 289] on icon "close" at bounding box center [470, 292] width 6 height 6
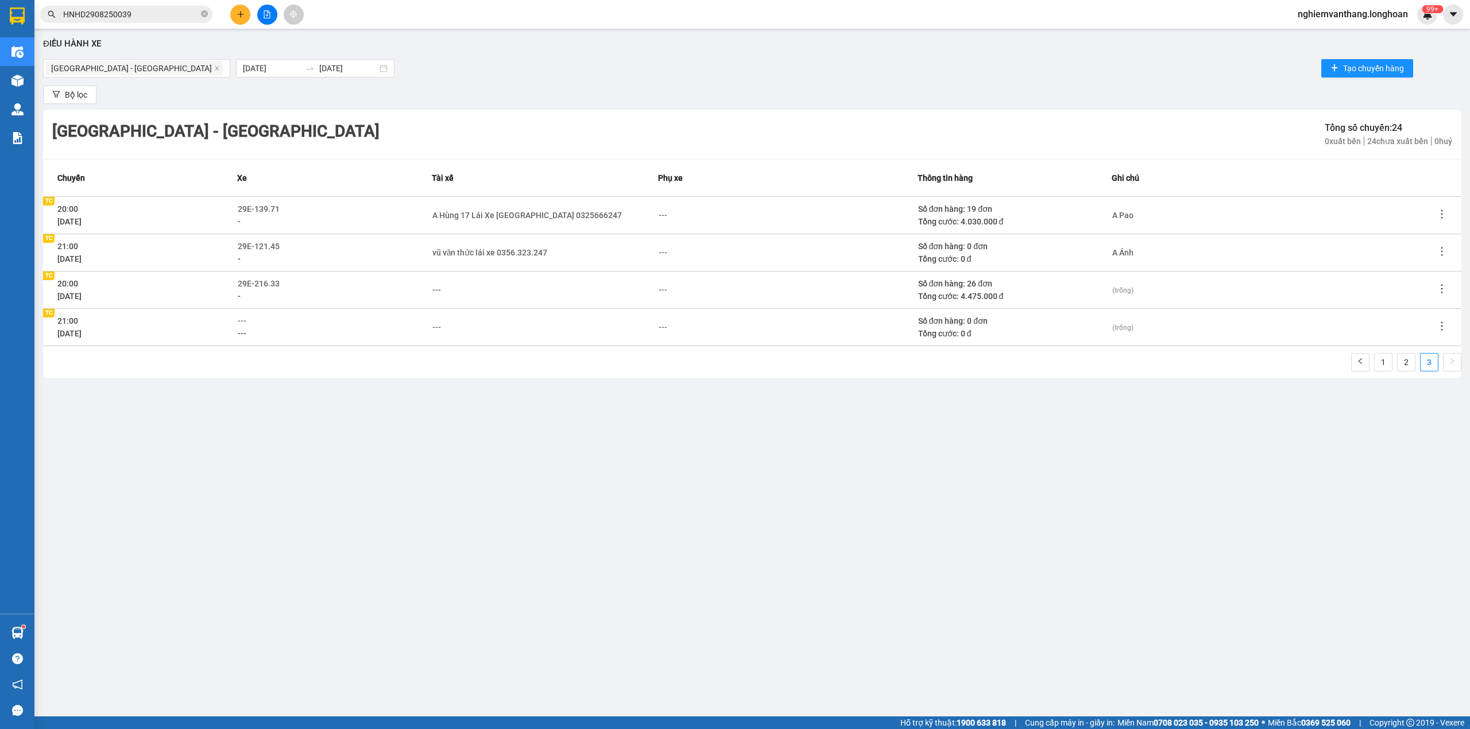
drag, startPoint x: 467, startPoint y: 290, endPoint x: 455, endPoint y: 289, distance: 12.6
click at [464, 289] on div "---" at bounding box center [545, 290] width 226 height 13
click at [451, 289] on icon "edit" at bounding box center [447, 290] width 8 height 8
drag, startPoint x: 420, startPoint y: 289, endPoint x: 435, endPoint y: 288, distance: 14.5
click at [425, 290] on div "-" at bounding box center [334, 296] width 193 height 13
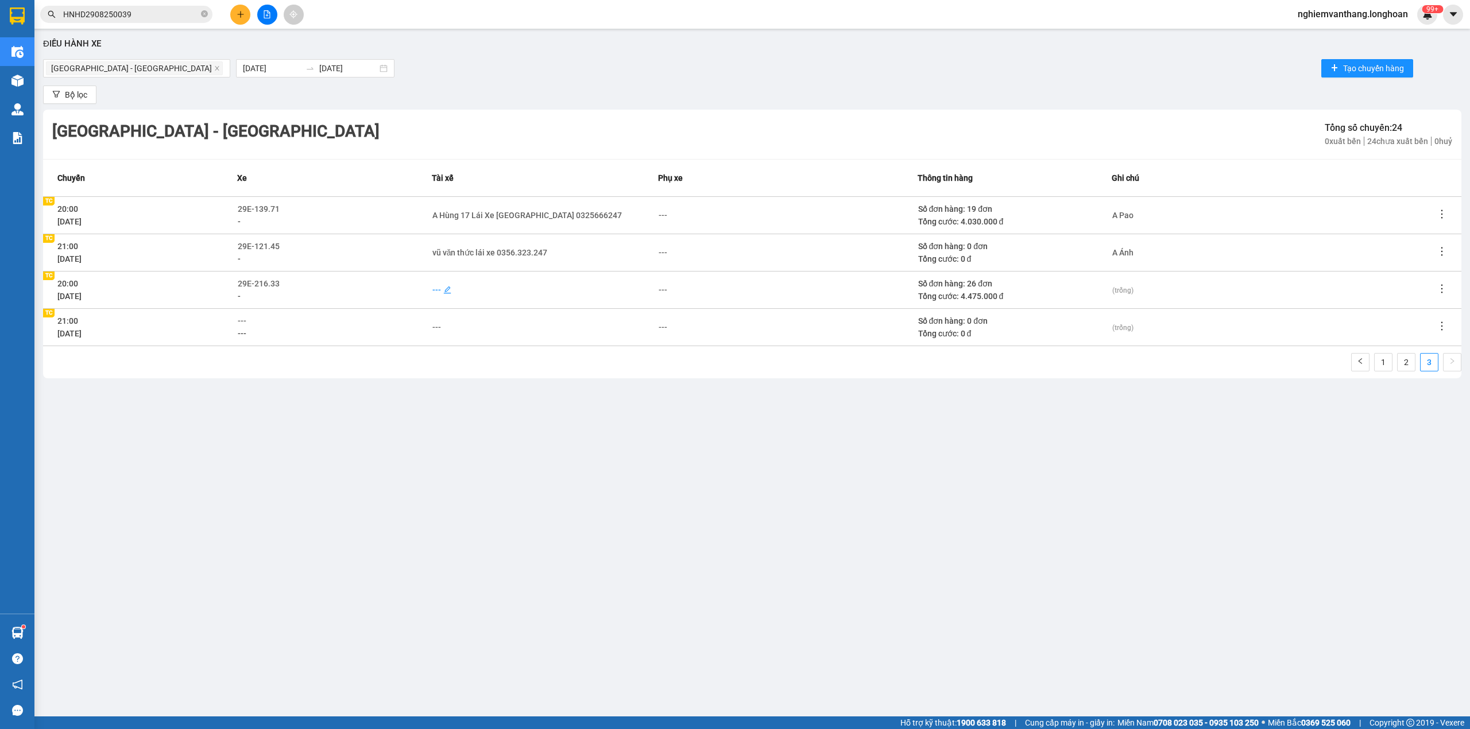
click at [435, 288] on div "---" at bounding box center [436, 290] width 9 height 13
type input "suong"
drag, startPoint x: 498, startPoint y: 308, endPoint x: 536, endPoint y: 432, distance: 130.2
click at [501, 308] on div "[PERSON_NAME] 0336.858.247" at bounding box center [496, 310] width 114 height 13
click at [543, 455] on div "Điều hành xe [GEOGRAPHIC_DATA] - [GEOGRAPHIC_DATA] [DATE] [DATE] Tạo chuyến hàn…" at bounding box center [752, 351] width 1424 height 634
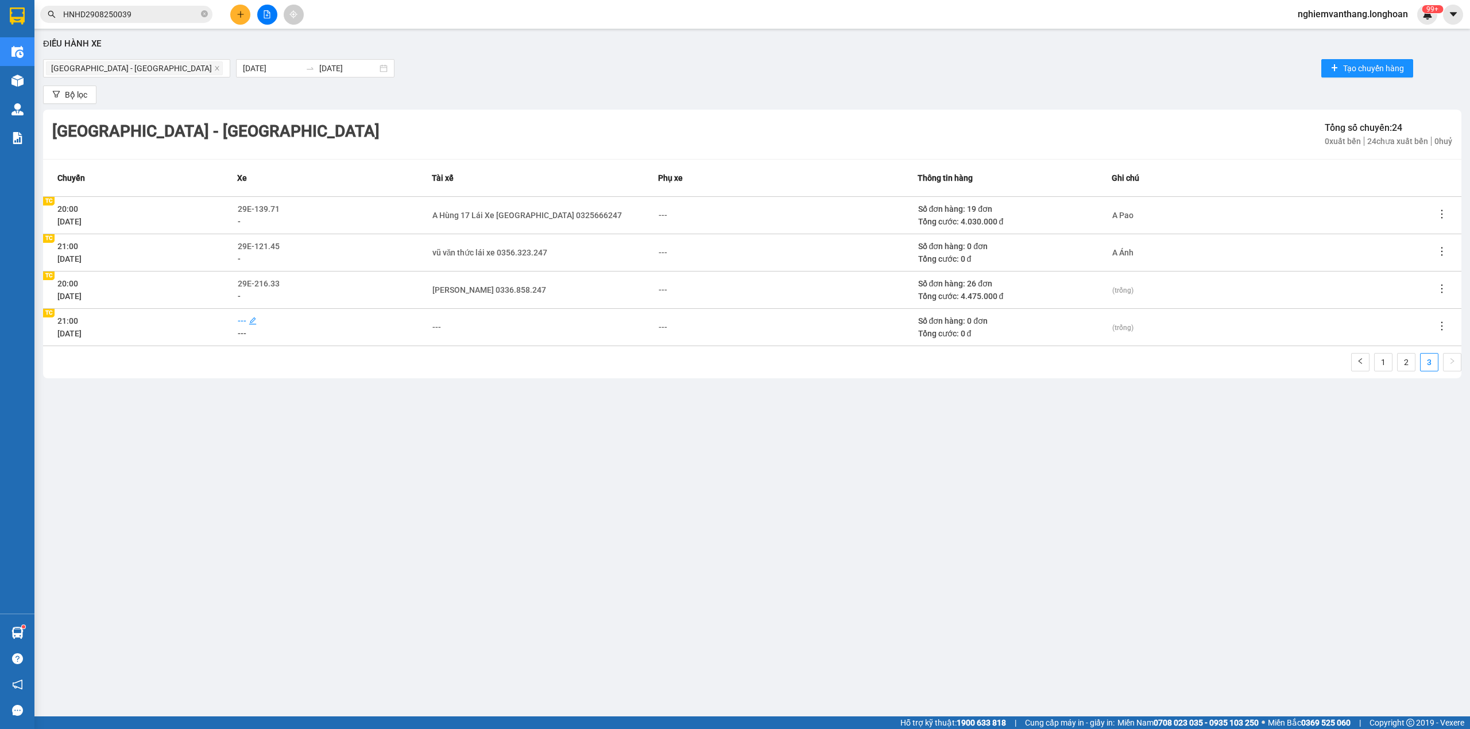
click at [241, 318] on span "---" at bounding box center [242, 320] width 9 height 9
type input "71"
click at [272, 355] on div "29E-139.71" at bounding box center [290, 360] width 90 height 13
click at [440, 327] on div "---" at bounding box center [436, 327] width 9 height 13
type input "l"
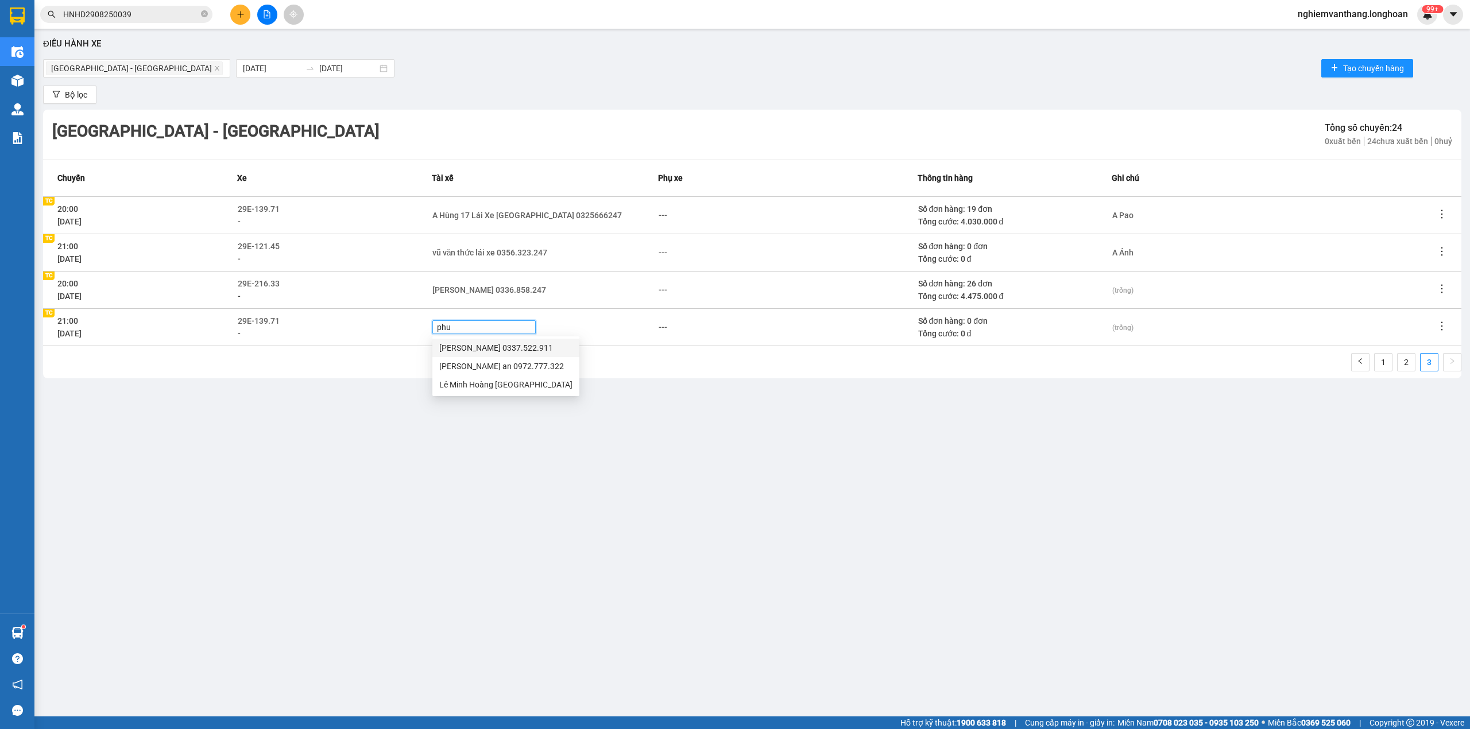
type input "phuo"
drag, startPoint x: 494, startPoint y: 349, endPoint x: 687, endPoint y: 387, distance: 196.6
click at [494, 351] on div "[PERSON_NAME] 0337.522.911" at bounding box center [496, 348] width 114 height 13
click at [808, 416] on div "Điều hành xe [GEOGRAPHIC_DATA] - [GEOGRAPHIC_DATA] [DATE] [DATE] Tạo chuyến hàn…" at bounding box center [752, 351] width 1424 height 634
click at [1121, 280] on td "(trống)" at bounding box center [1274, 289] width 324 height 37
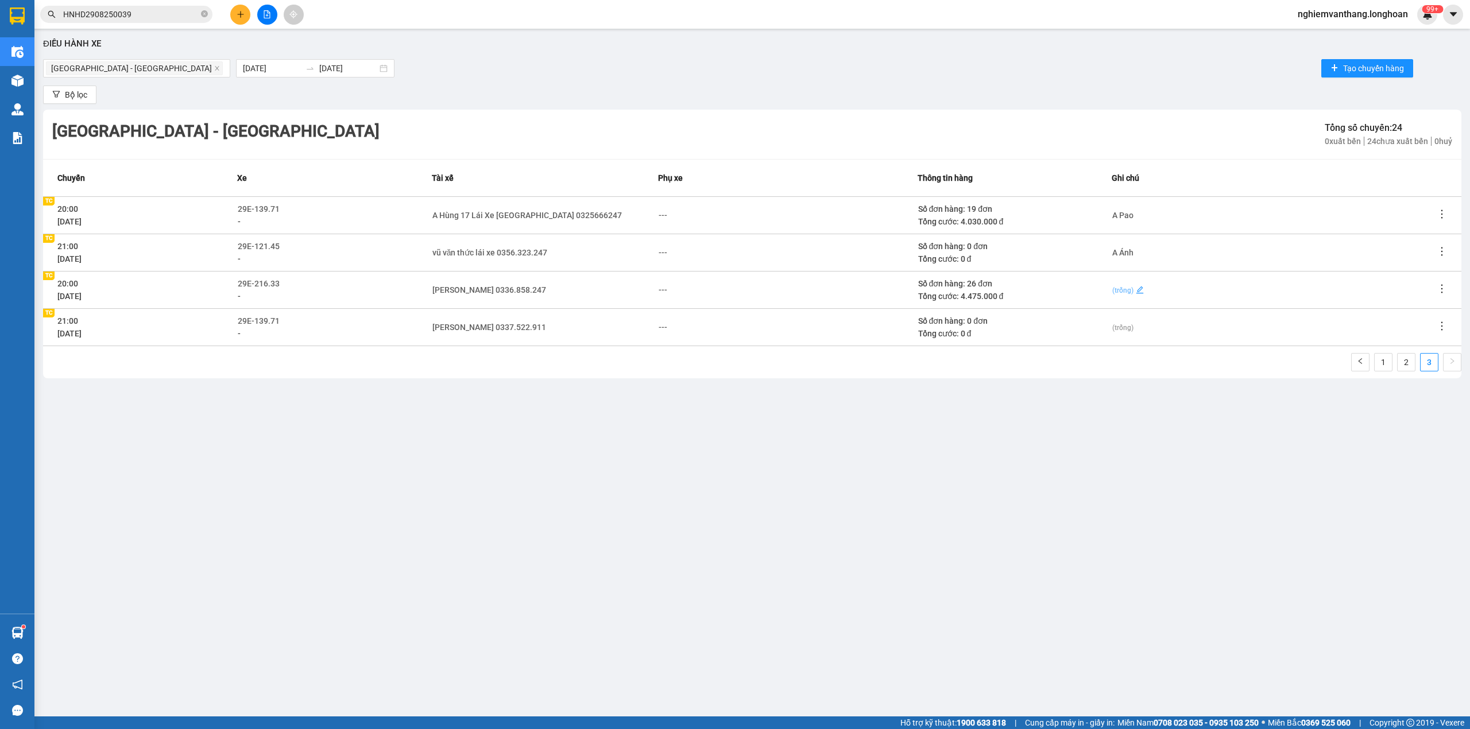
click at [1124, 288] on span "(trống)" at bounding box center [1122, 291] width 21 height 8
click at [1170, 288] on textarea at bounding box center [1273, 289] width 323 height 19
type textarea "A"
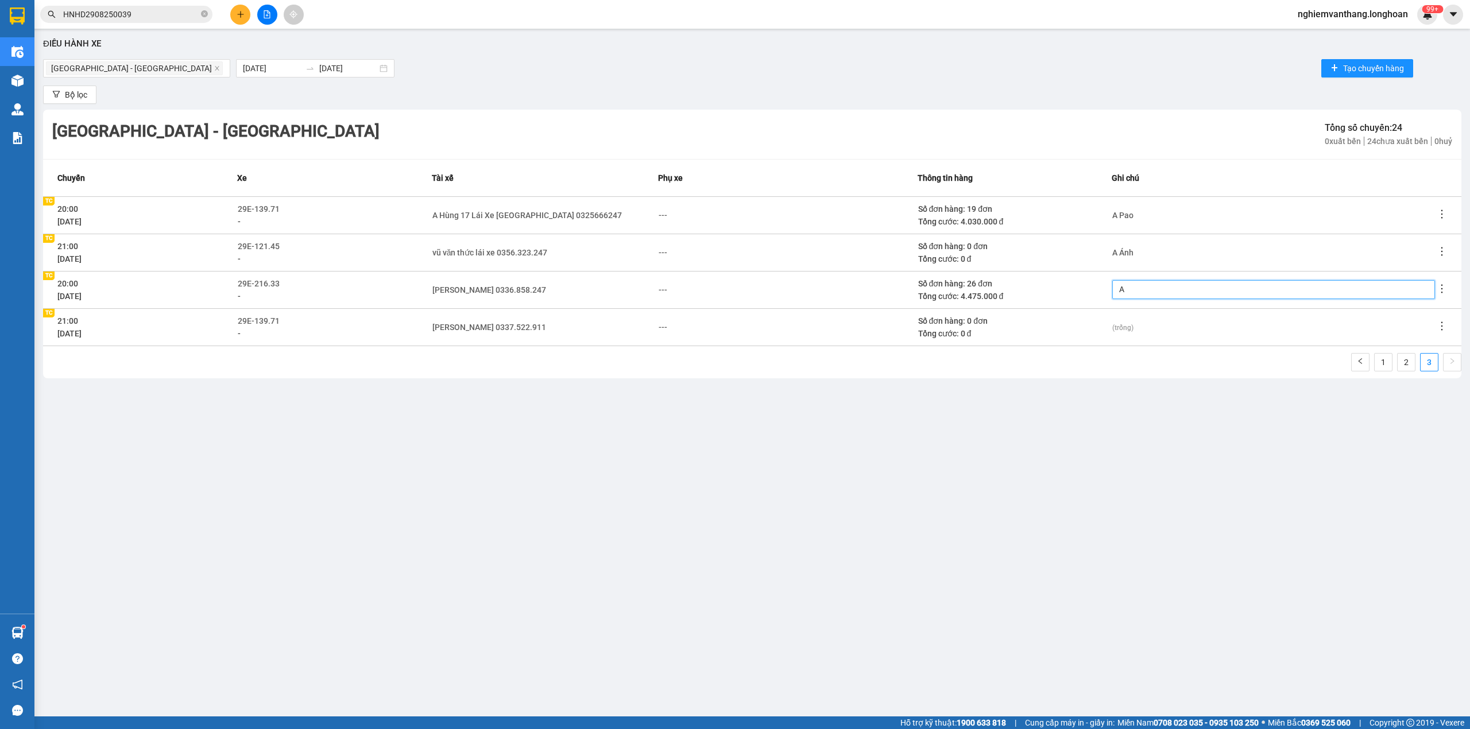
type textarea "A P"
type textarea "A Pa"
type textarea "A Pao"
type textarea "A Paoi"
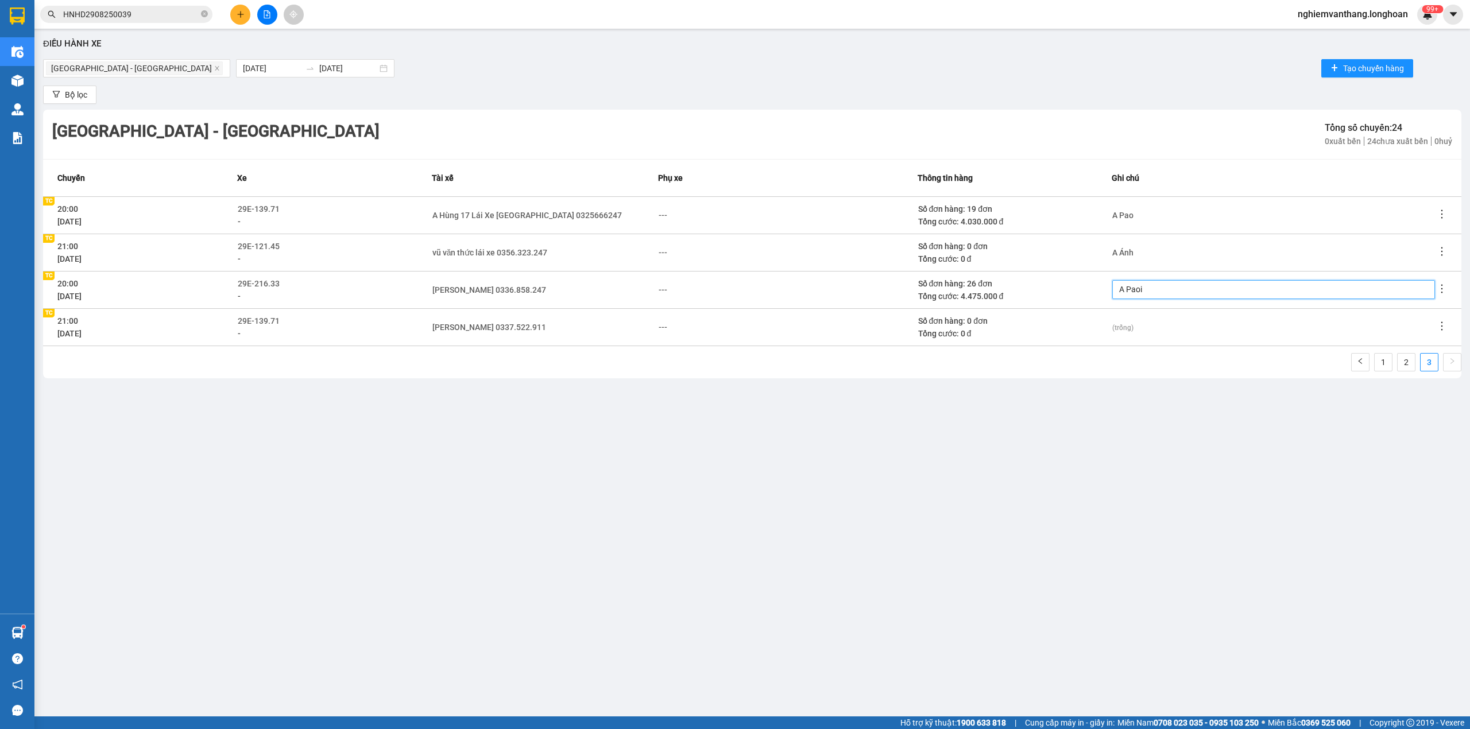
type textarea "A Pao"
click at [1122, 324] on span "(trống)" at bounding box center [1122, 328] width 21 height 8
click at [1128, 330] on textarea at bounding box center [1273, 327] width 323 height 19
type textarea "A"
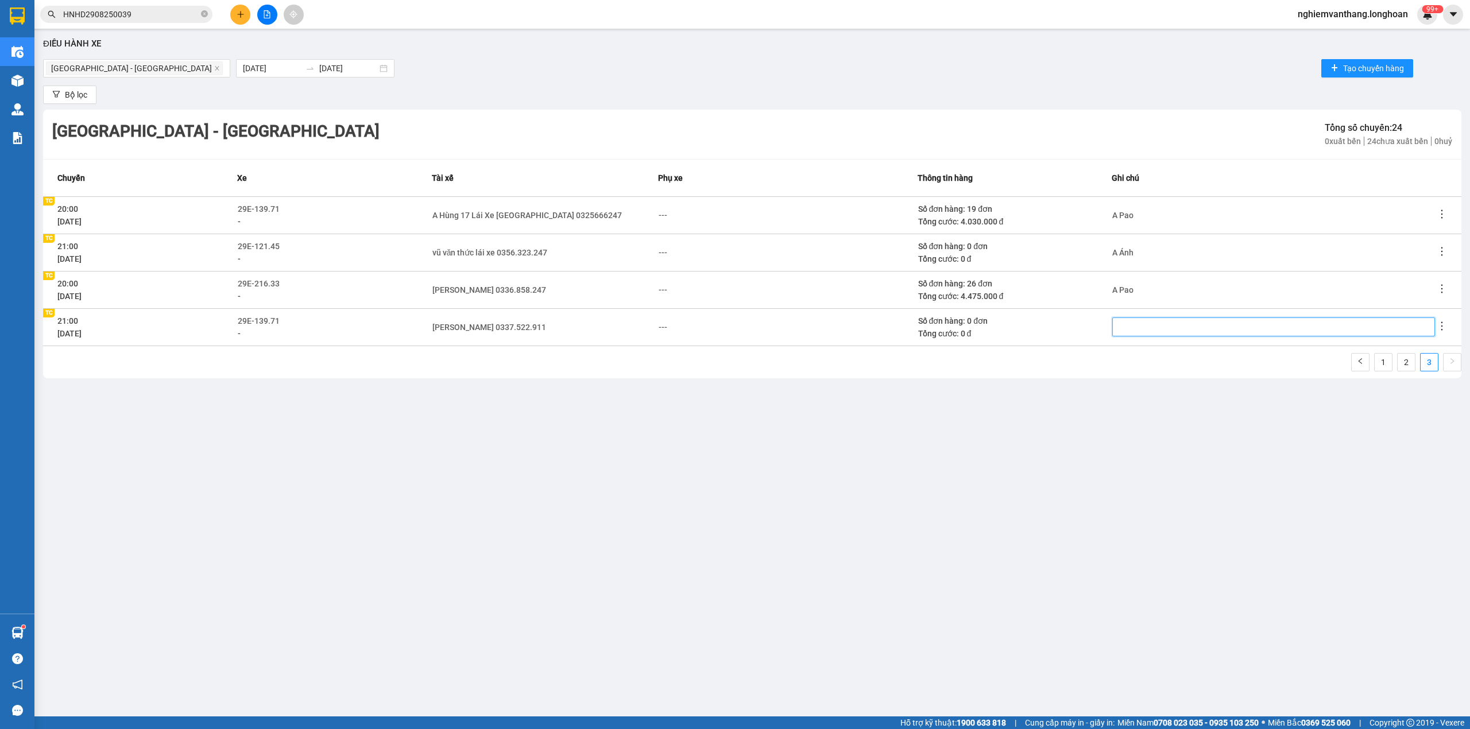
type textarea "A"
type textarea "A T"
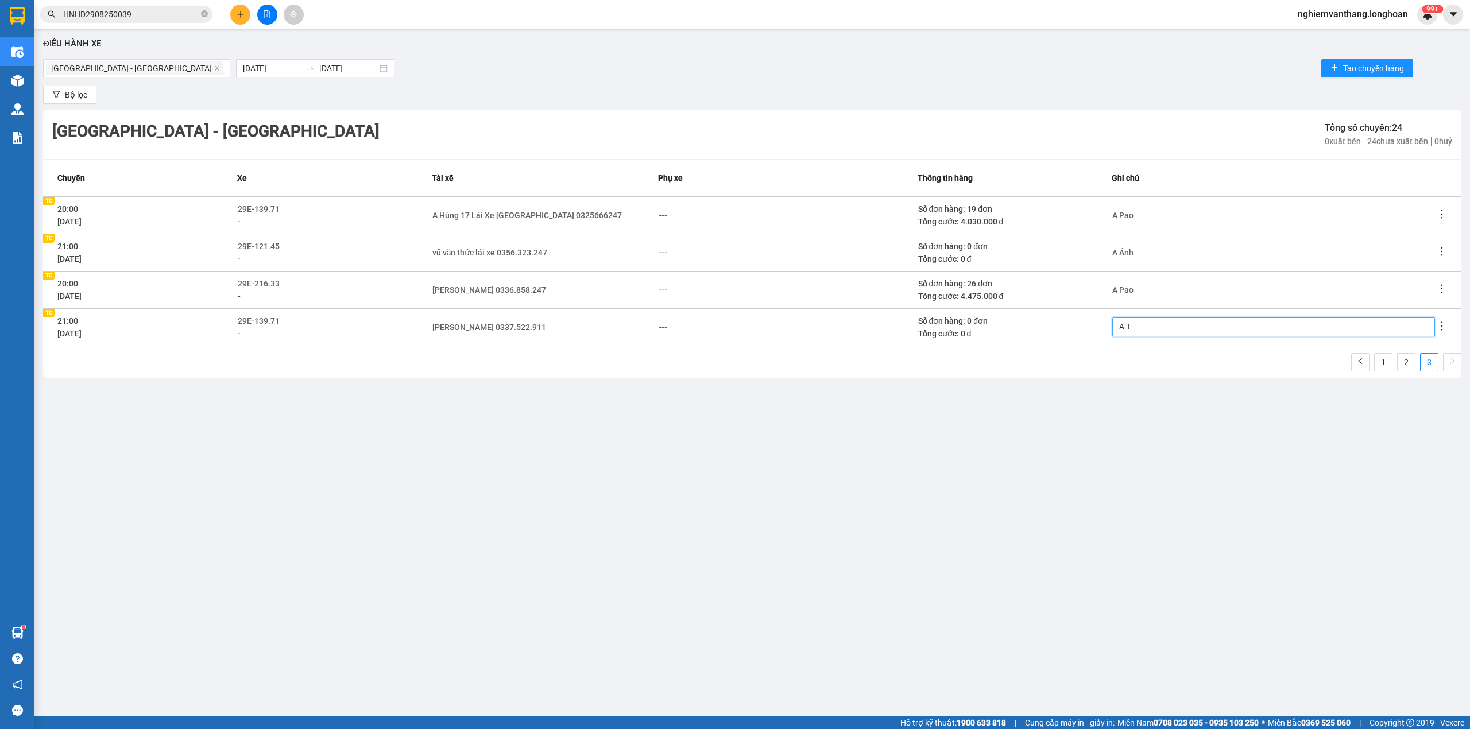
type textarea "A Th"
type textarea "A Thu"
type textarea "A Thuy"
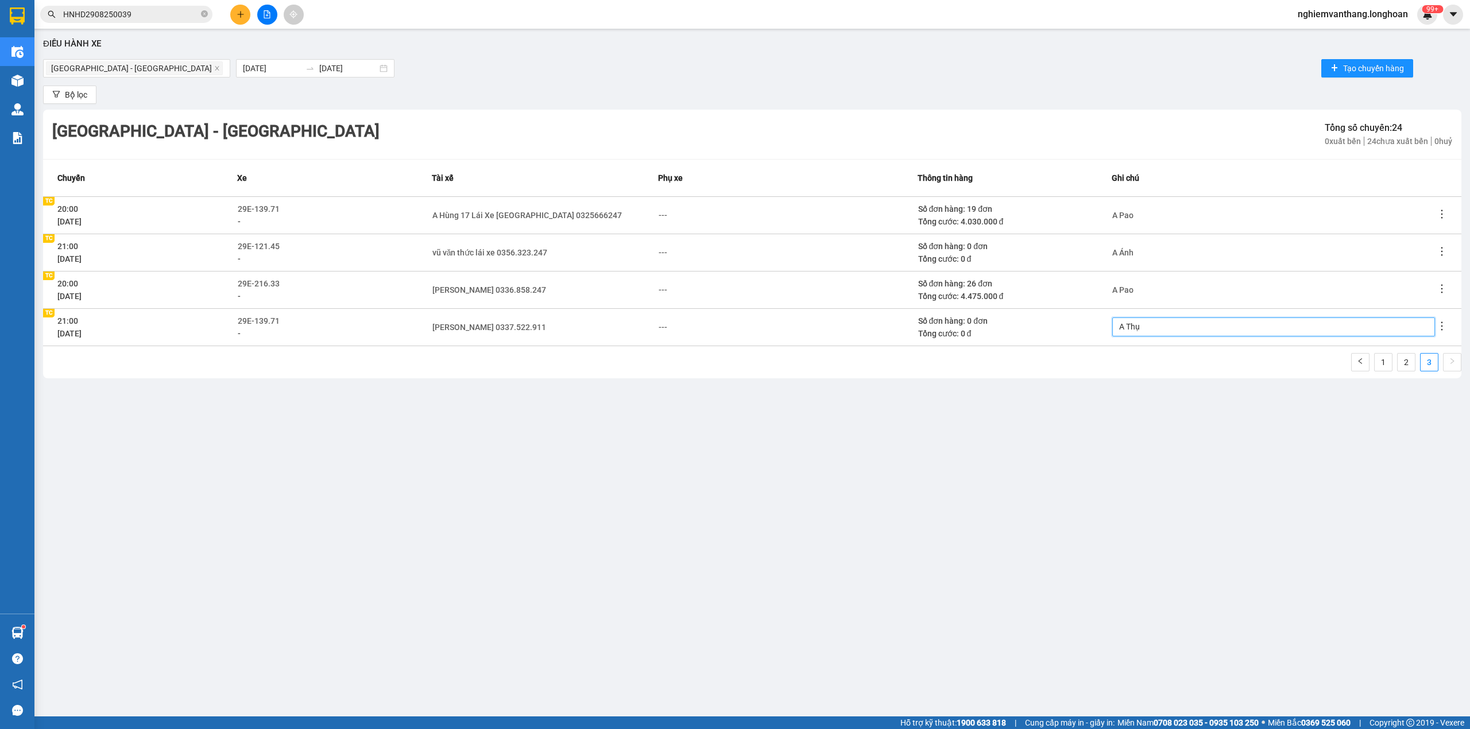
type textarea "A Thụy"
click at [1165, 521] on div "Điều hành xe [GEOGRAPHIC_DATA] - [GEOGRAPHIC_DATA] [DATE] [DATE] Tạo chuyến hàn…" at bounding box center [752, 351] width 1424 height 634
drag, startPoint x: 575, startPoint y: 214, endPoint x: 559, endPoint y: 223, distance: 18.0
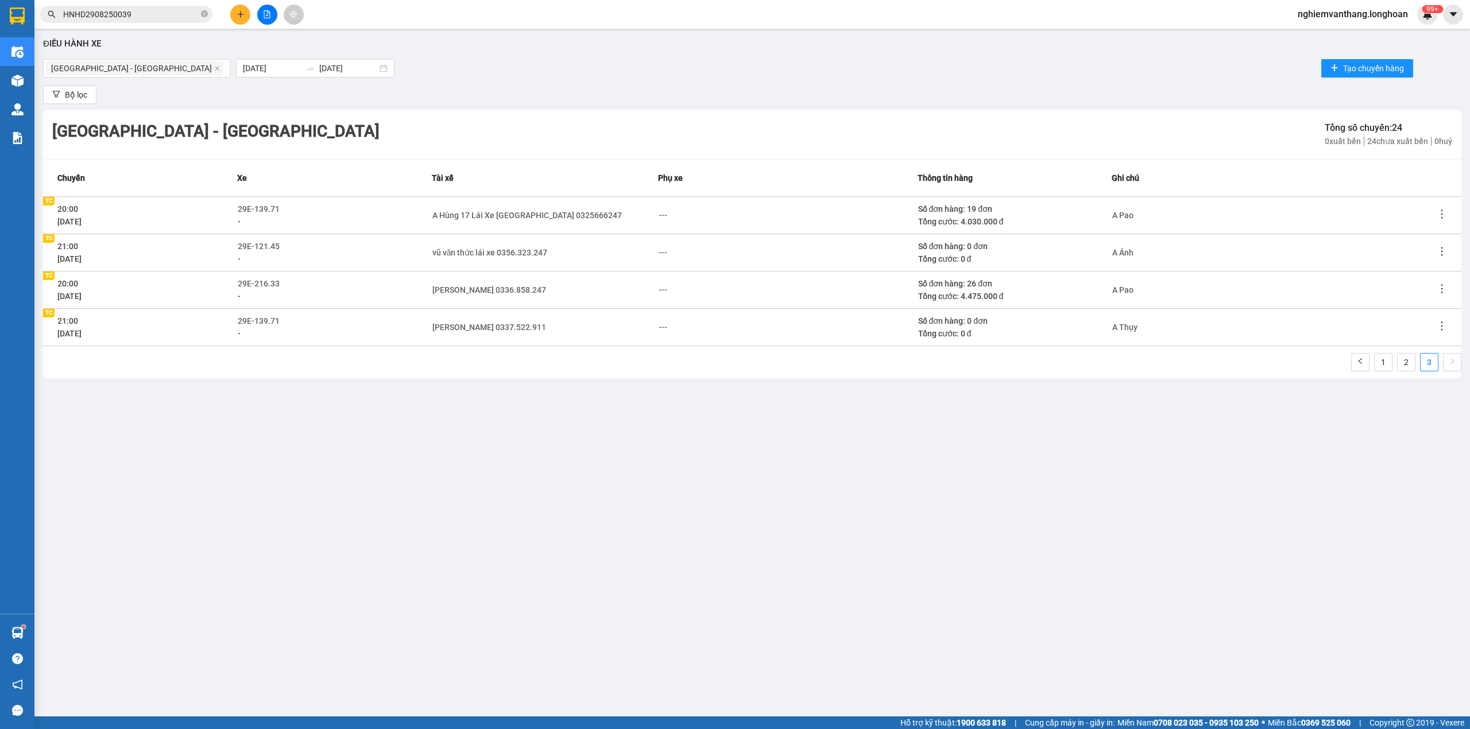
click at [624, 214] on icon "edit" at bounding box center [628, 215] width 8 height 8
click at [505, 209] on div "A Hùng 17 Lái Xe [GEOGRAPHIC_DATA] 0325666247" at bounding box center [526, 215] width 189 height 13
click at [446, 219] on icon "close" at bounding box center [445, 217] width 6 height 6
click at [432, 211] on div "---" at bounding box center [436, 215] width 9 height 13
type input "hu"
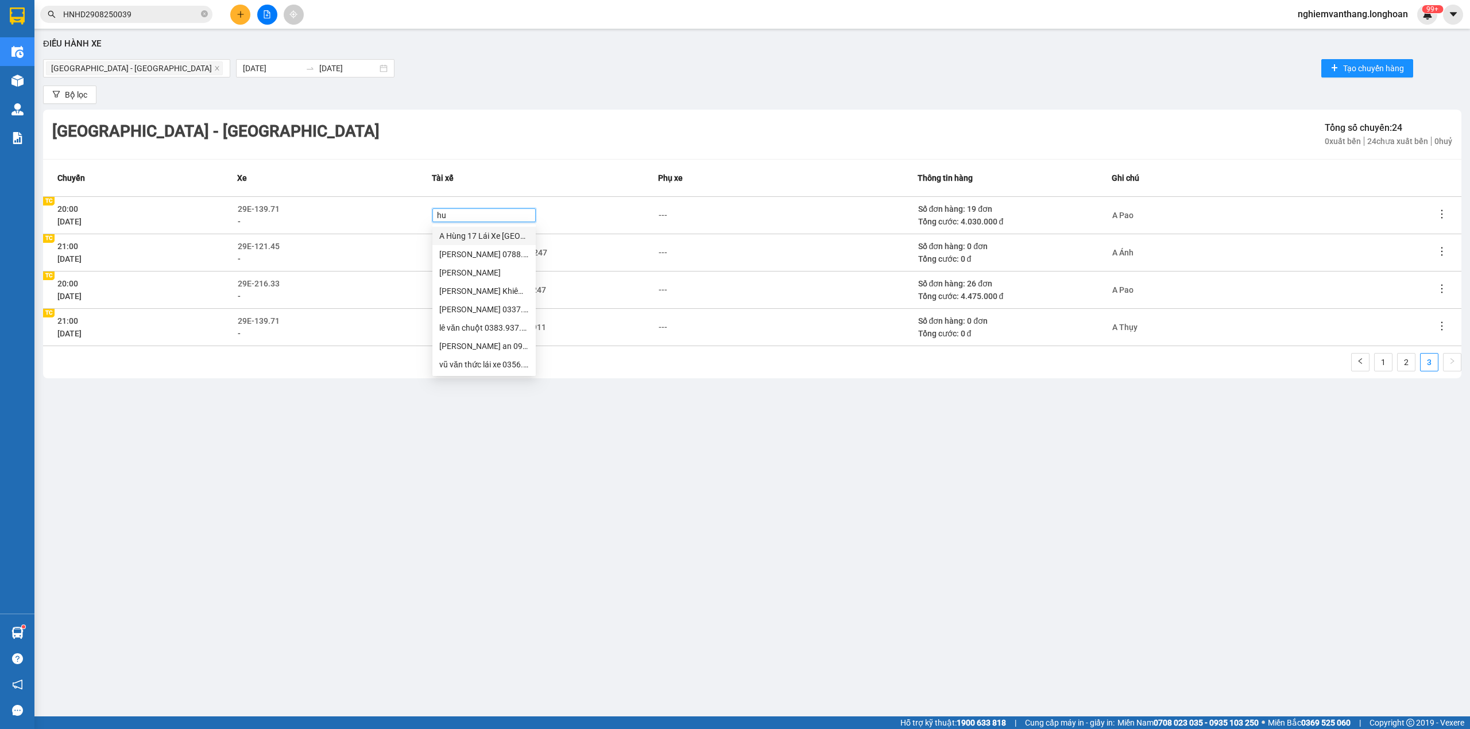
click at [497, 238] on div "A Hùng 17 Lái Xe [GEOGRAPHIC_DATA] 0325666247" at bounding box center [484, 236] width 90 height 13
click at [804, 446] on div "Điều hành xe [GEOGRAPHIC_DATA] - [GEOGRAPHIC_DATA] [DATE] [DATE] Tạo chuyến hàn…" at bounding box center [752, 351] width 1424 height 634
click at [1404, 357] on link "2" at bounding box center [1406, 362] width 17 height 17
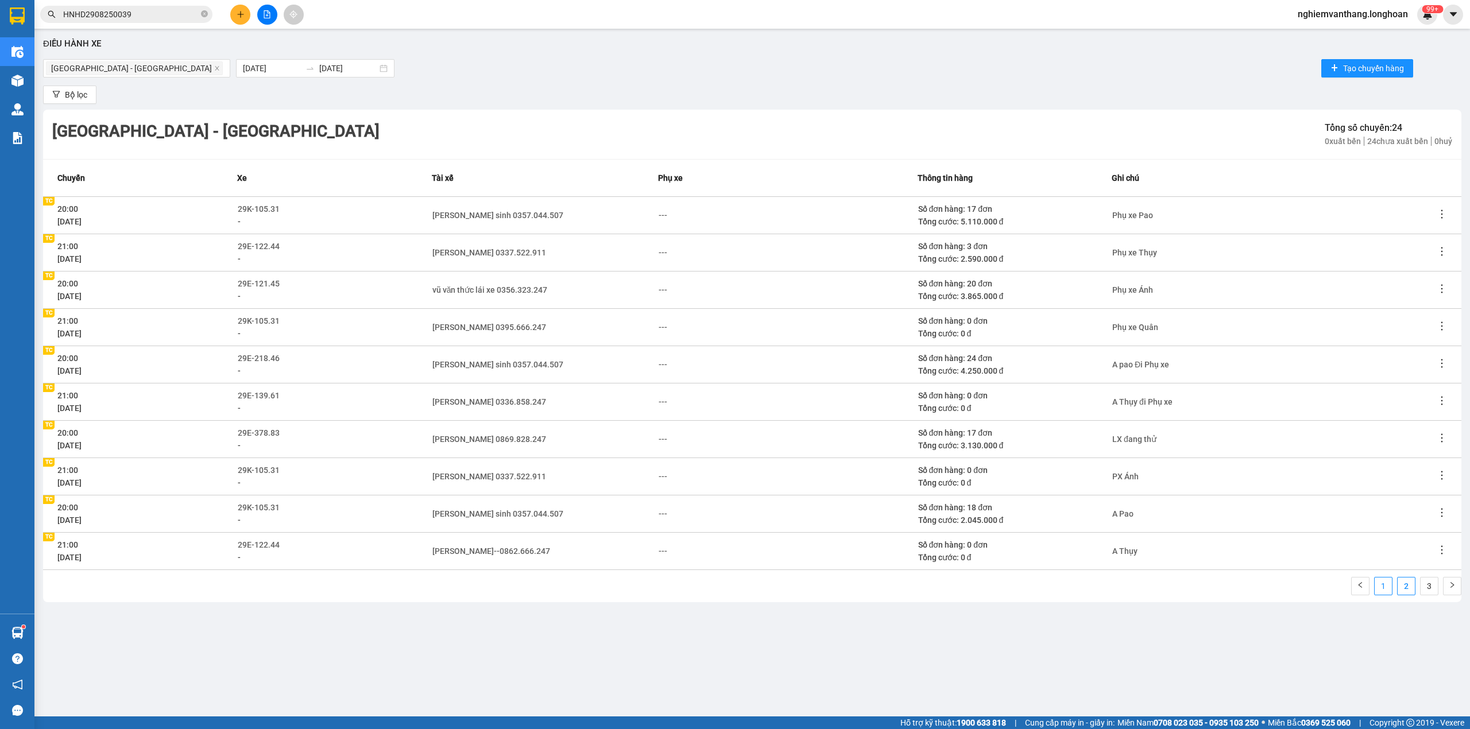
click at [1386, 580] on link "1" at bounding box center [1383, 586] width 17 height 17
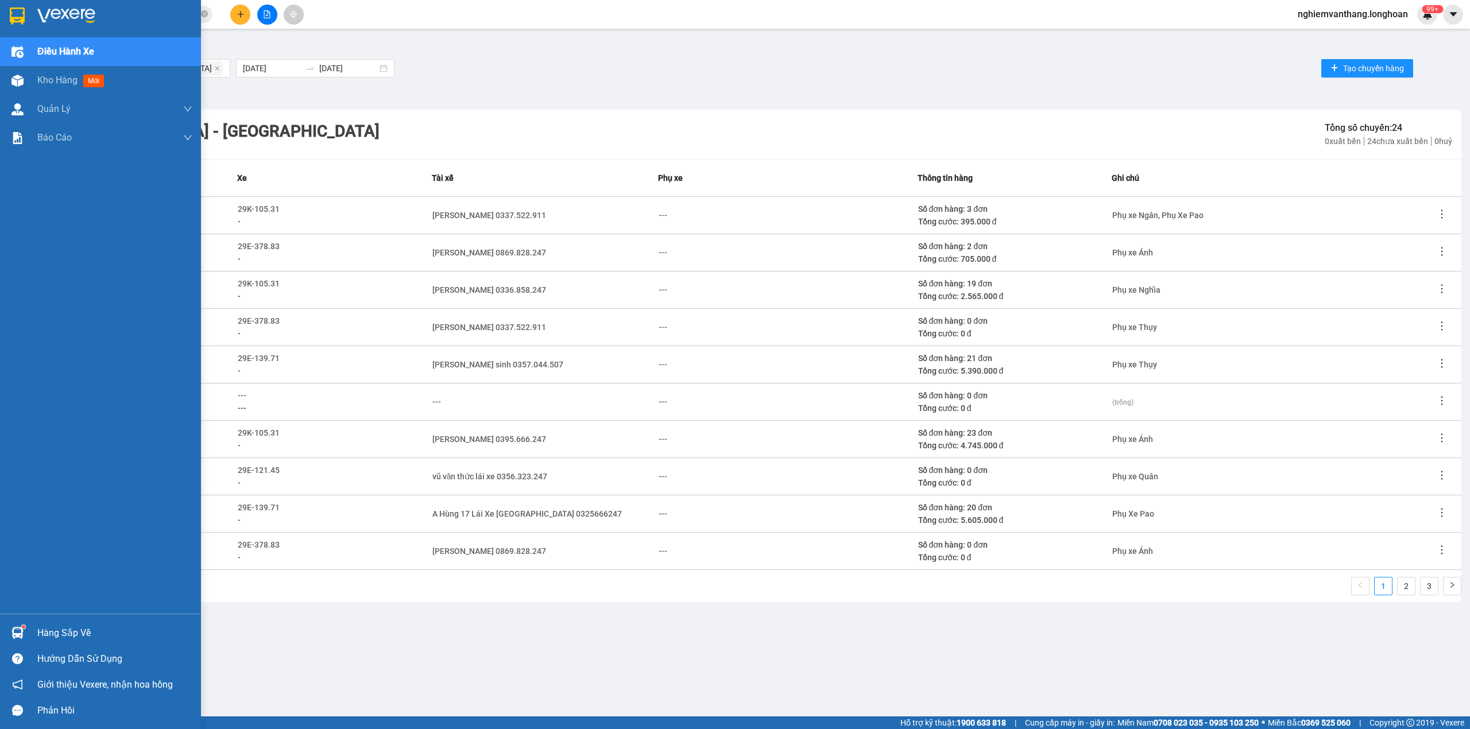
click at [24, 15] on img at bounding box center [17, 15] width 15 height 17
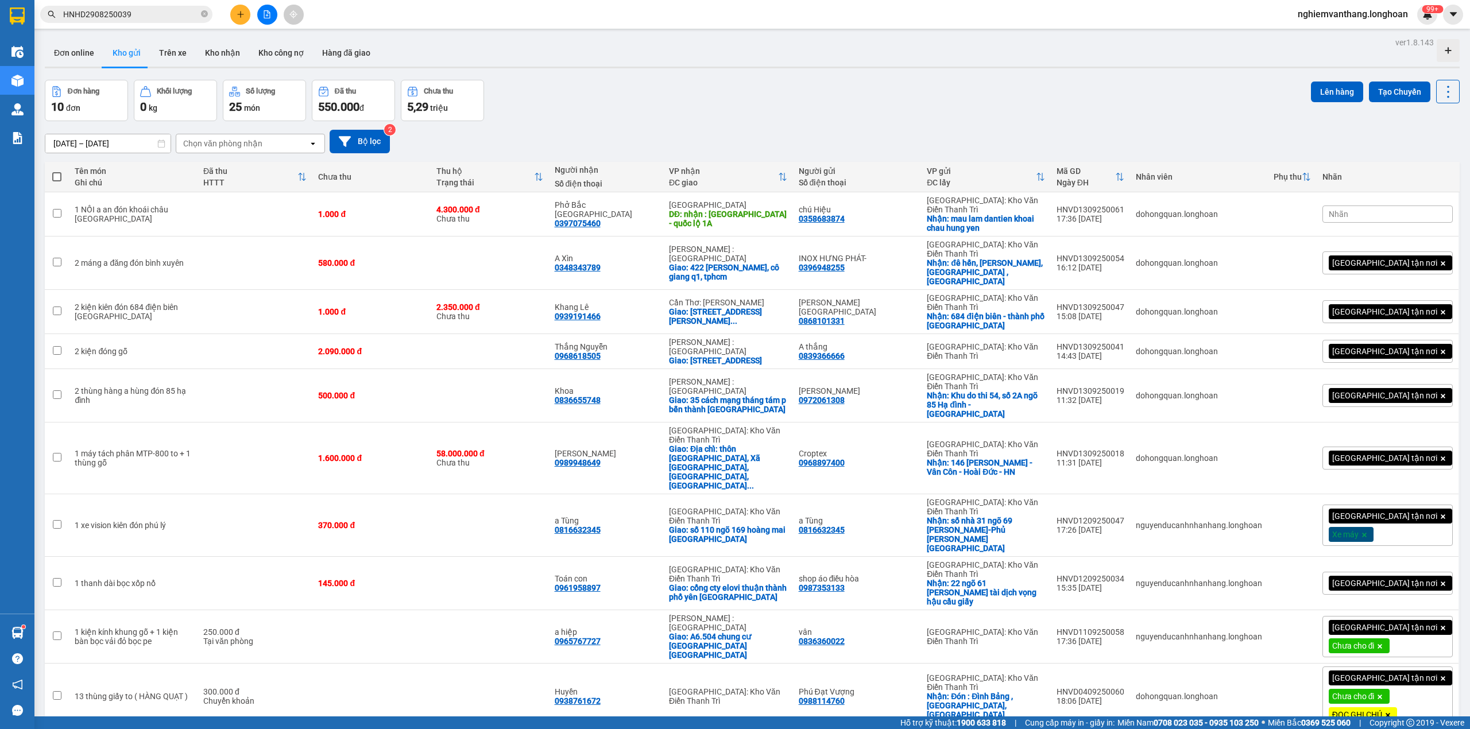
click at [263, 14] on icon "file-add" at bounding box center [267, 14] width 8 height 8
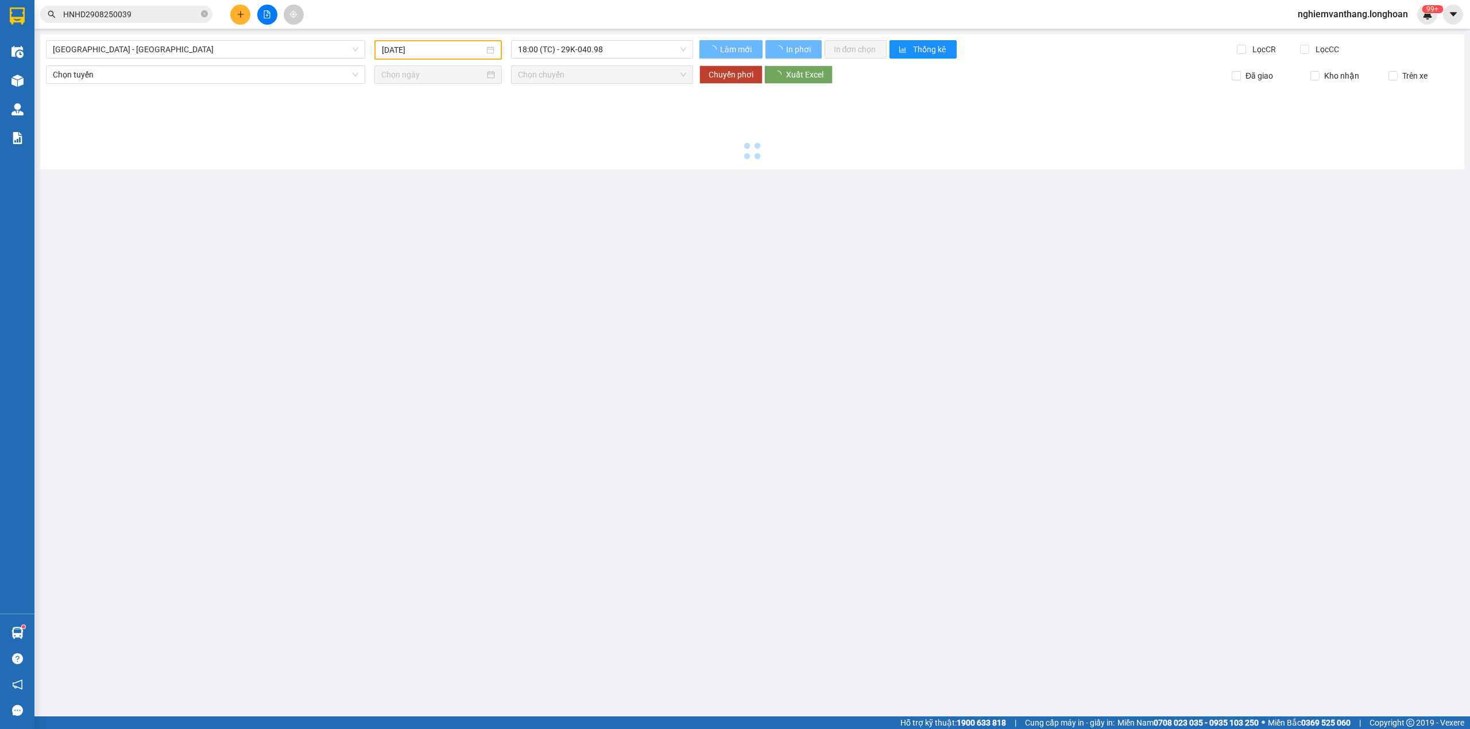
type input "[DATE]"
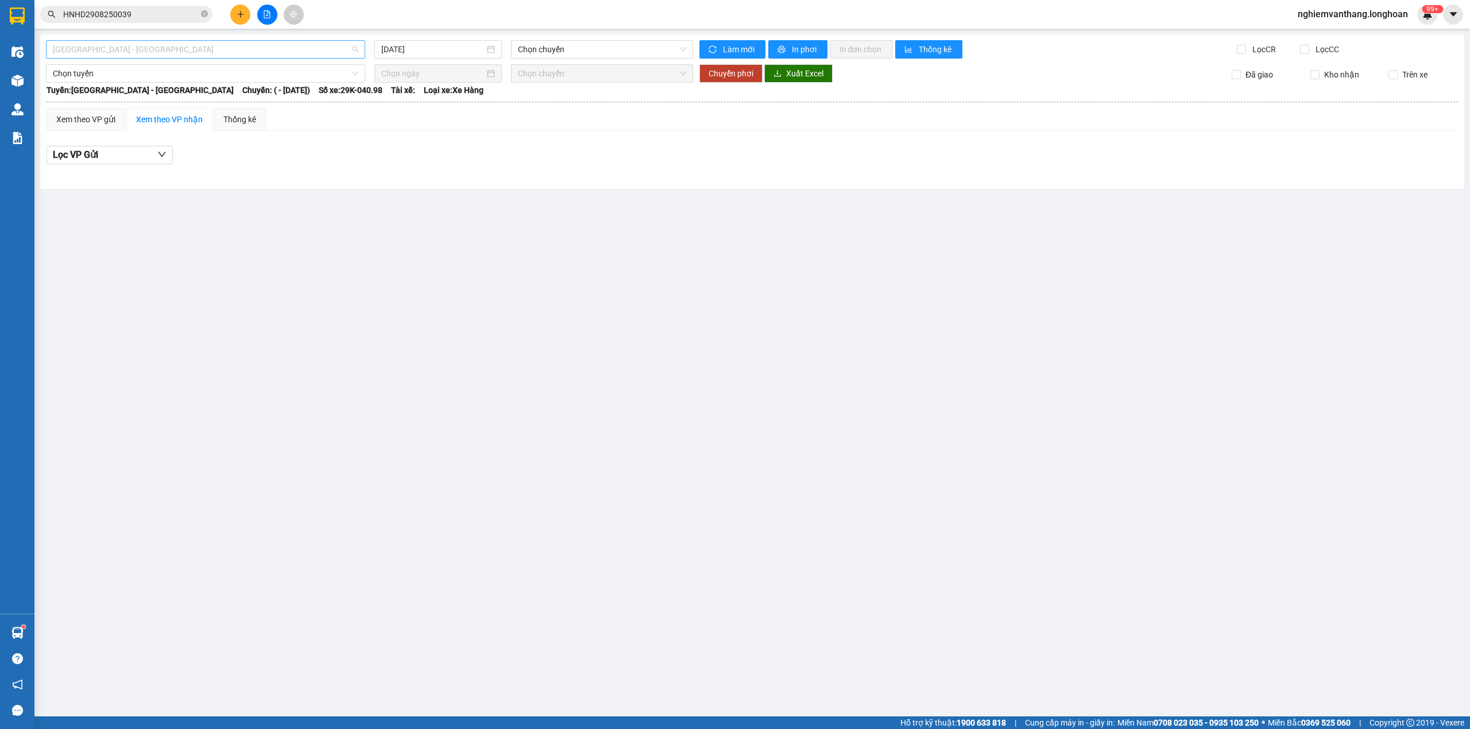
click at [126, 53] on span "[GEOGRAPHIC_DATA] - [GEOGRAPHIC_DATA]" at bounding box center [205, 49] width 305 height 17
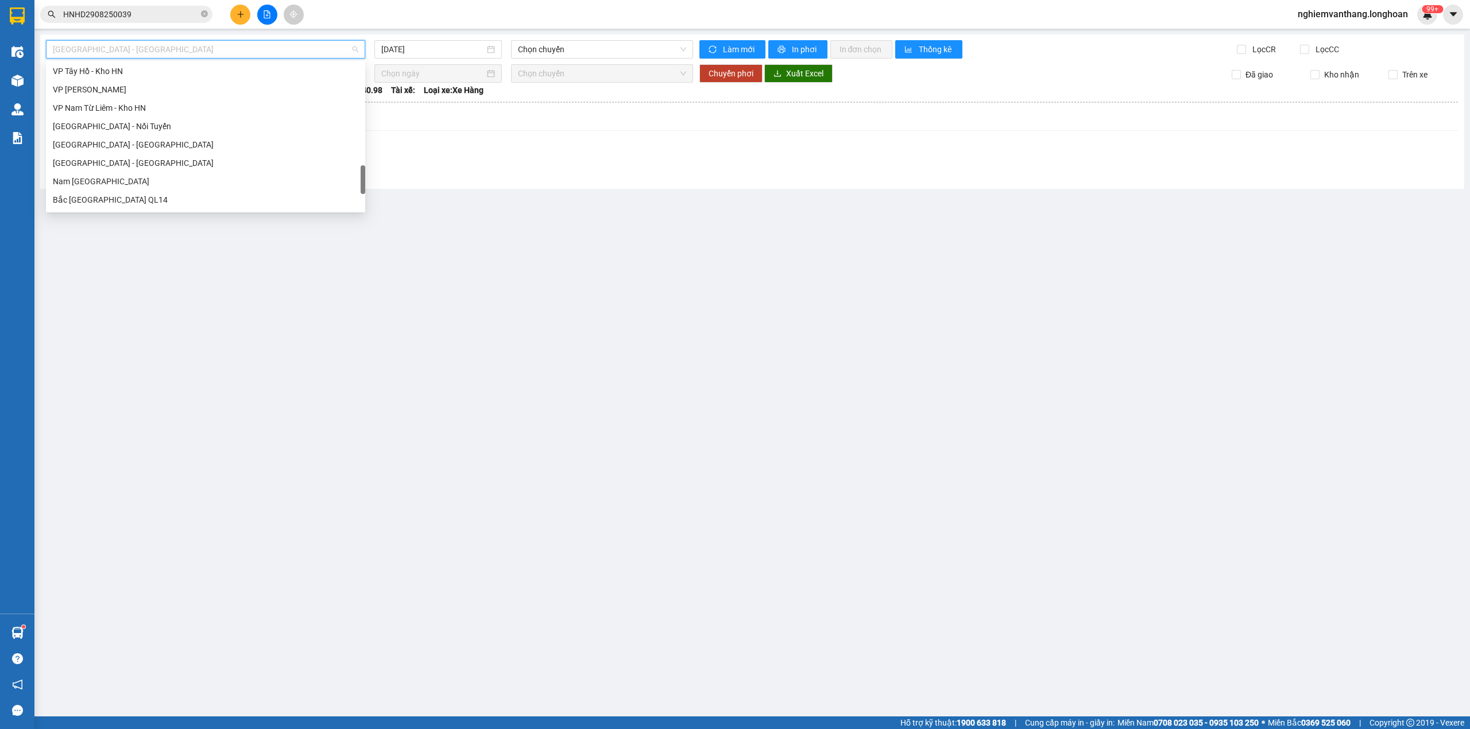
scroll to position [790, 0]
click at [125, 129] on div "Bắc [GEOGRAPHIC_DATA] QL1A" at bounding box center [205, 127] width 305 height 13
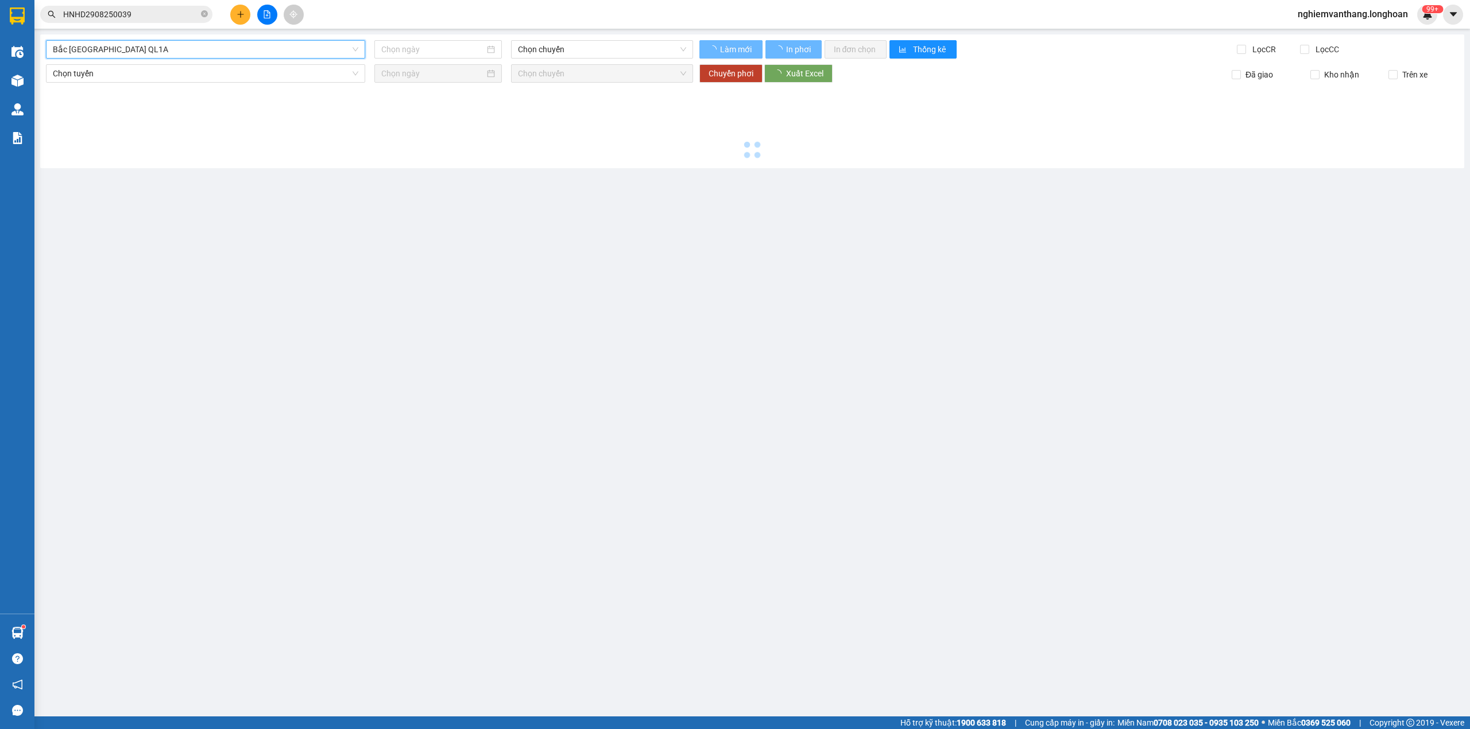
type input "[DATE]"
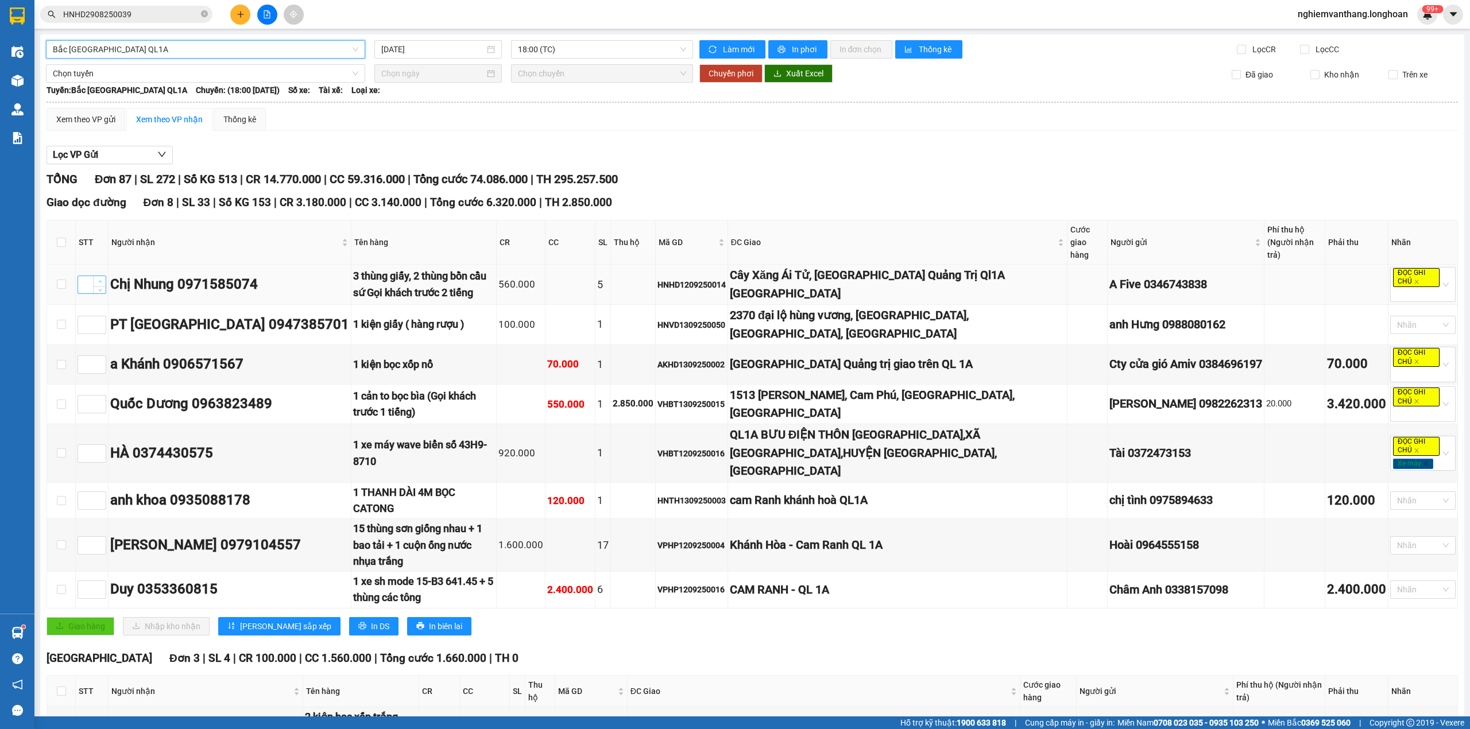
click at [102, 278] on span "up" at bounding box center [99, 281] width 7 height 7
type input "1"
click at [99, 359] on icon "up" at bounding box center [100, 361] width 4 height 4
type input "2"
click at [99, 359] on icon "up" at bounding box center [100, 361] width 4 height 4
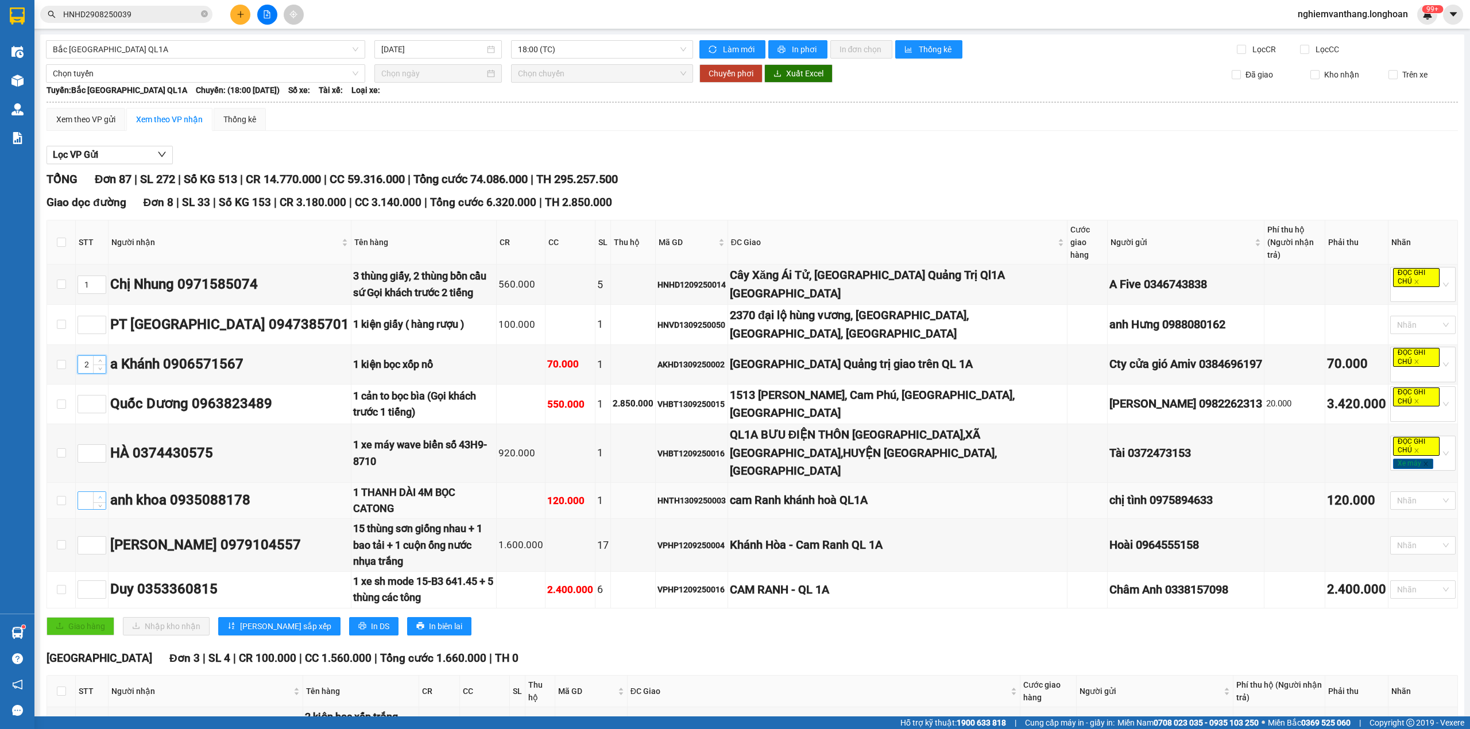
click at [104, 492] on span "Increase Value" at bounding box center [99, 497] width 13 height 10
type input "3"
click at [104, 492] on span "Increase Value" at bounding box center [99, 497] width 13 height 10
click at [99, 398] on span "up" at bounding box center [99, 401] width 7 height 7
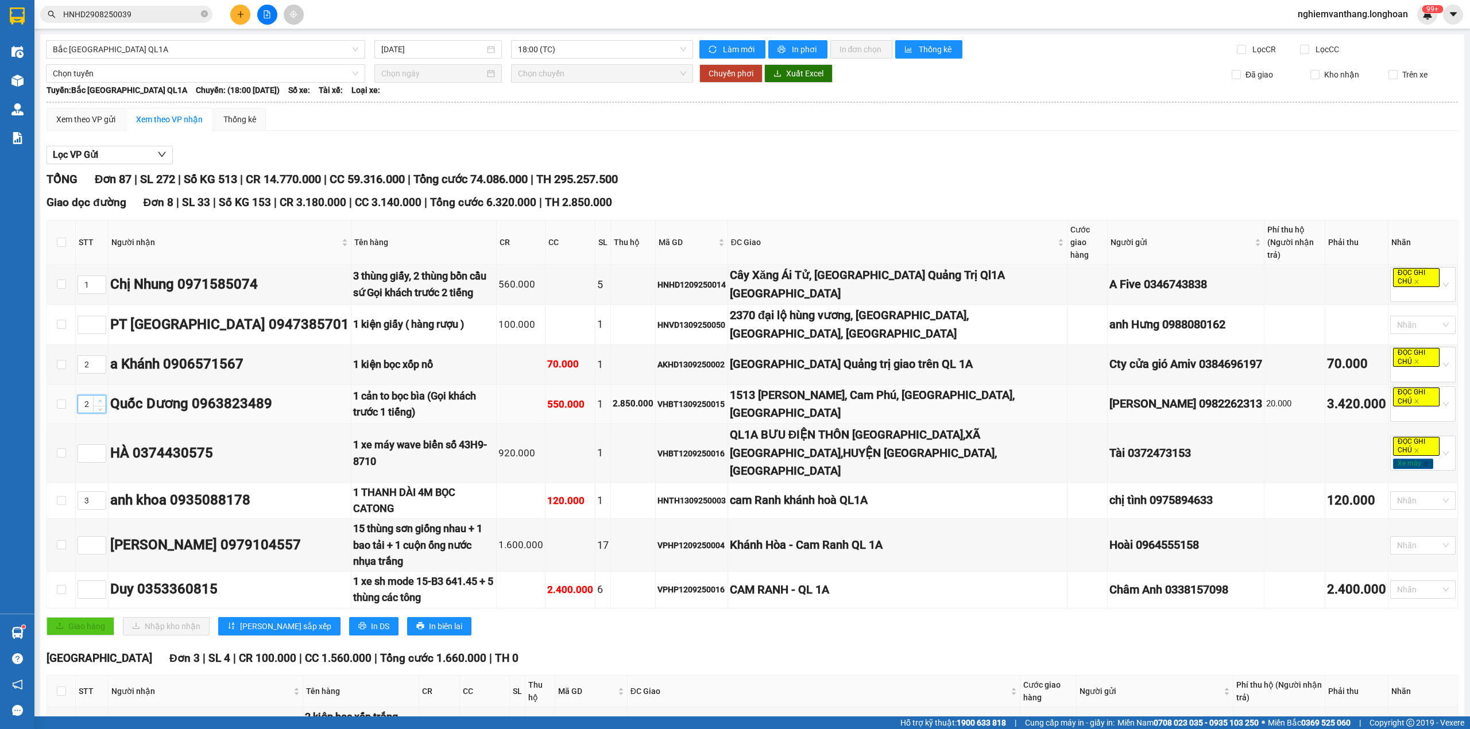
click at [99, 398] on span "up" at bounding box center [99, 401] width 7 height 7
type input "4"
click at [99, 398] on span "up" at bounding box center [99, 401] width 7 height 7
click at [99, 316] on span "Increase Value" at bounding box center [99, 321] width 13 height 10
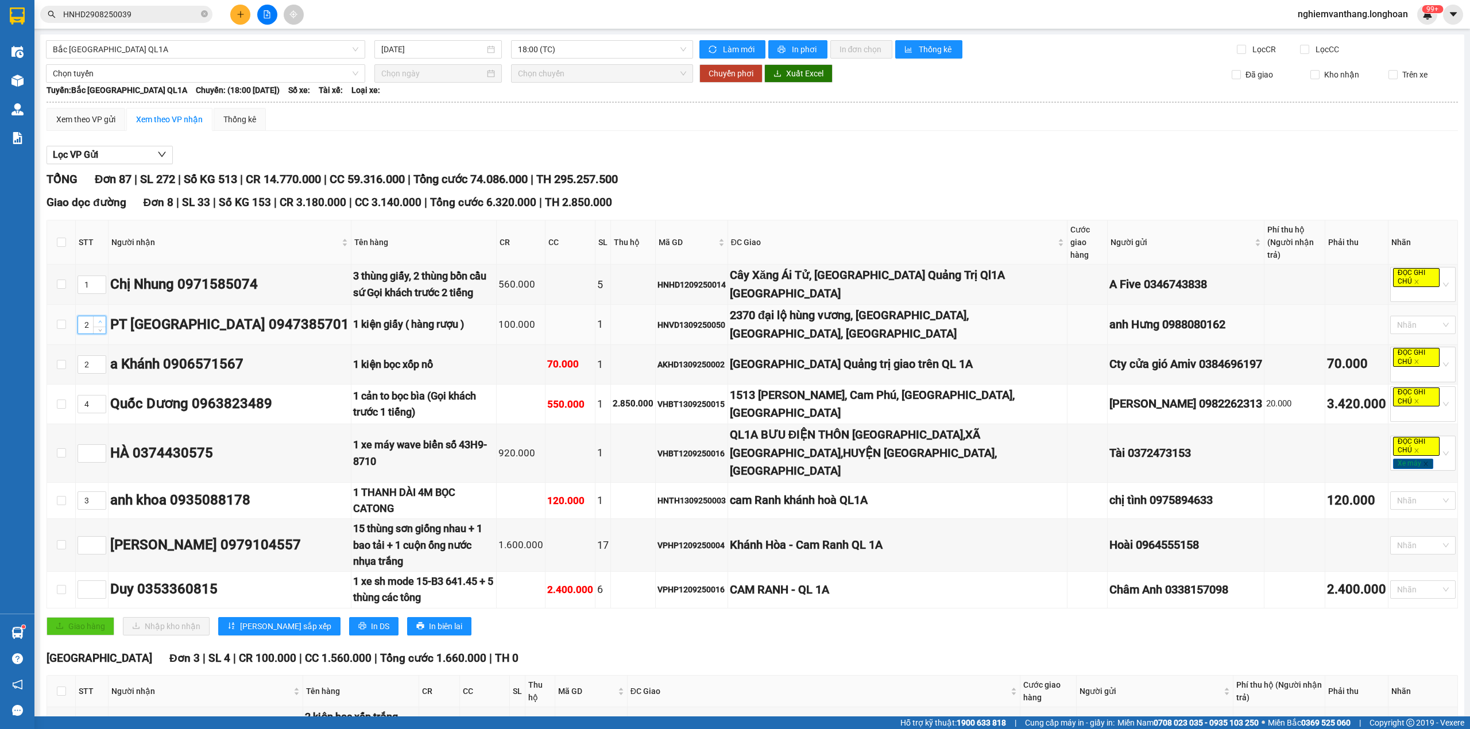
click at [99, 316] on span "Increase Value" at bounding box center [99, 321] width 13 height 10
type input "5"
click at [99, 316] on span "Increase Value" at bounding box center [99, 321] width 13 height 10
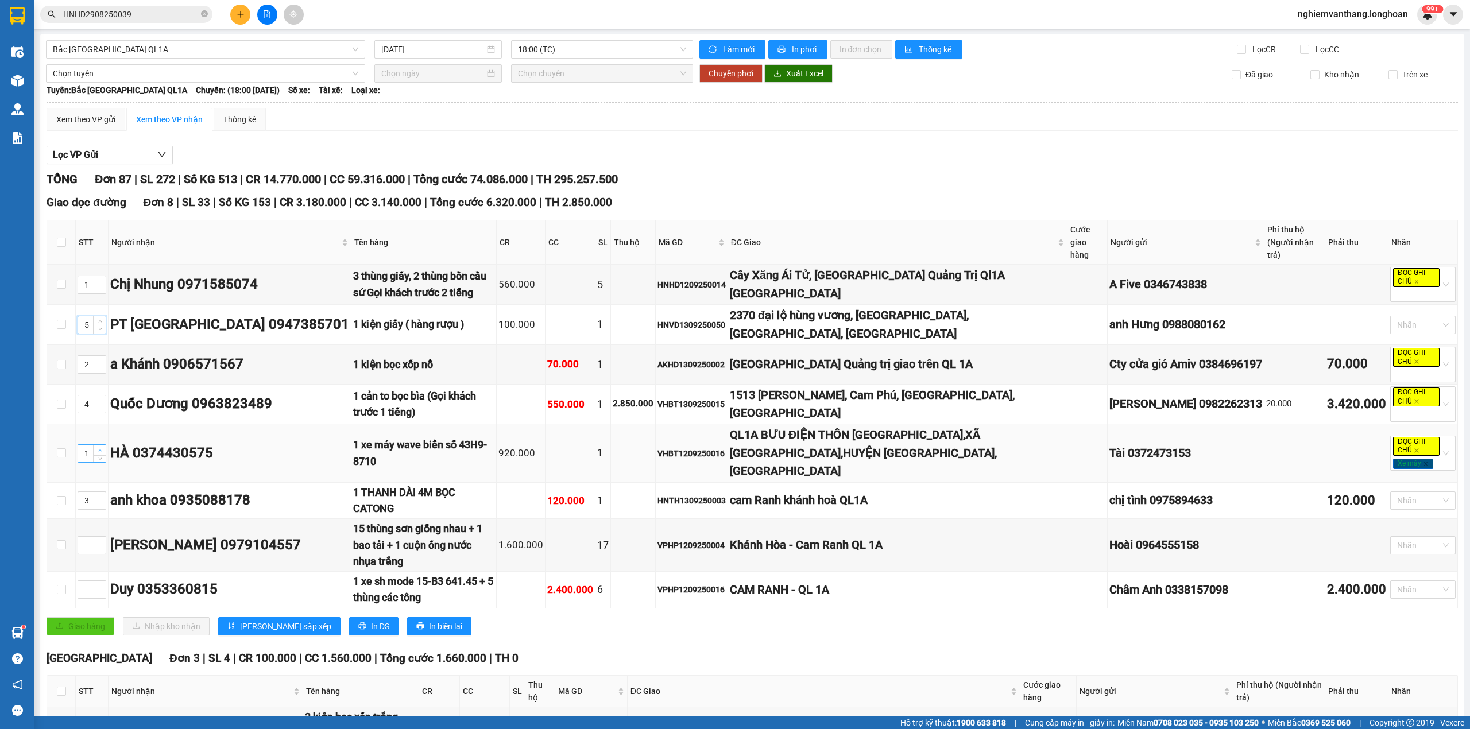
click at [101, 448] on icon "up" at bounding box center [100, 450] width 4 height 4
type input "3"
click at [101, 448] on icon "up" at bounding box center [100, 450] width 4 height 4
click at [96, 494] on span "up" at bounding box center [99, 497] width 7 height 7
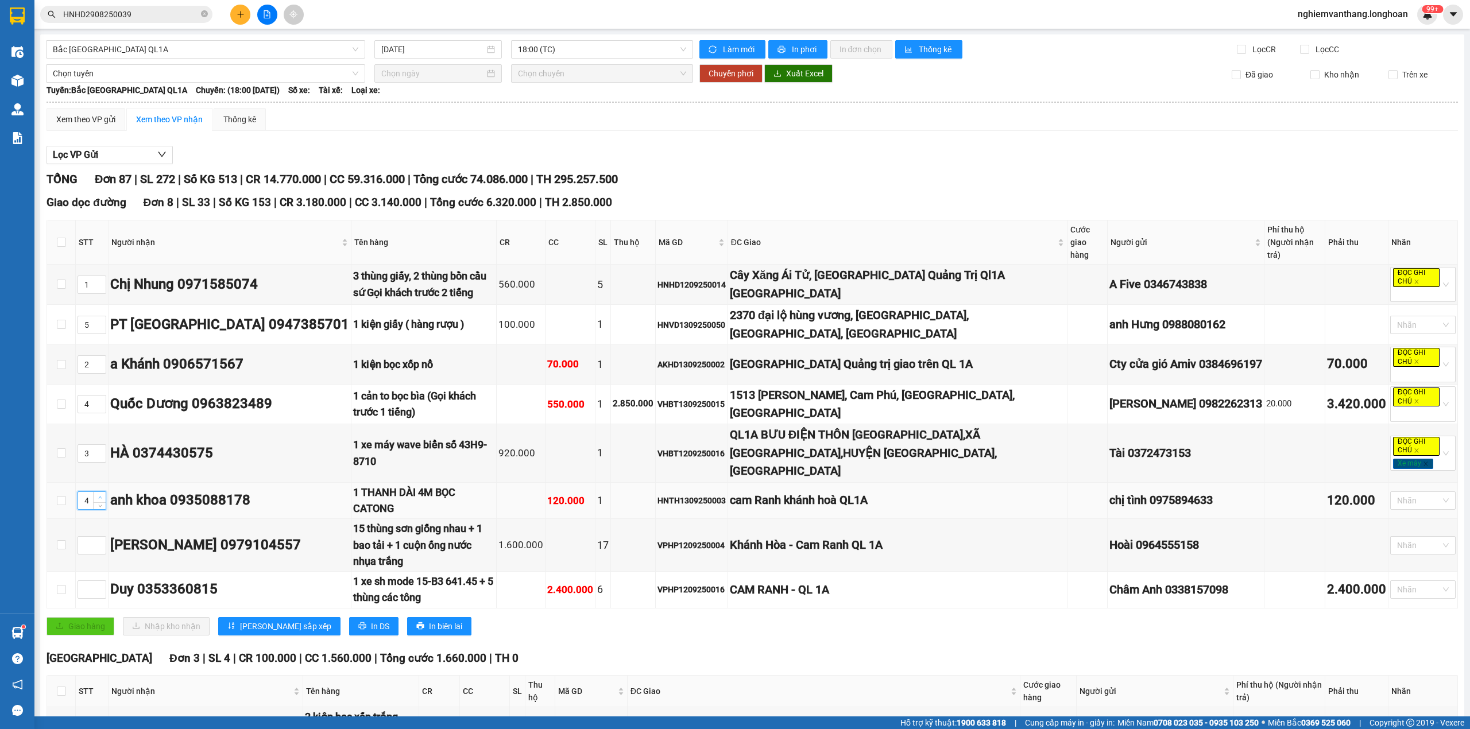
click at [96, 494] on span "up" at bounding box center [99, 497] width 7 height 7
type input "6"
click at [96, 492] on span "Increase Value" at bounding box center [99, 497] width 13 height 10
click at [102, 540] on icon "up" at bounding box center [100, 542] width 4 height 4
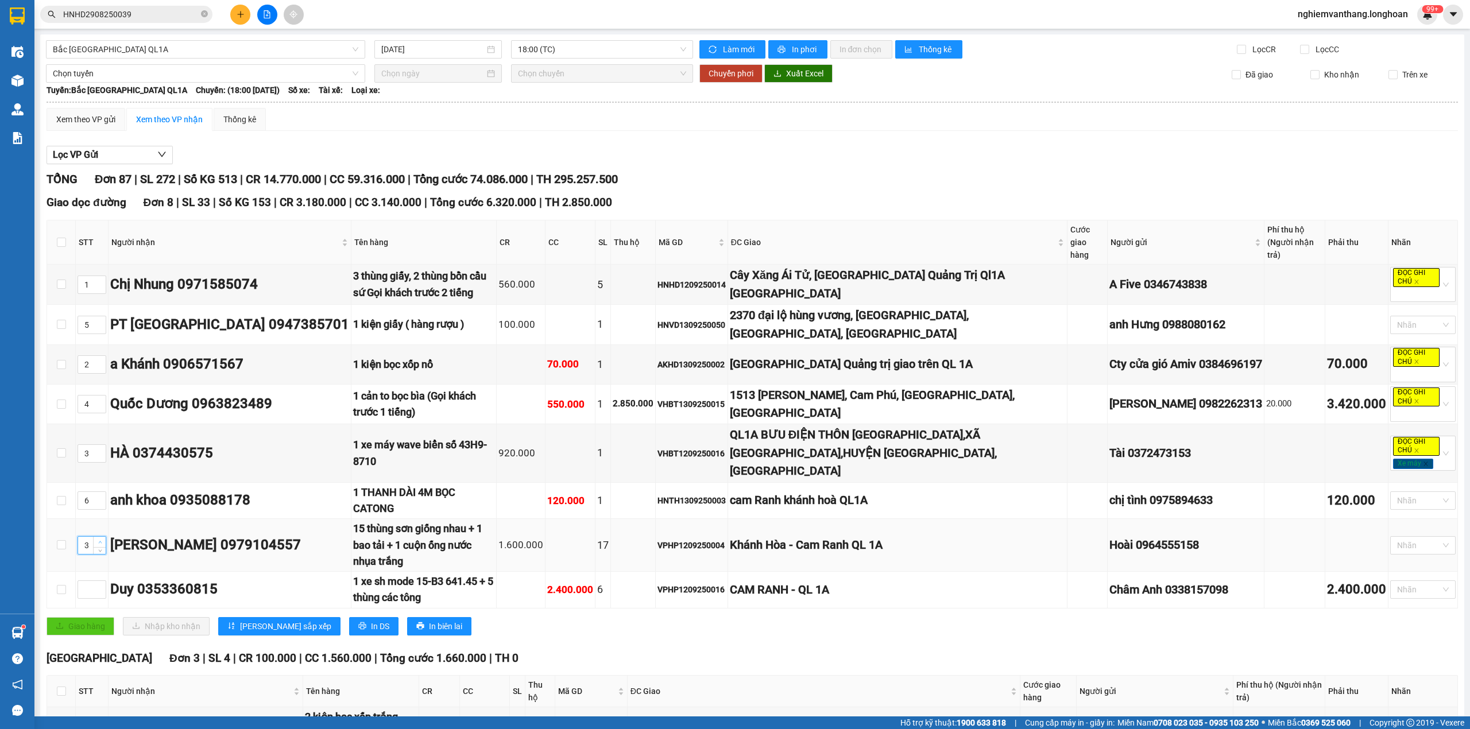
click at [102, 540] on icon "up" at bounding box center [100, 542] width 4 height 4
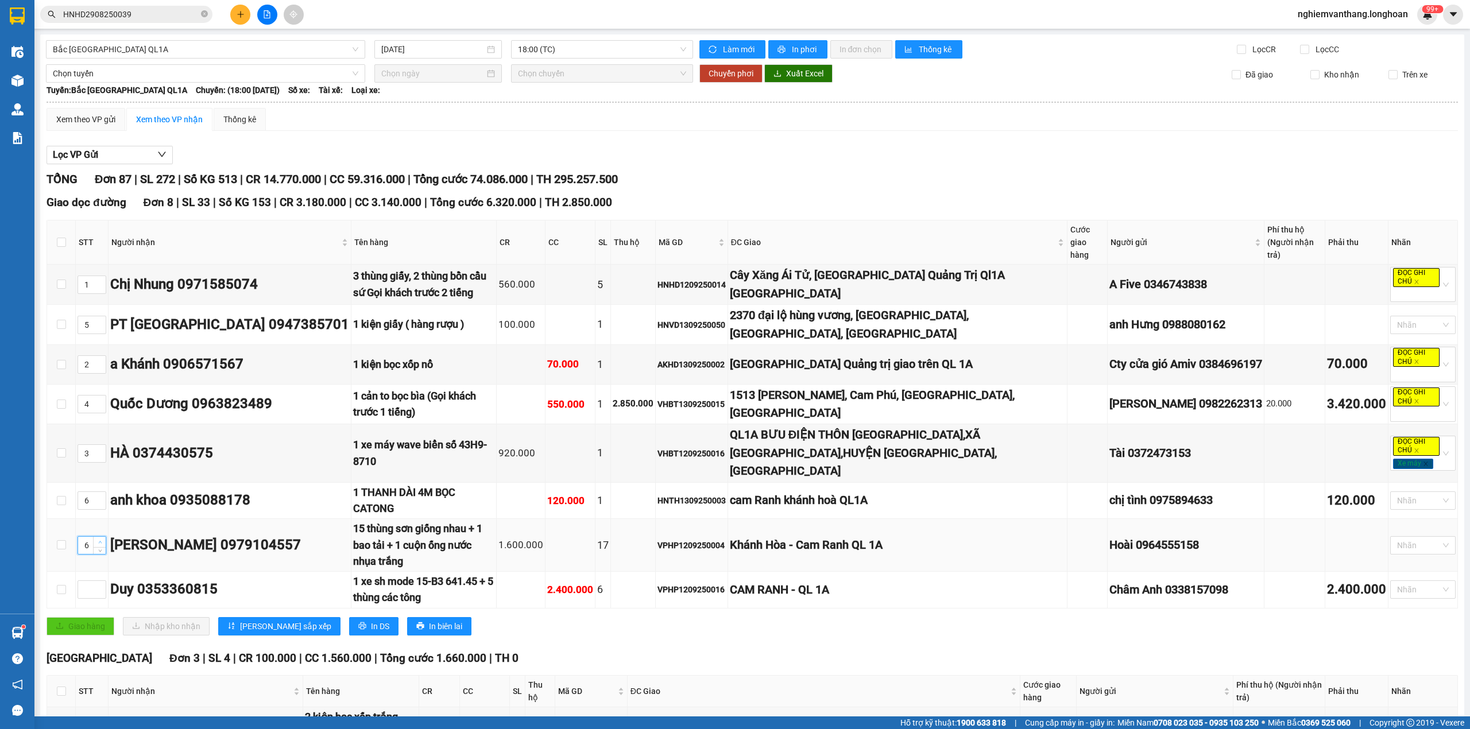
type input "7"
click at [94, 581] on span "Increase Value" at bounding box center [99, 586] width 13 height 10
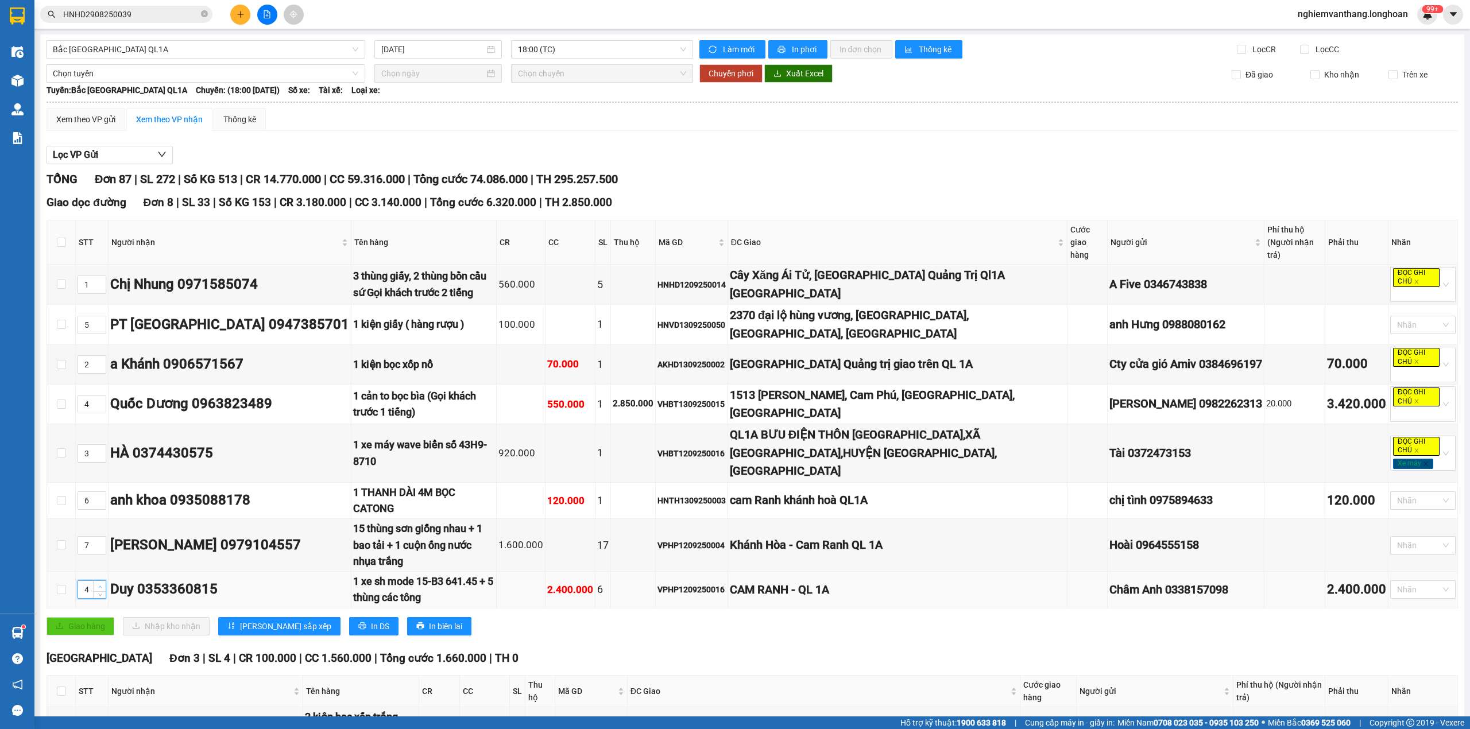
click at [94, 581] on span "Increase Value" at bounding box center [99, 586] width 13 height 10
click at [96, 581] on span "Increase Value" at bounding box center [99, 586] width 13 height 10
type input "8"
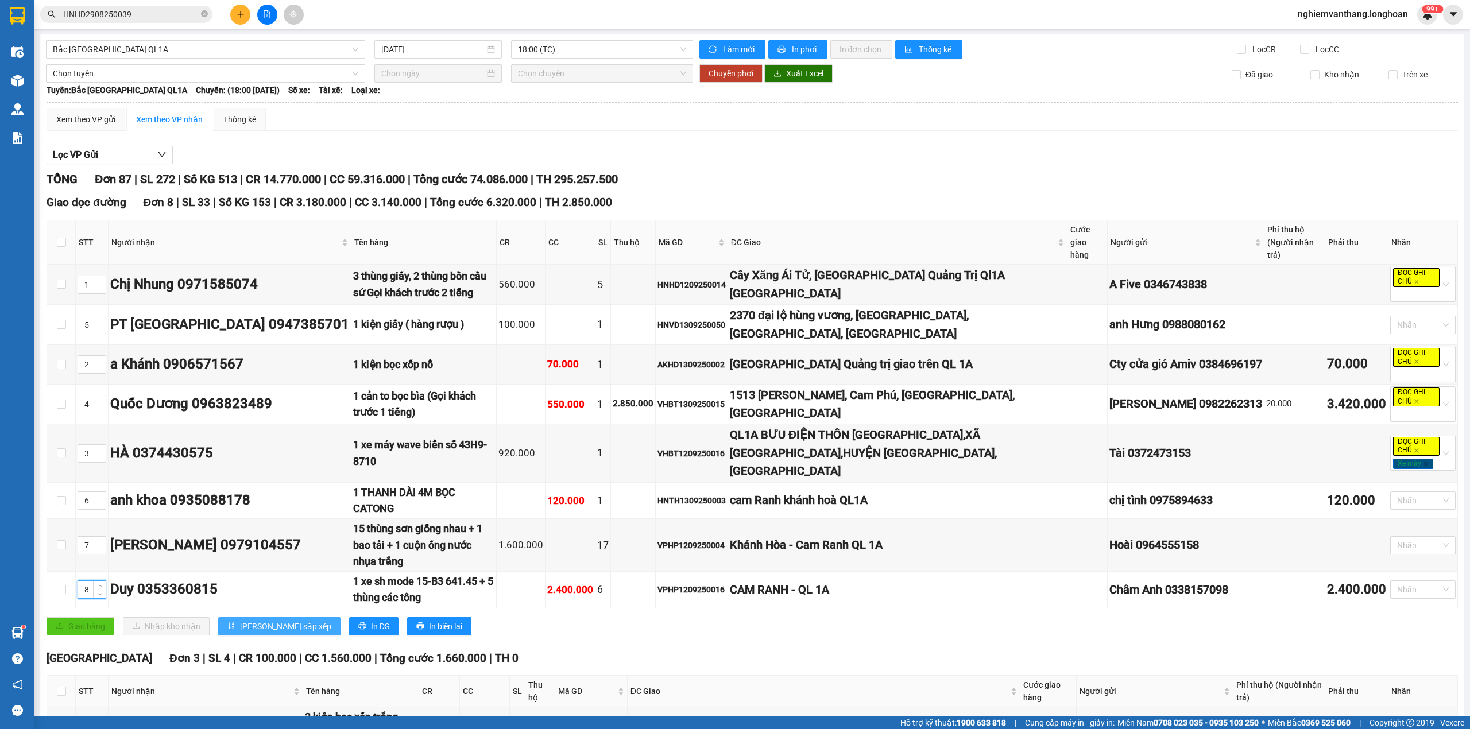
drag, startPoint x: 255, startPoint y: 564, endPoint x: 262, endPoint y: 549, distance: 16.4
click at [255, 620] on span "[PERSON_NAME] sắp xếp" at bounding box center [285, 626] width 91 height 13
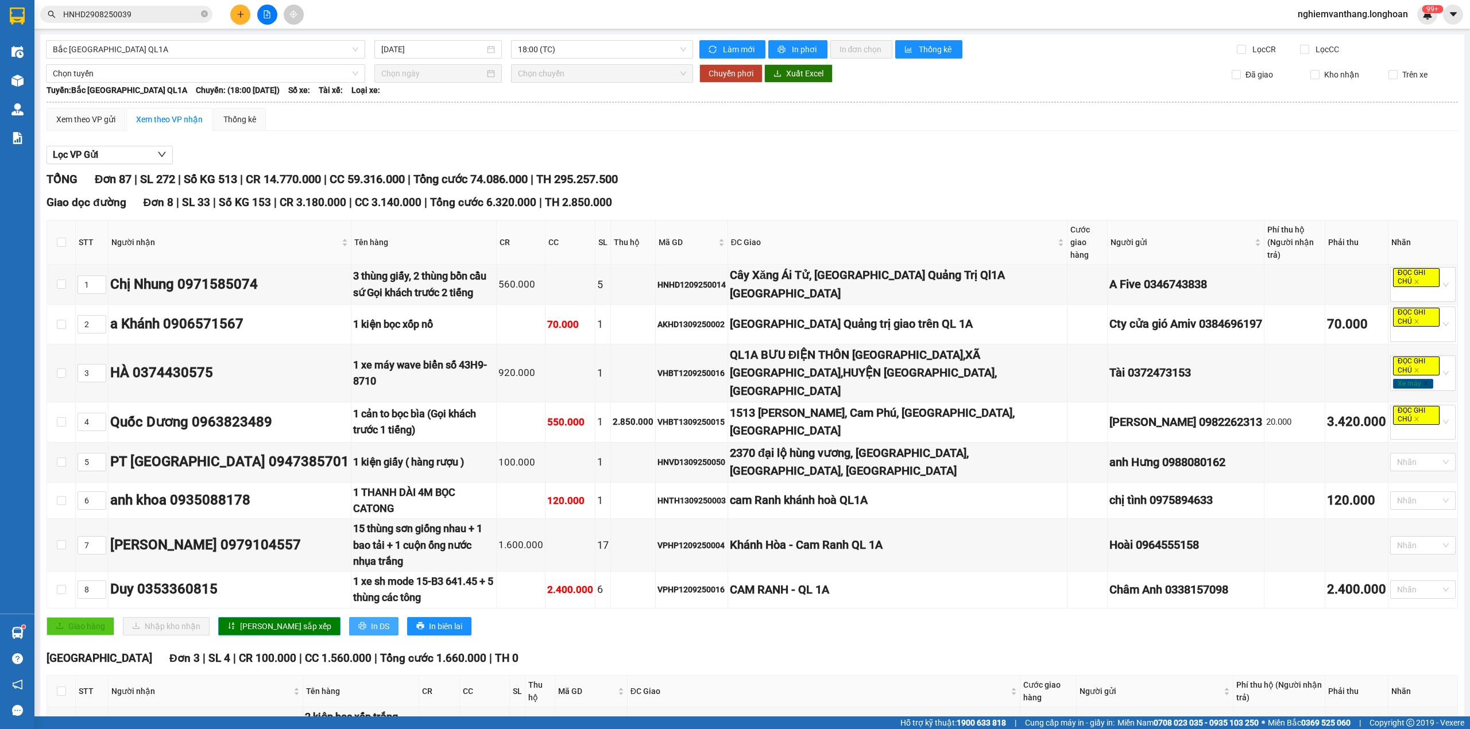
click at [371, 620] on span "In DS" at bounding box center [380, 626] width 18 height 13
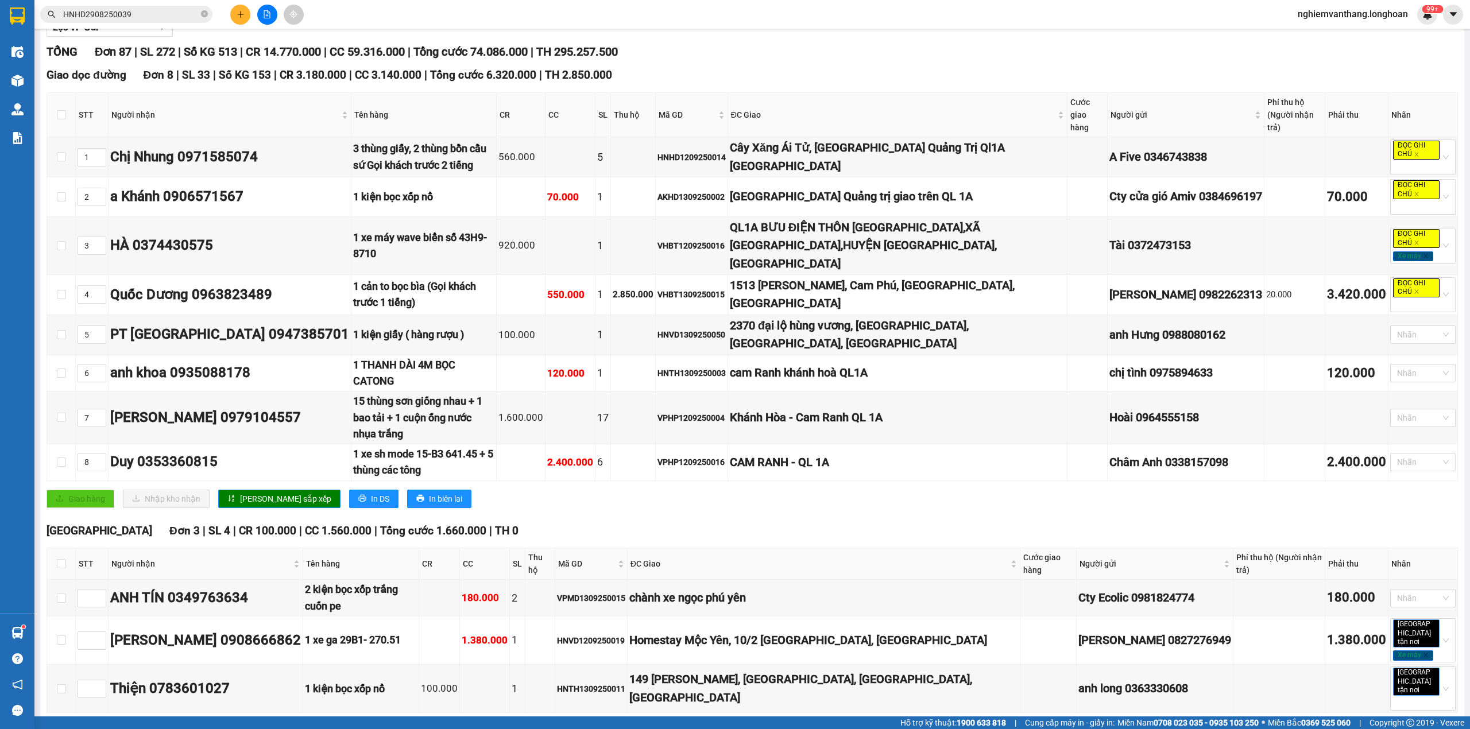
scroll to position [230, 0]
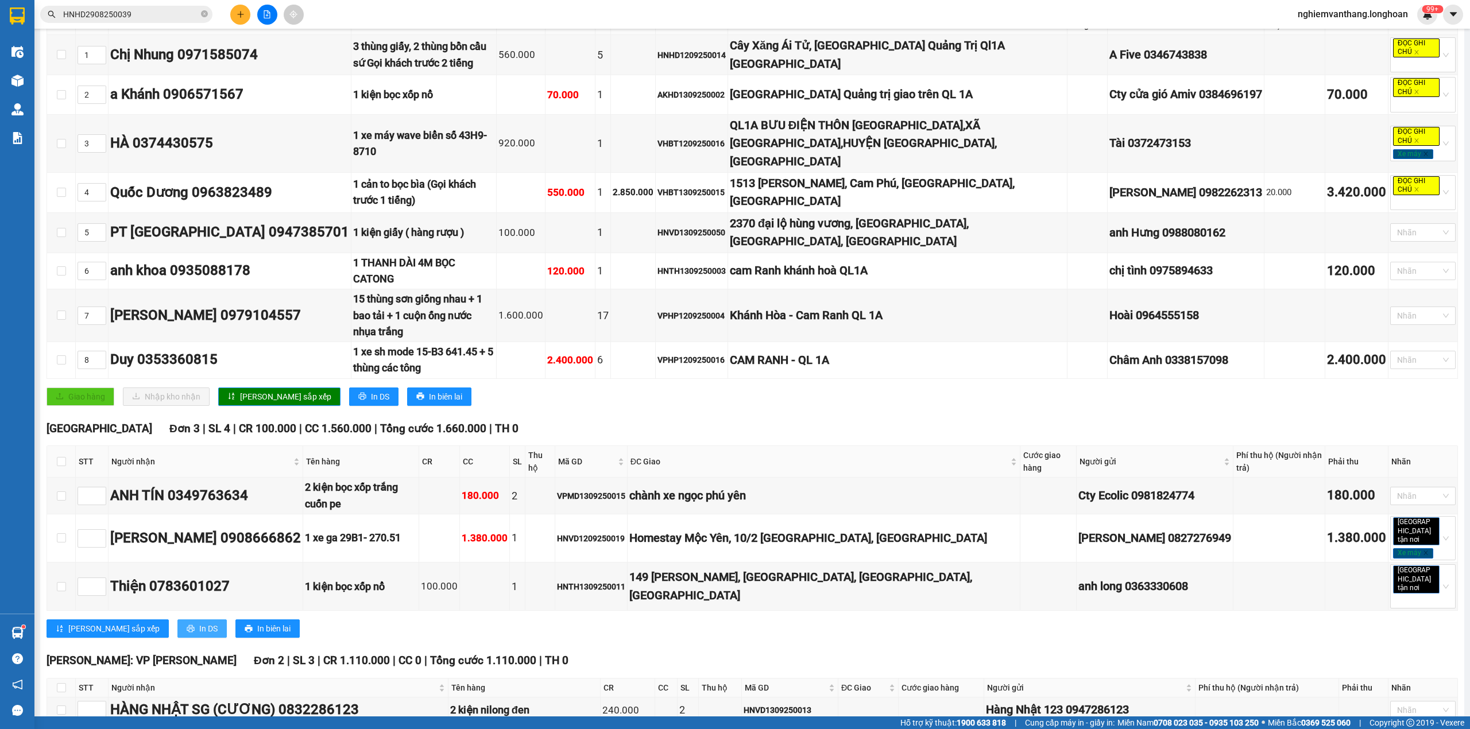
click at [199, 622] on span "In DS" at bounding box center [208, 628] width 18 height 13
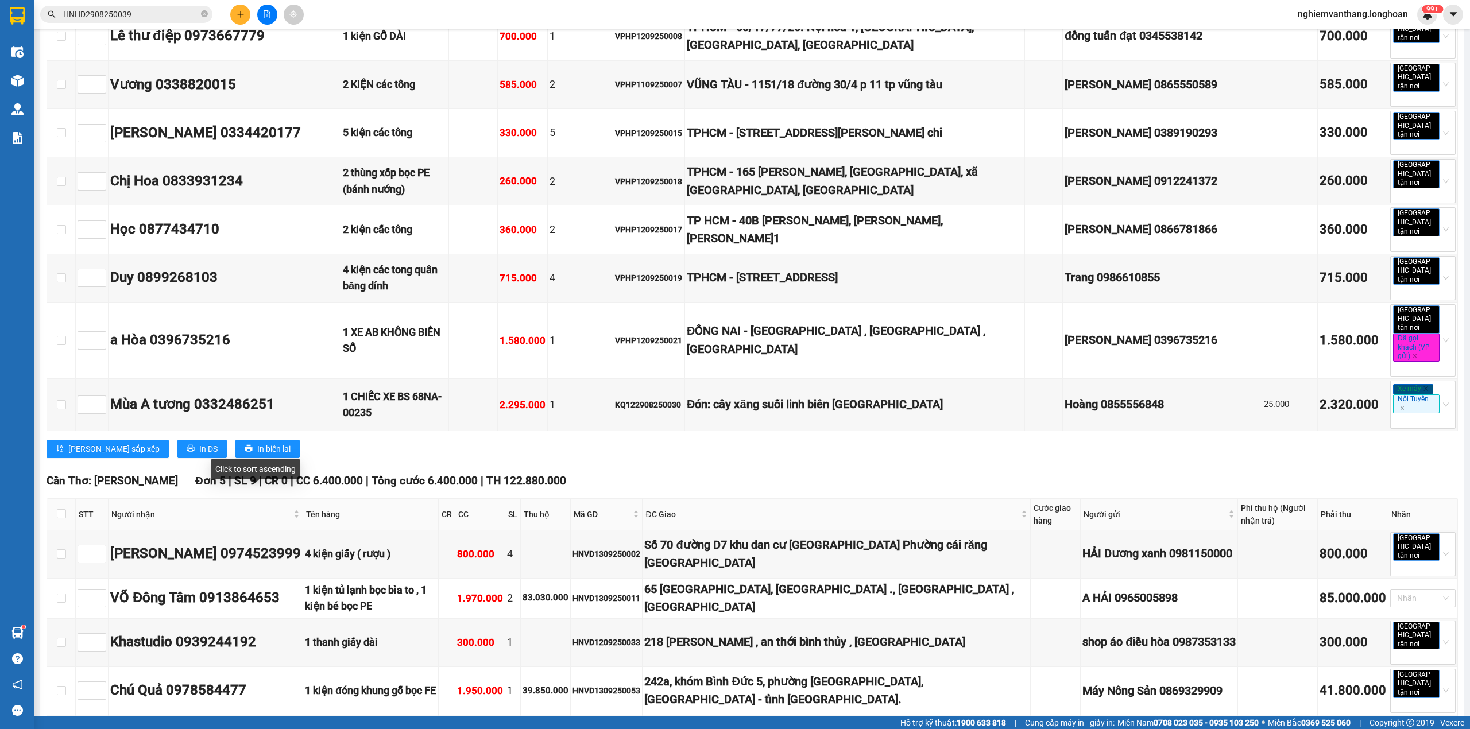
scroll to position [4172, 0]
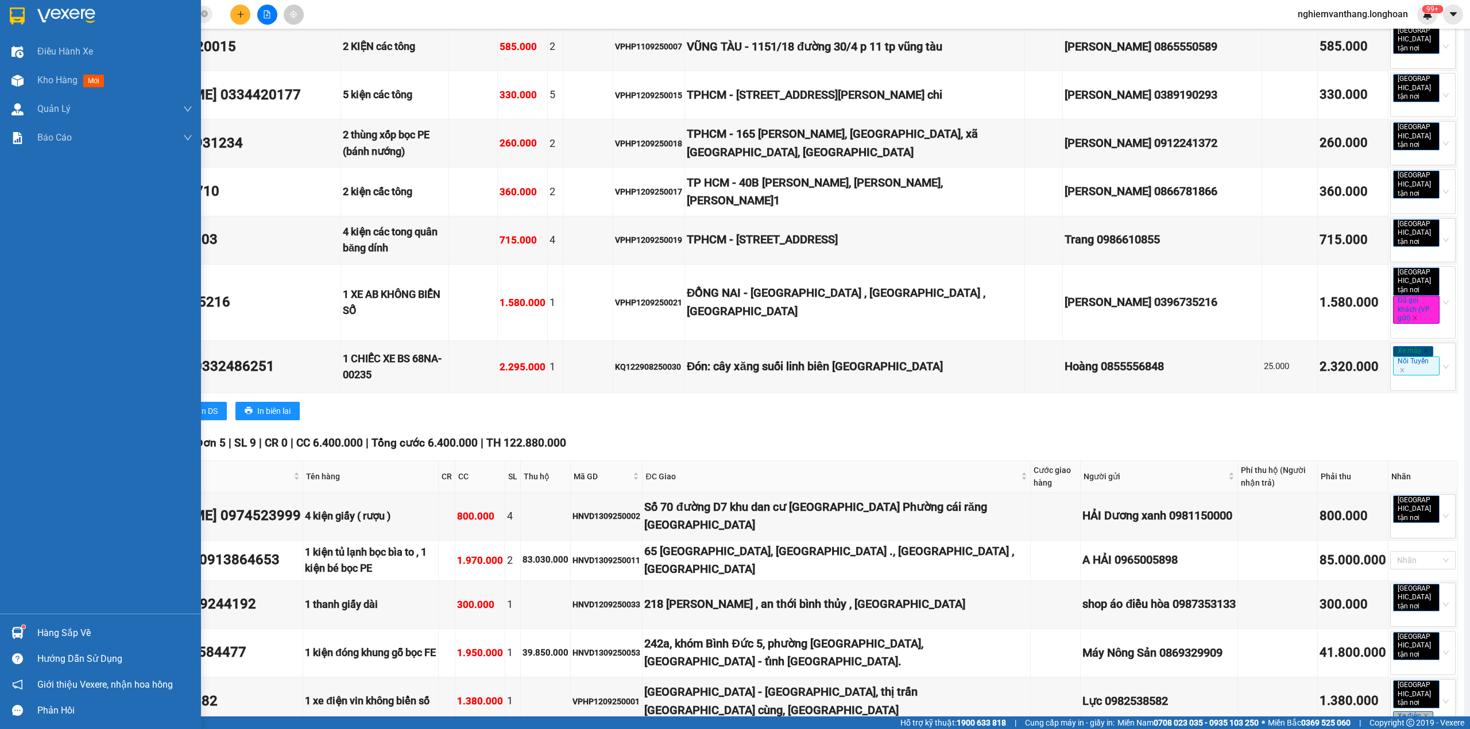
click at [10, 10] on img at bounding box center [17, 15] width 15 height 17
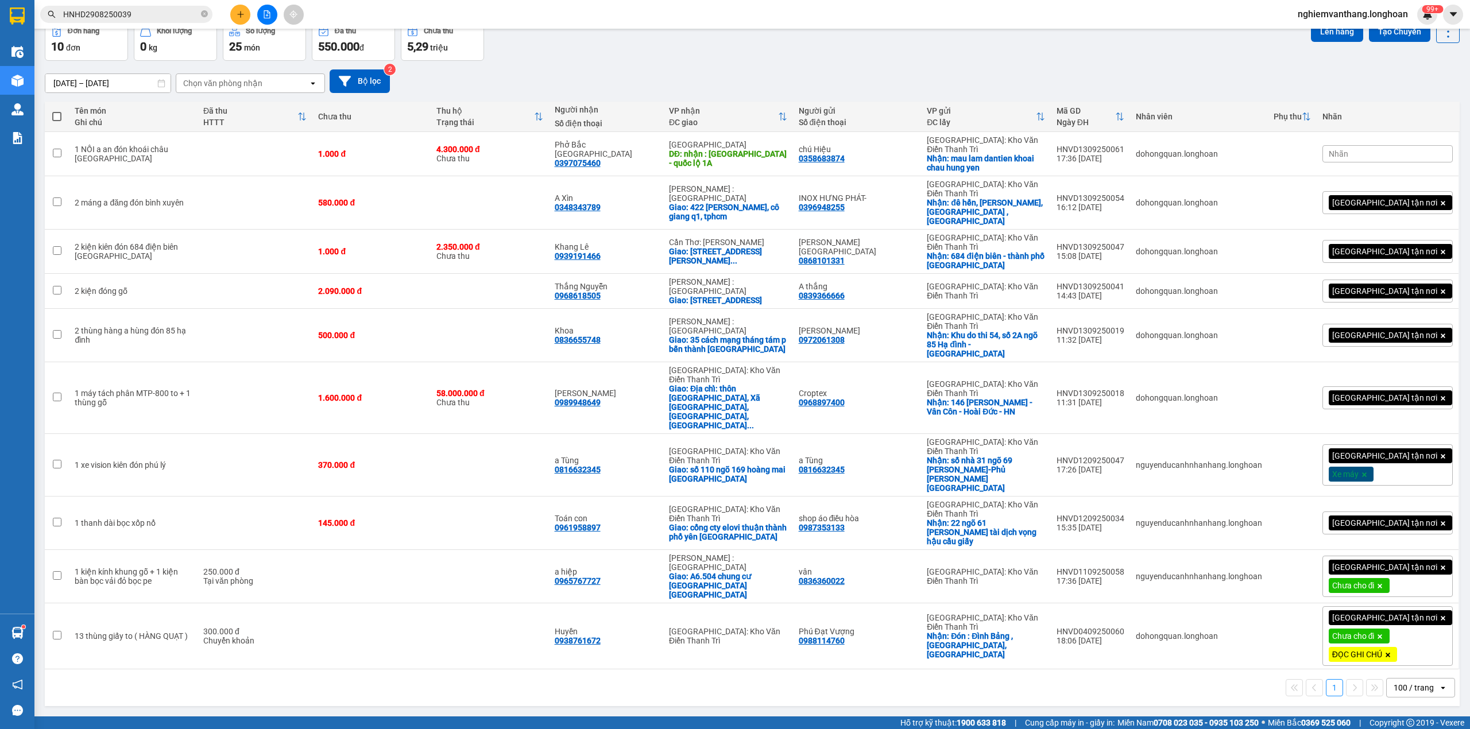
click at [268, 19] on button at bounding box center [267, 15] width 20 height 20
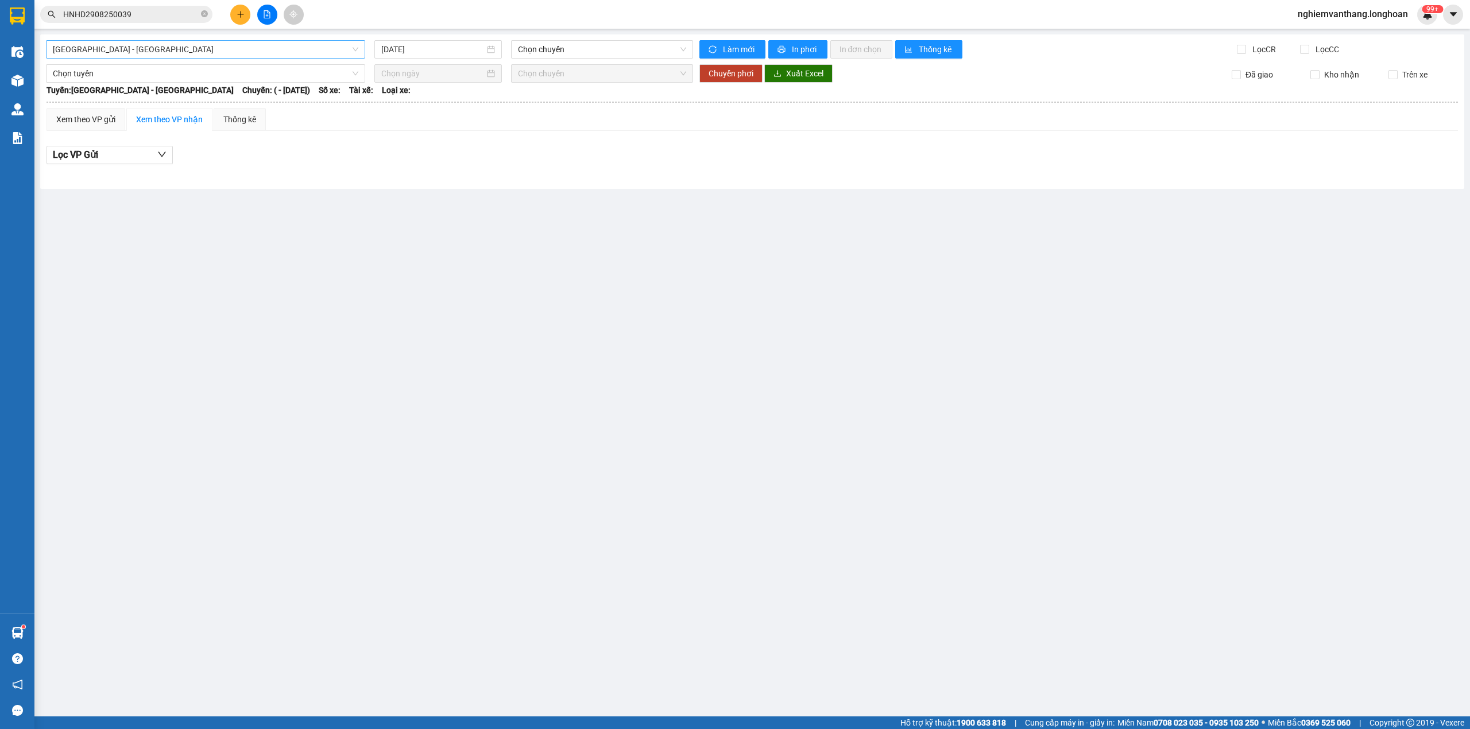
click at [216, 56] on span "[GEOGRAPHIC_DATA] - [GEOGRAPHIC_DATA]" at bounding box center [205, 49] width 305 height 17
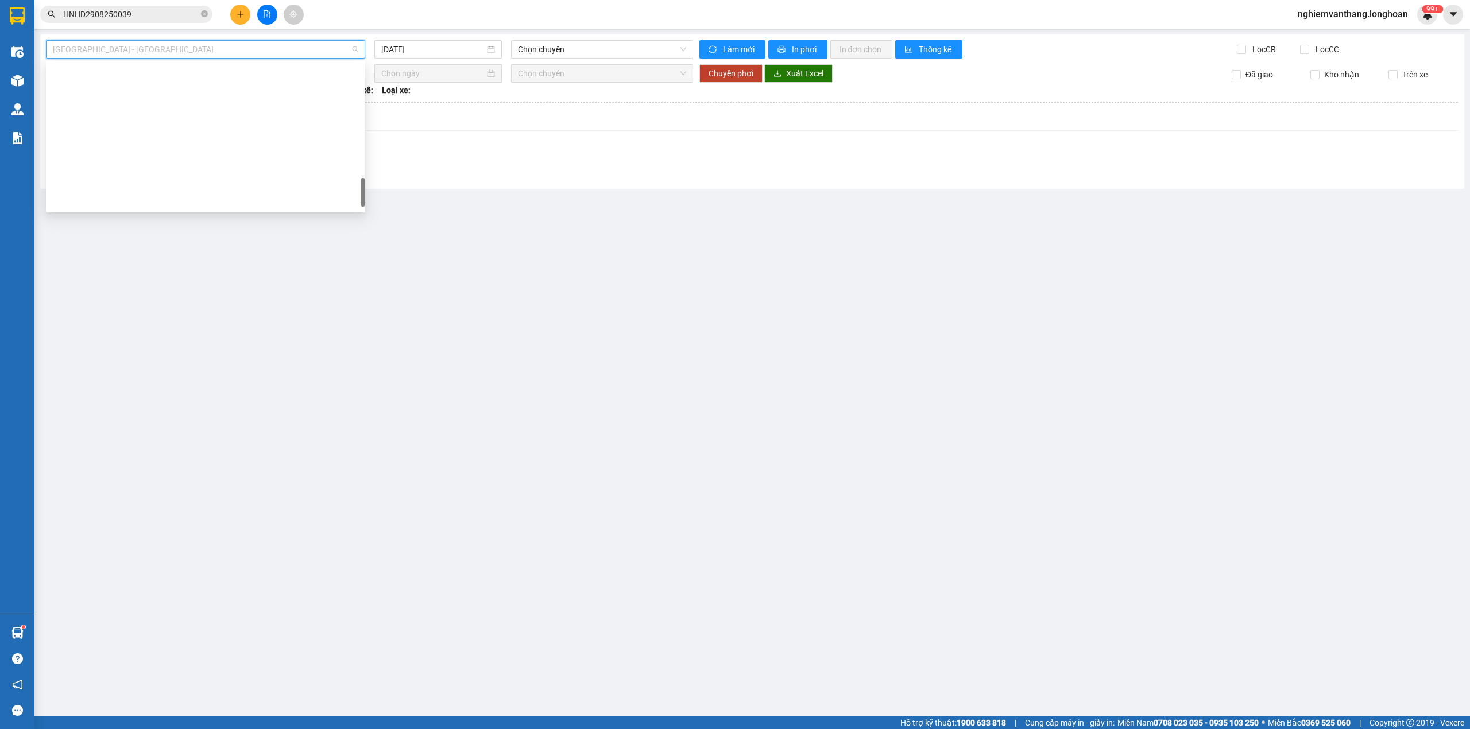
type input "[DATE]"
